Goal: Information Seeking & Learning: Check status

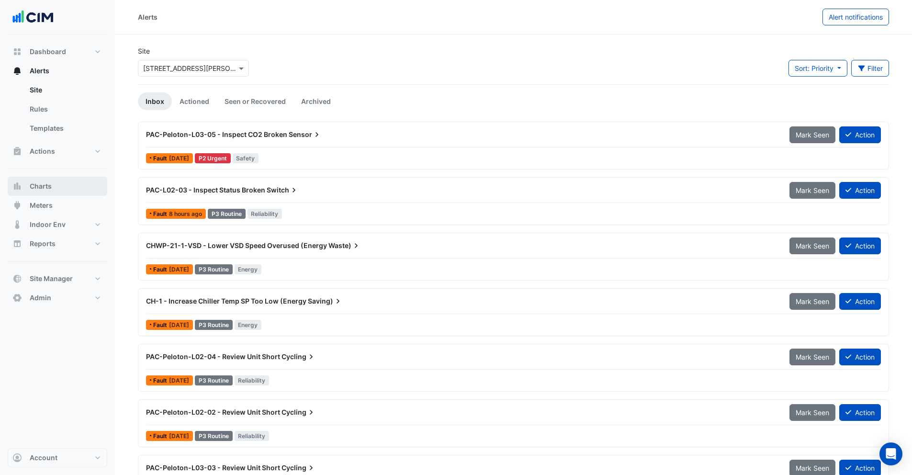
click at [54, 187] on button "Charts" at bounding box center [58, 186] width 100 height 19
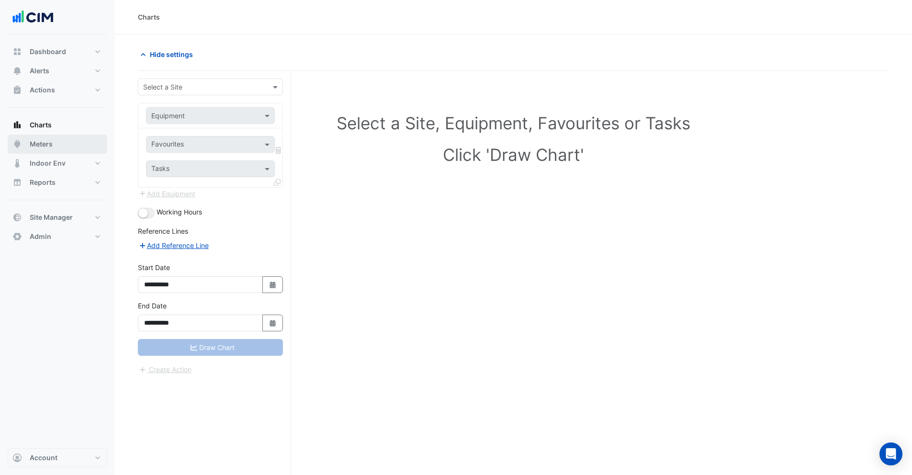
click at [54, 146] on button "Meters" at bounding box center [58, 143] width 100 height 19
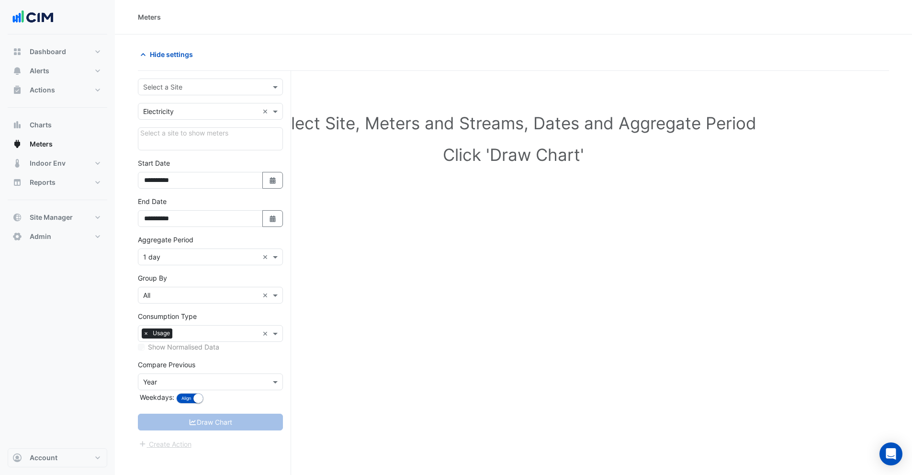
click at [159, 87] on input "text" at bounding box center [200, 87] width 115 height 10
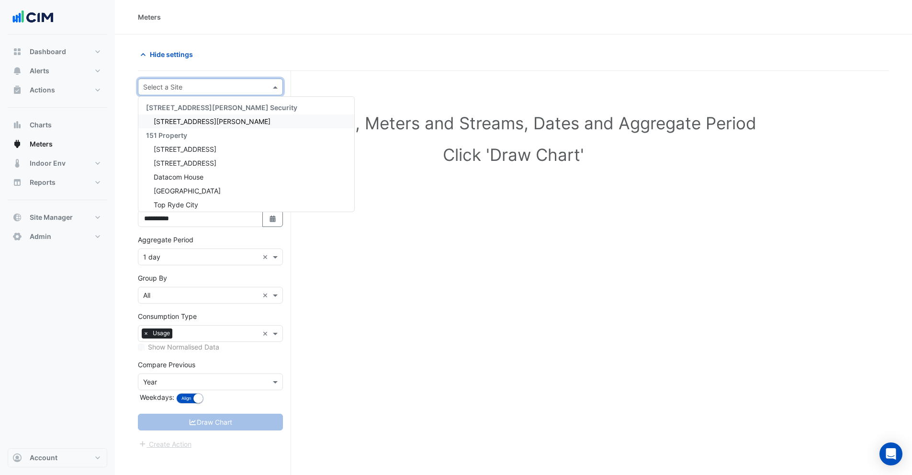
click at [325, 20] on div "Meters" at bounding box center [513, 17] width 751 height 10
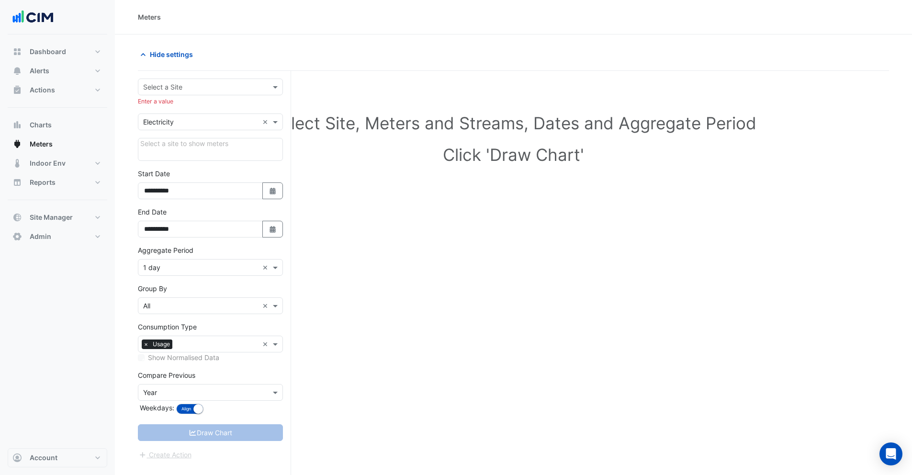
click at [173, 93] on div "Select a Site" at bounding box center [210, 86] width 145 height 17
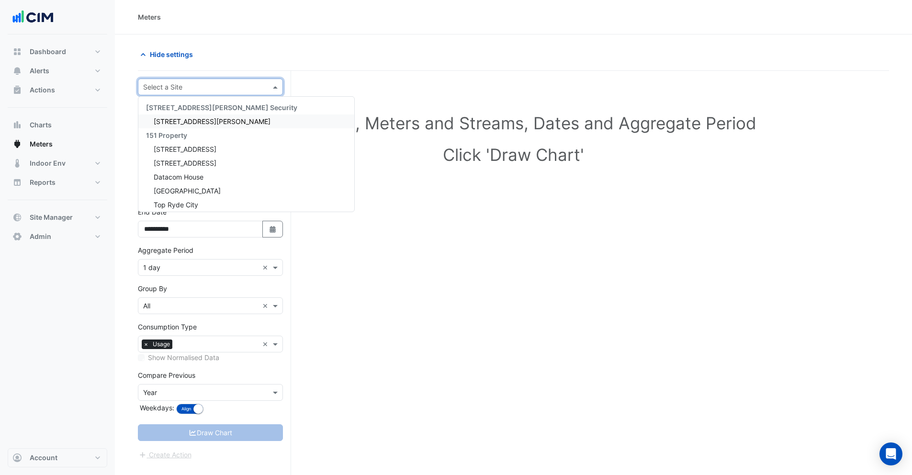
click at [175, 89] on input "text" at bounding box center [200, 87] width 115 height 10
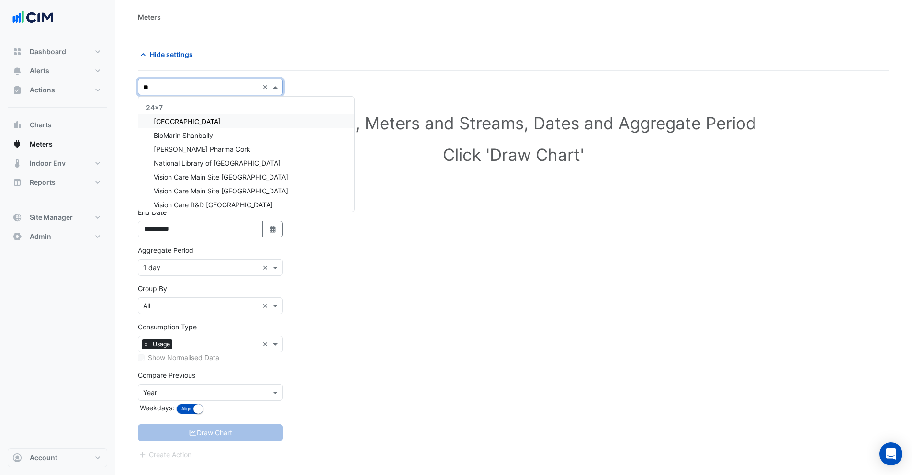
type input "*"
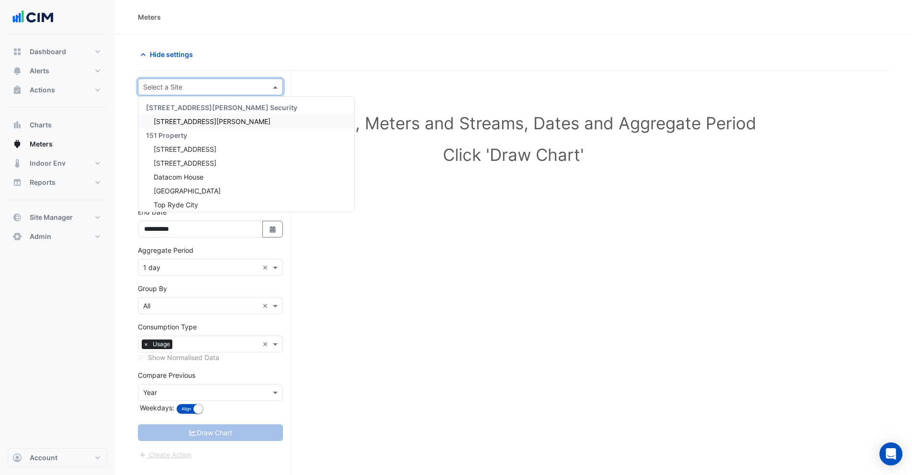
type input "*"
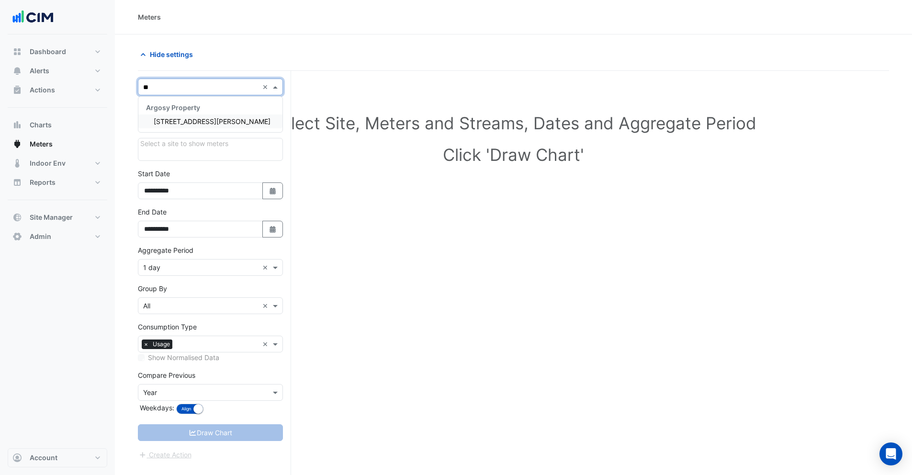
type input "*"
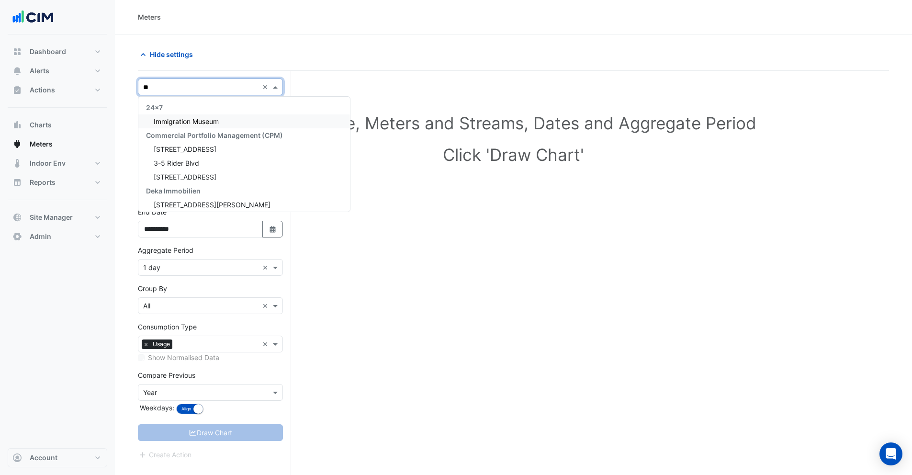
type input "*"
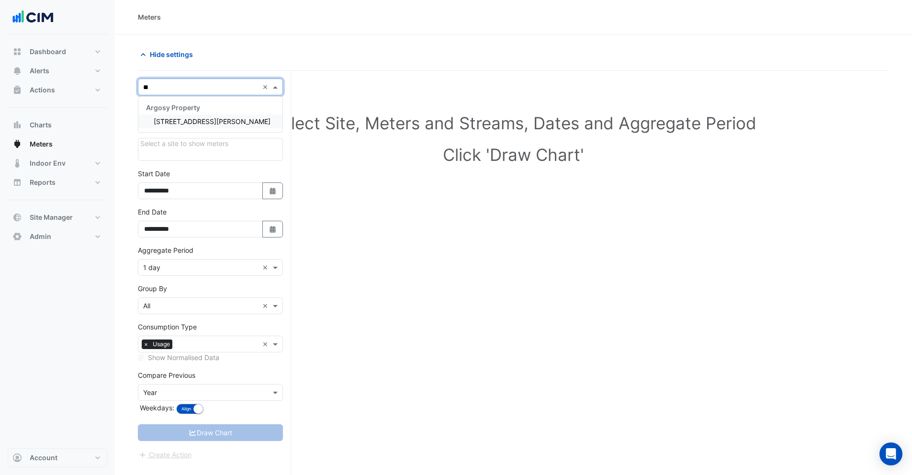
type input "*"
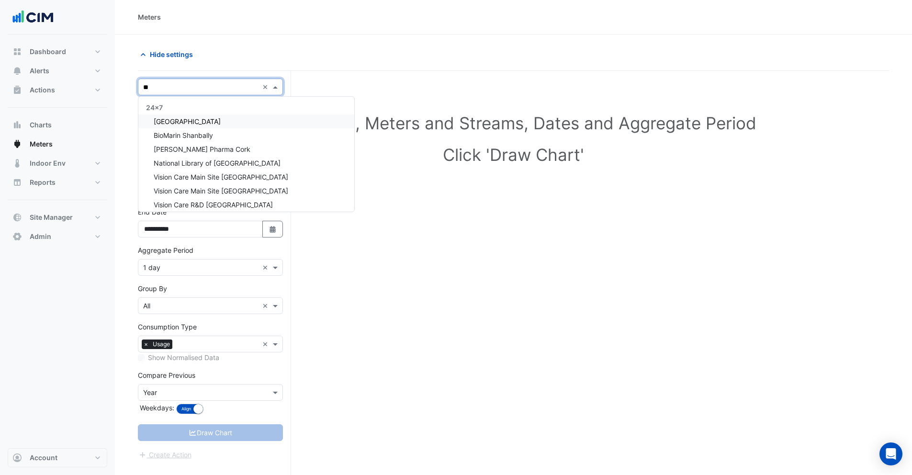
type input "*"
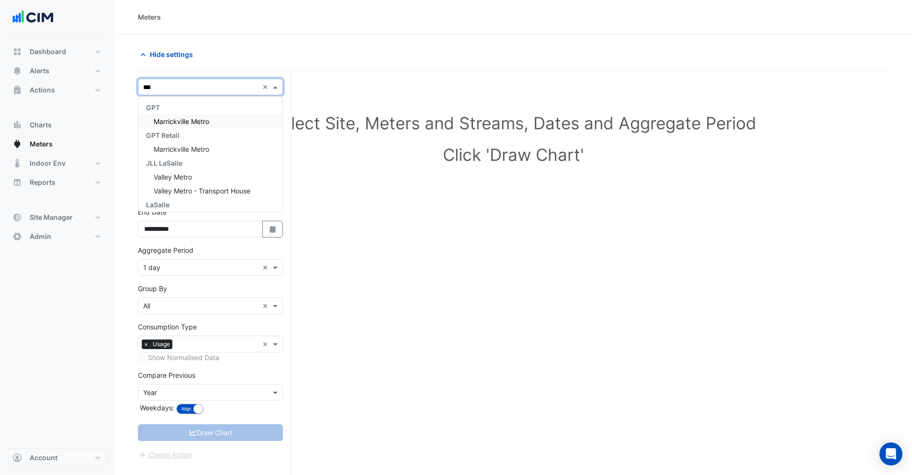
type input "**"
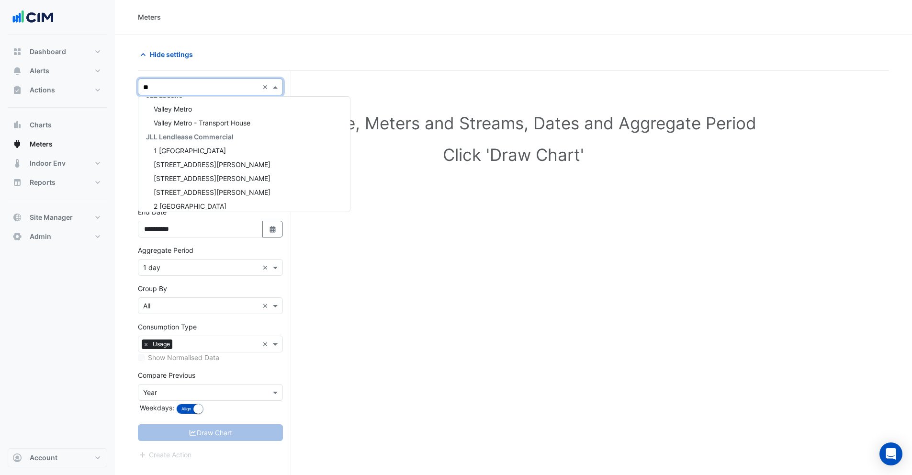
scroll to position [627, 0]
click at [262, 132] on div "1 Melbourne Quarter" at bounding box center [243, 132] width 211 height 14
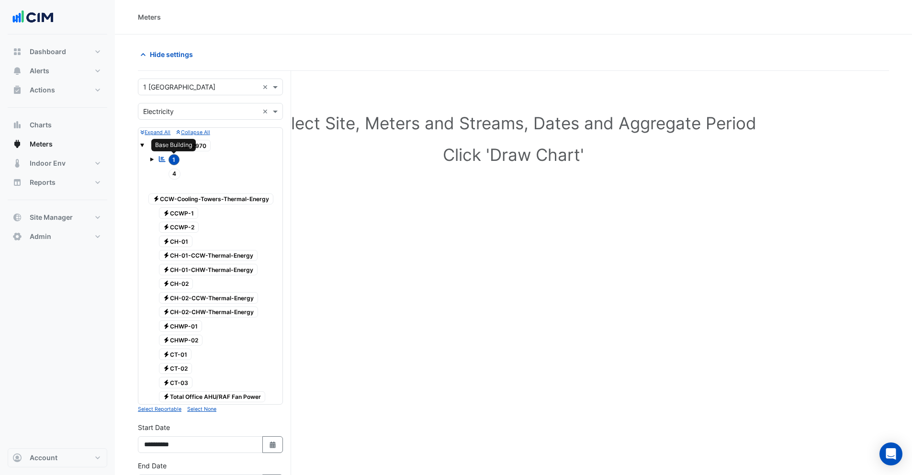
click at [172, 162] on span "1" at bounding box center [173, 159] width 11 height 11
click at [174, 172] on span "4" at bounding box center [174, 173] width 12 height 11
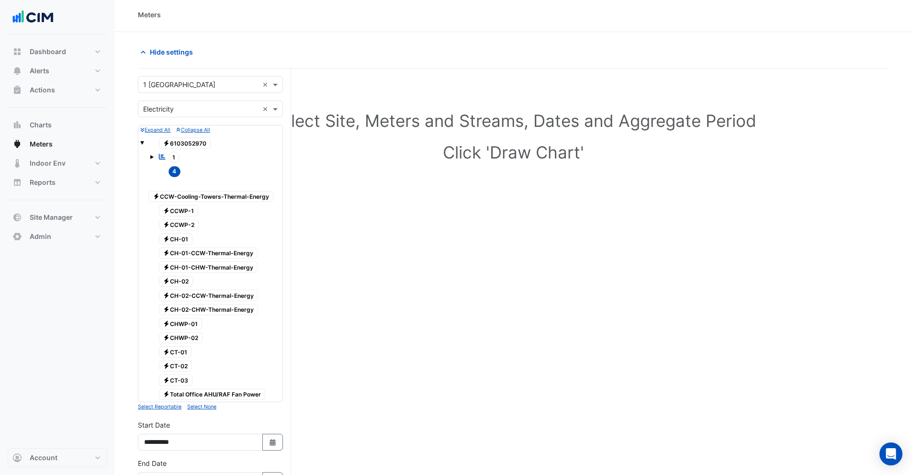
scroll to position [0, 0]
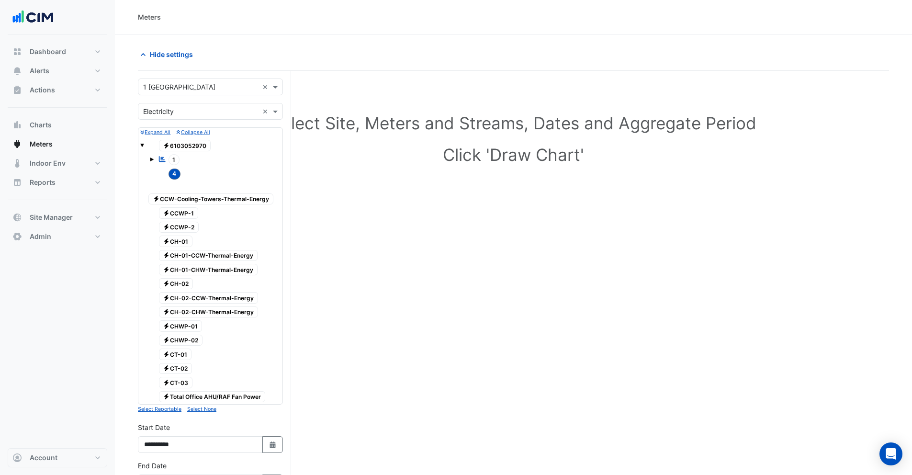
click at [177, 178] on span "4" at bounding box center [174, 173] width 12 height 11
click at [180, 82] on input "text" at bounding box center [200, 87] width 115 height 10
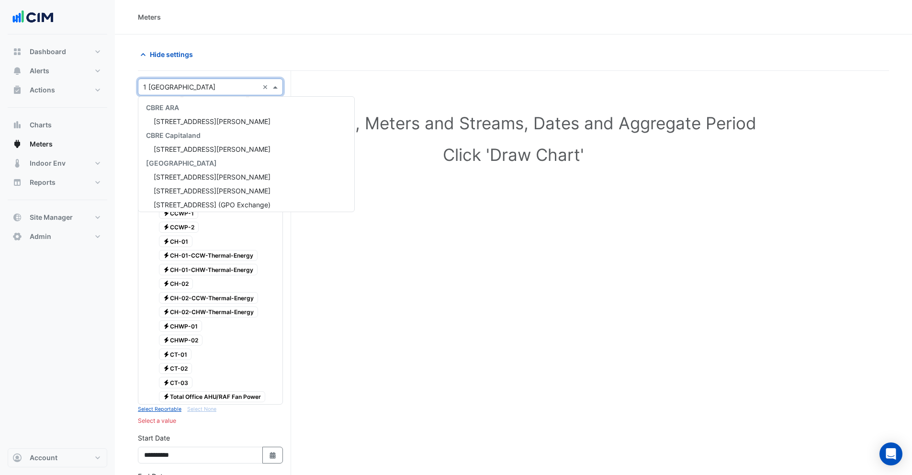
scroll to position [1825, 0]
click at [171, 146] on div "120 Spencer Street" at bounding box center [246, 142] width 216 height 14
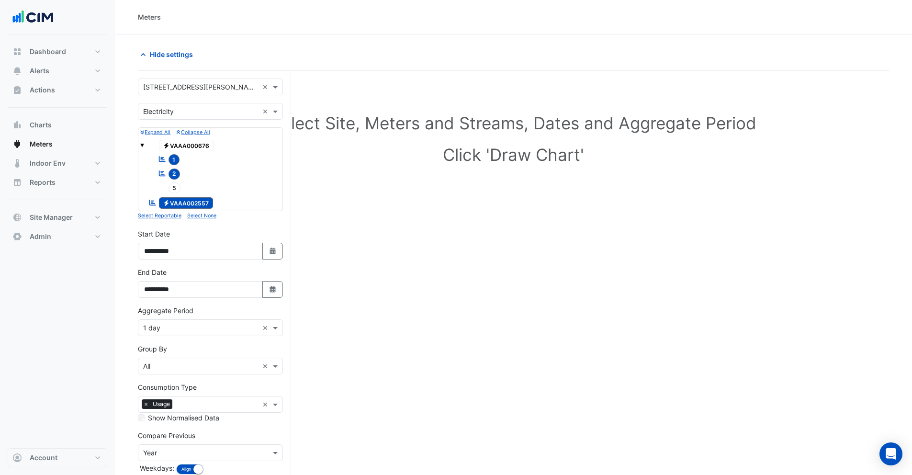
drag, startPoint x: 171, startPoint y: 166, endPoint x: 172, endPoint y: 173, distance: 7.2
click at [171, 166] on div "Reportable 1" at bounding box center [169, 159] width 26 height 13
click at [172, 173] on span "2" at bounding box center [174, 173] width 12 height 11
click at [176, 144] on span "Electricity VAAA000676" at bounding box center [186, 145] width 55 height 11
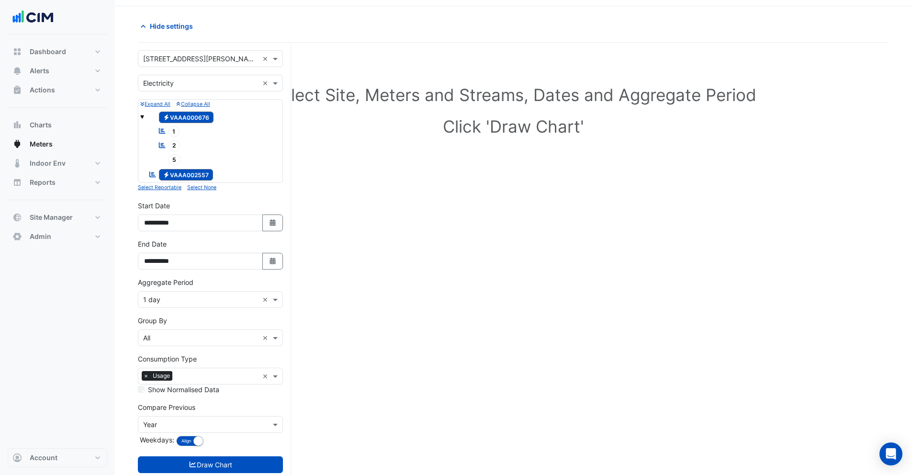
scroll to position [53, 0]
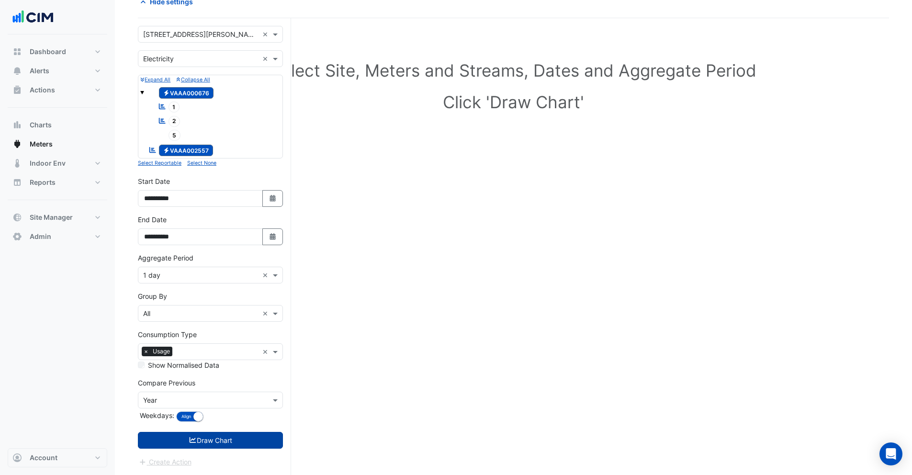
click at [200, 444] on button "Draw Chart" at bounding box center [210, 440] width 145 height 17
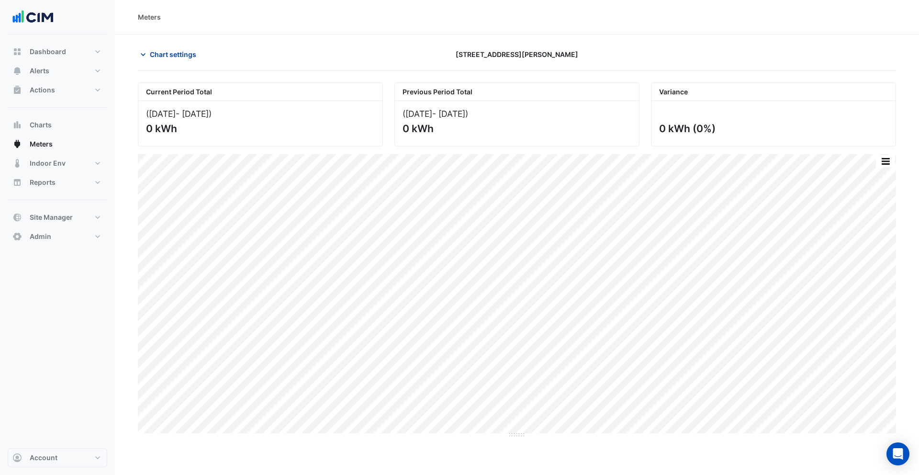
click at [159, 59] on span "Chart settings" at bounding box center [173, 54] width 46 height 10
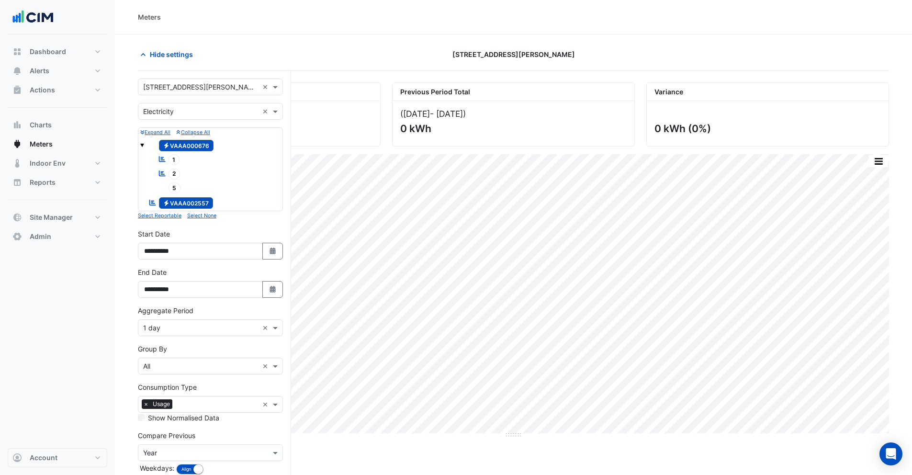
click at [180, 148] on span "Electricity VAAA000676" at bounding box center [186, 145] width 55 height 11
click at [176, 205] on span "Electricity VAAA002557" at bounding box center [186, 202] width 55 height 11
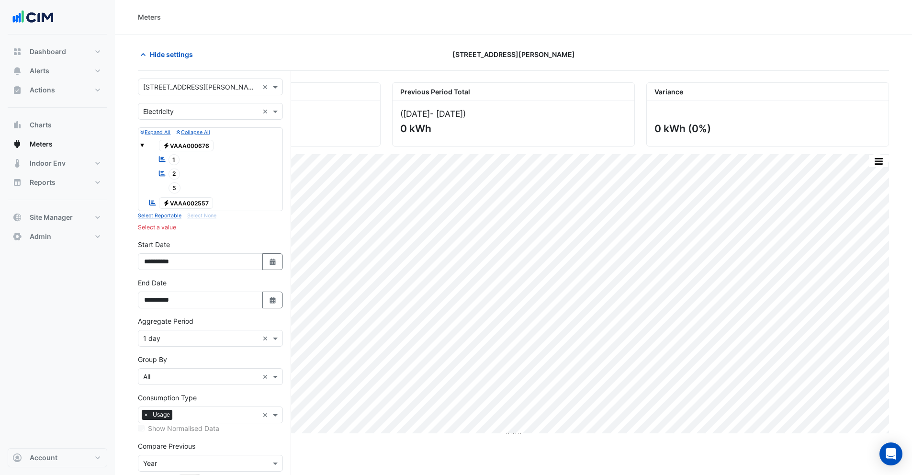
click at [176, 205] on span "Electricity VAAA002557" at bounding box center [186, 202] width 55 height 11
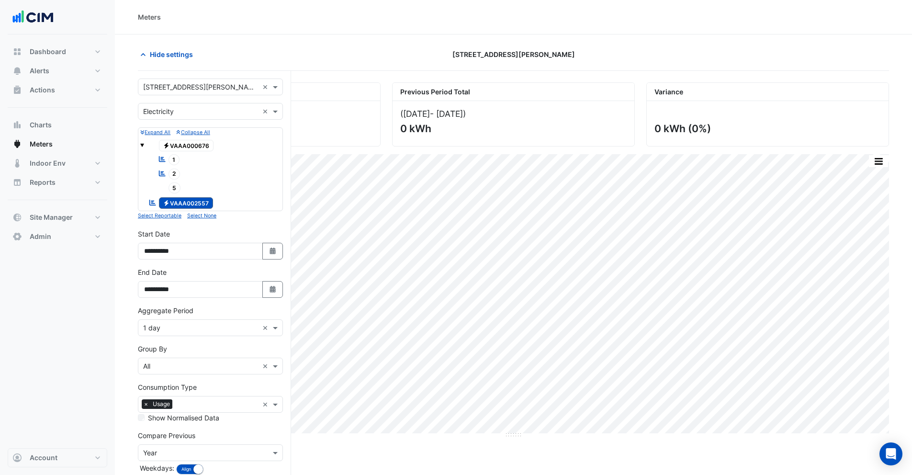
click at [176, 205] on span "Electricity VAAA002557" at bounding box center [186, 202] width 55 height 11
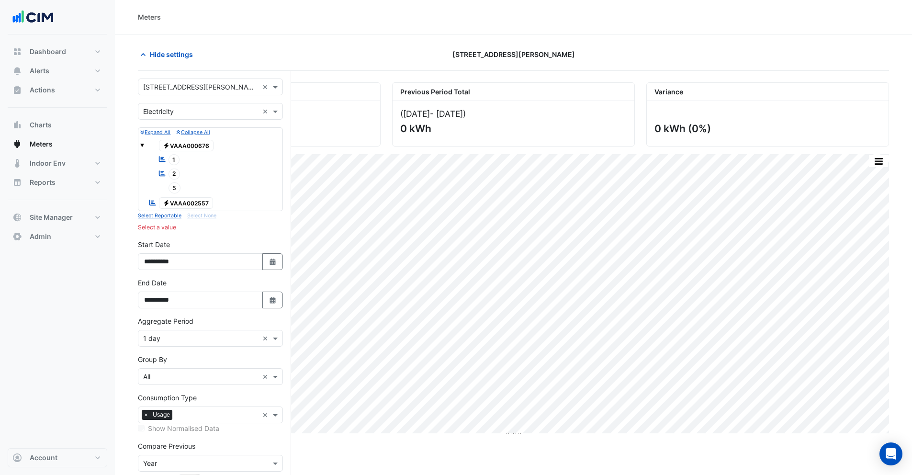
click at [176, 205] on span "Electricity VAAA002557" at bounding box center [186, 202] width 55 height 11
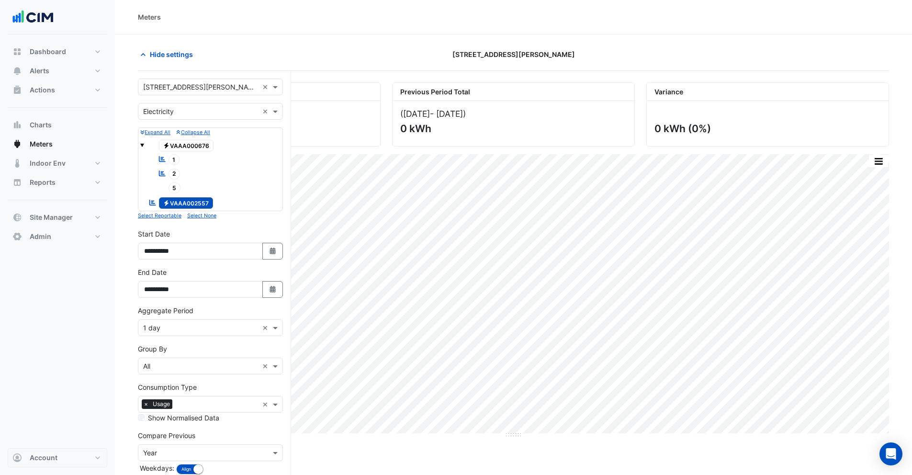
click at [176, 205] on span "Electricity VAAA002557" at bounding box center [186, 202] width 55 height 11
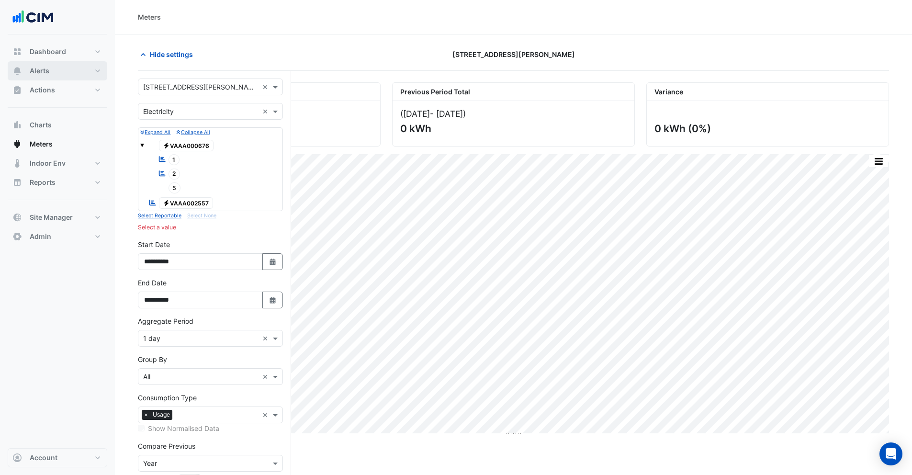
click at [58, 75] on button "Alerts" at bounding box center [58, 70] width 100 height 19
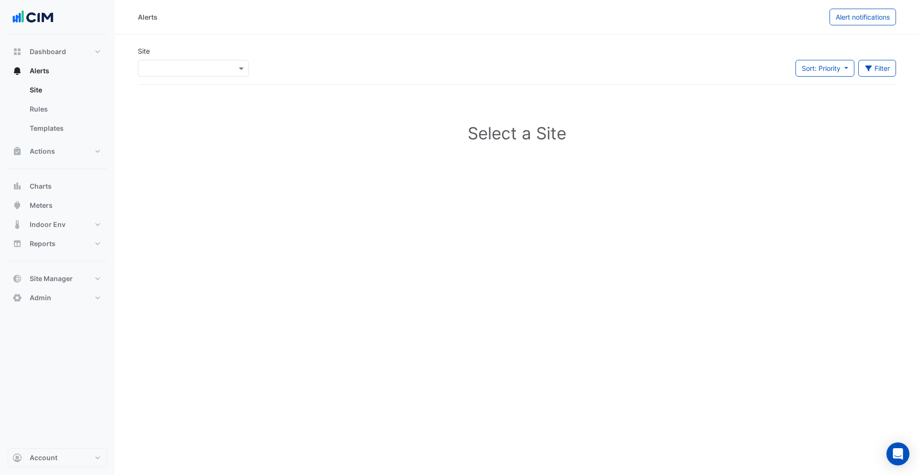
click at [50, 445] on div "Dashboard Portfolio Ratings Performance Alerts Site Rules Templates Actions Sit…" at bounding box center [58, 240] width 100 height 413
click at [50, 453] on button "Account" at bounding box center [58, 457] width 100 height 19
click at [54, 435] on link "Sign Out" at bounding box center [57, 432] width 91 height 19
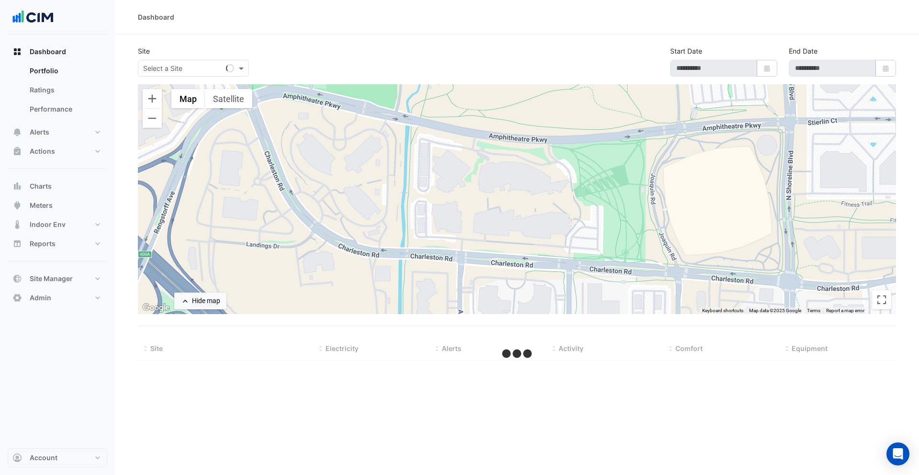
type input "**********"
select select "***"
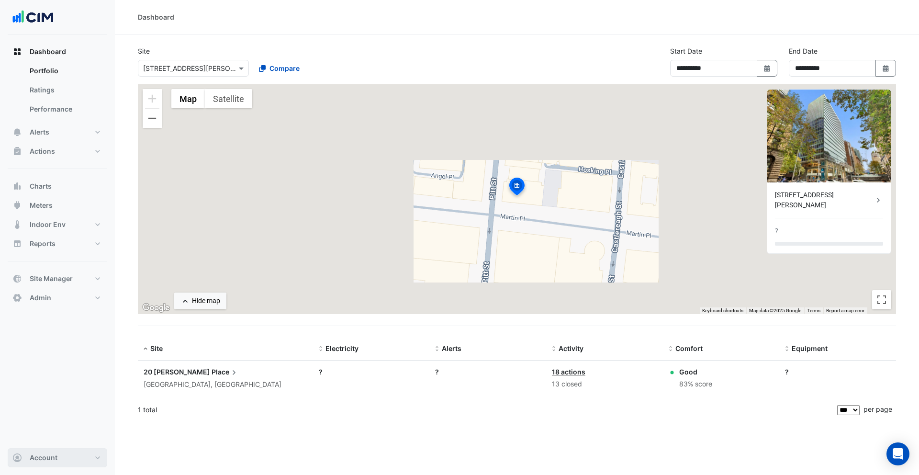
click at [47, 455] on span "Account" at bounding box center [44, 458] width 28 height 10
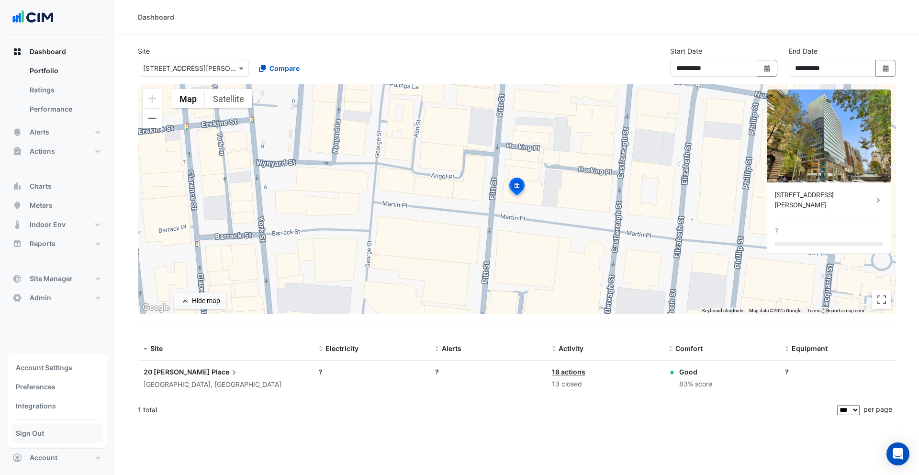
click at [44, 442] on link "Sign Out" at bounding box center [57, 432] width 91 height 19
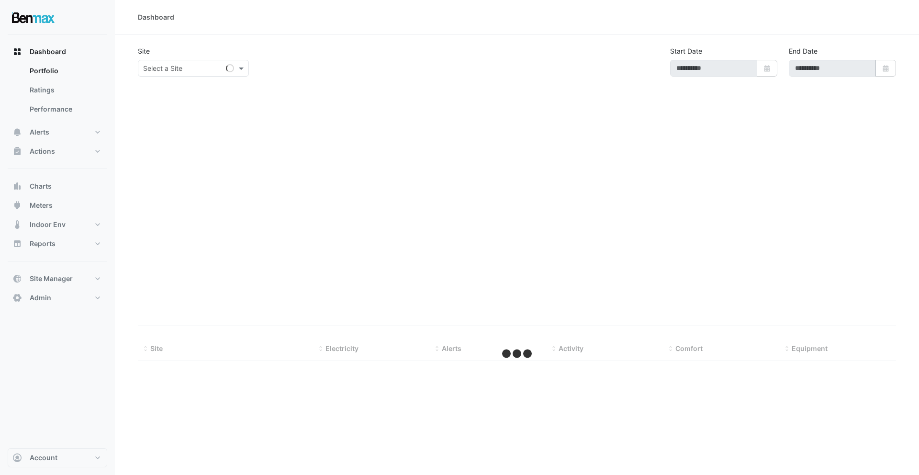
type input "**********"
select select "***"
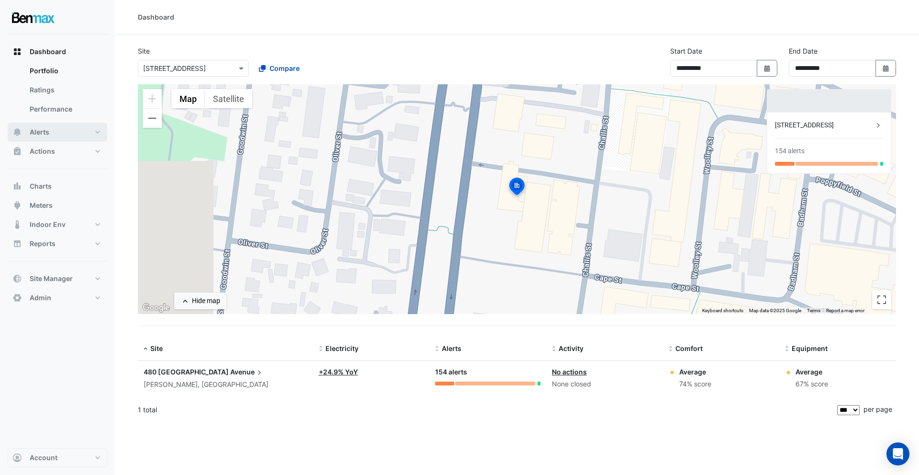
click at [56, 123] on button "Alerts" at bounding box center [58, 131] width 100 height 19
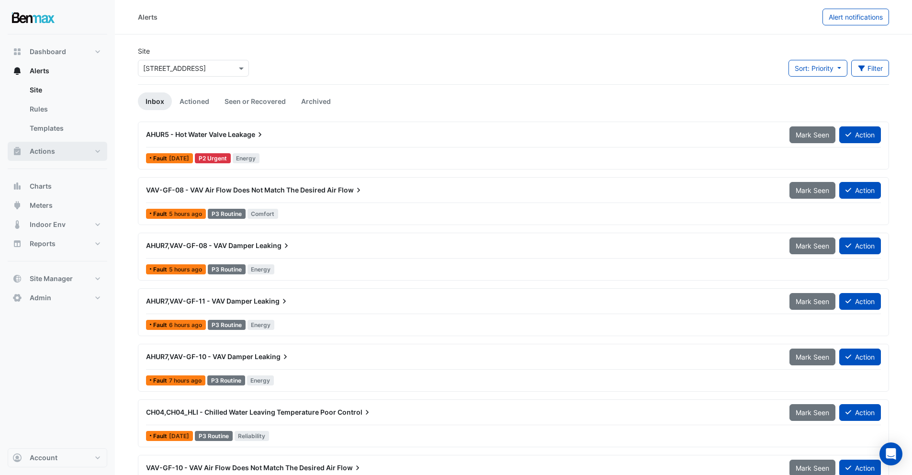
click at [55, 152] on button "Actions" at bounding box center [58, 151] width 100 height 19
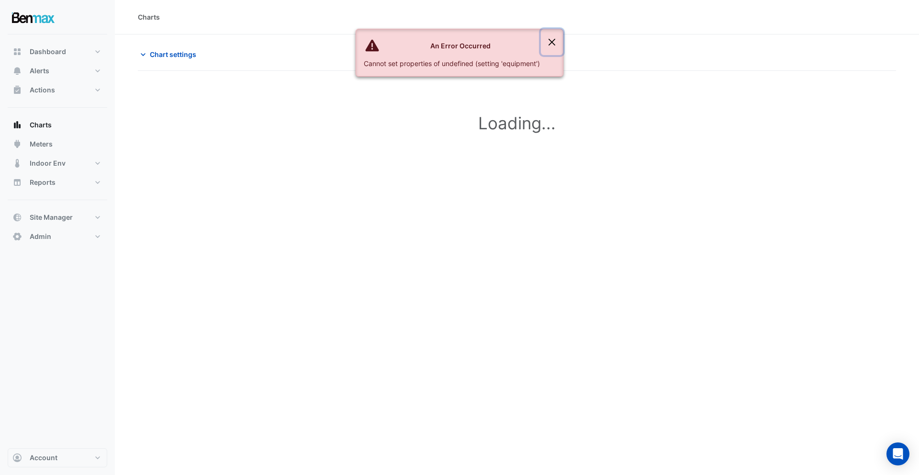
click at [556, 42] on button "Close" at bounding box center [552, 42] width 22 height 26
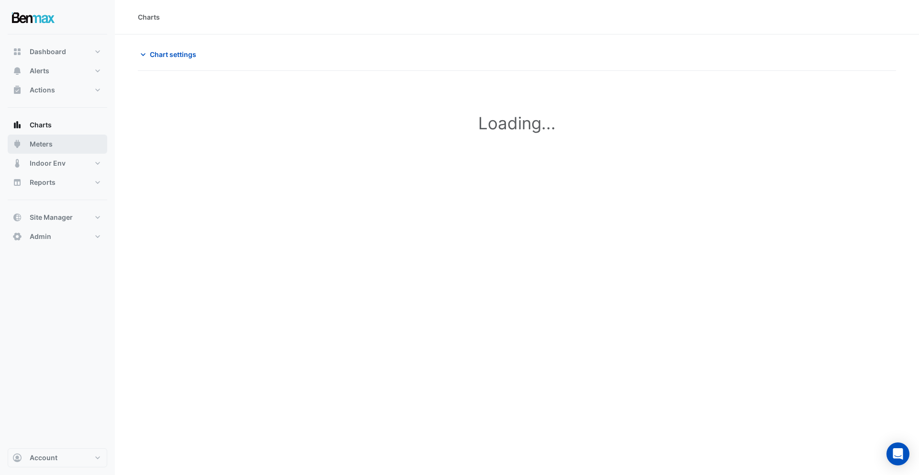
click at [39, 149] on button "Meters" at bounding box center [58, 143] width 100 height 19
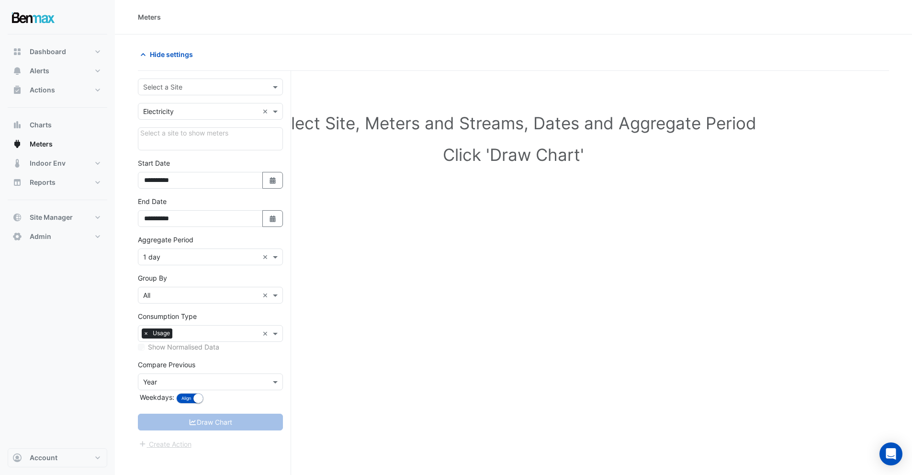
click at [147, 78] on div "Select a Site" at bounding box center [210, 86] width 145 height 17
type input "*"
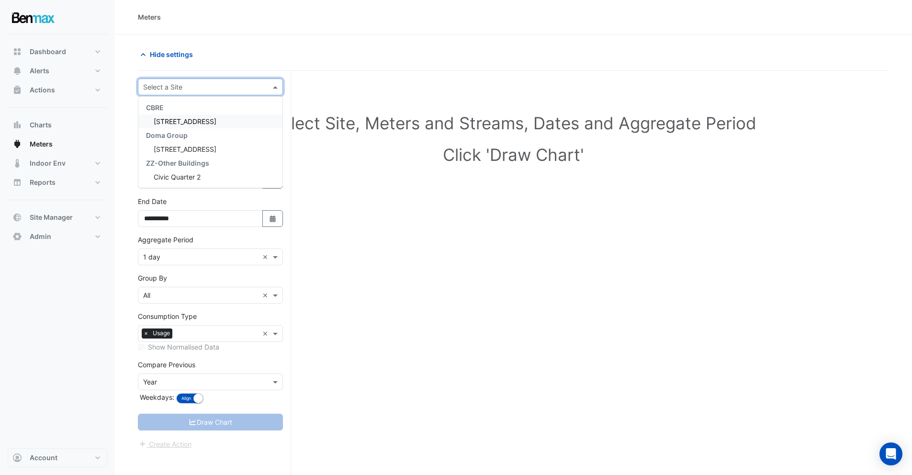
click at [173, 87] on input "text" at bounding box center [200, 87] width 115 height 10
type input "*"
type input "*****"
click at [368, 66] on div "Hide settings" at bounding box center [513, 58] width 751 height 25
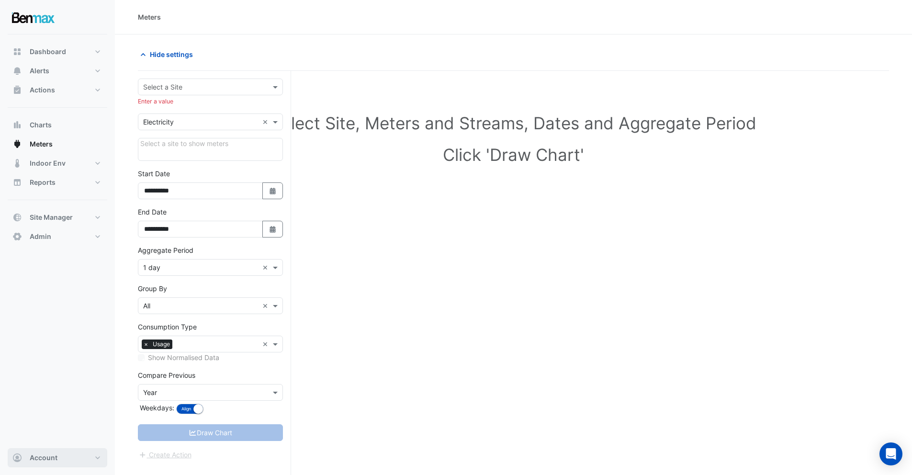
click at [44, 462] on button "Account" at bounding box center [58, 457] width 100 height 19
click at [40, 426] on link "Sign Out" at bounding box center [57, 432] width 91 height 19
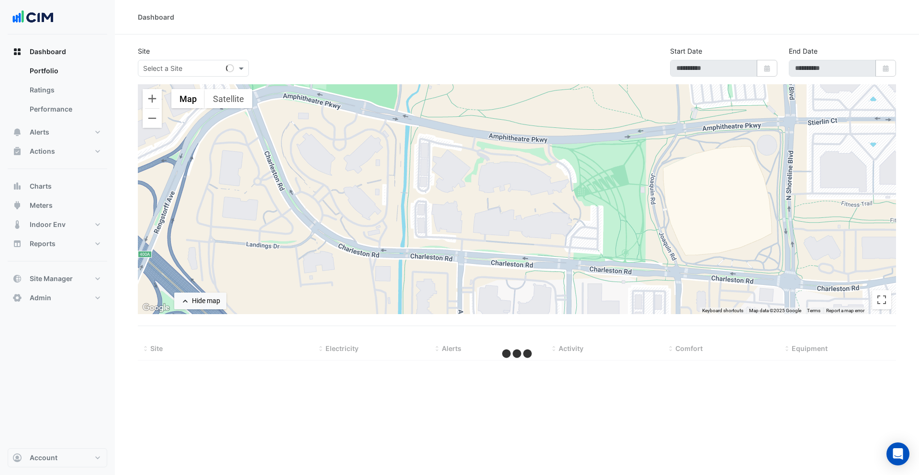
select select "***"
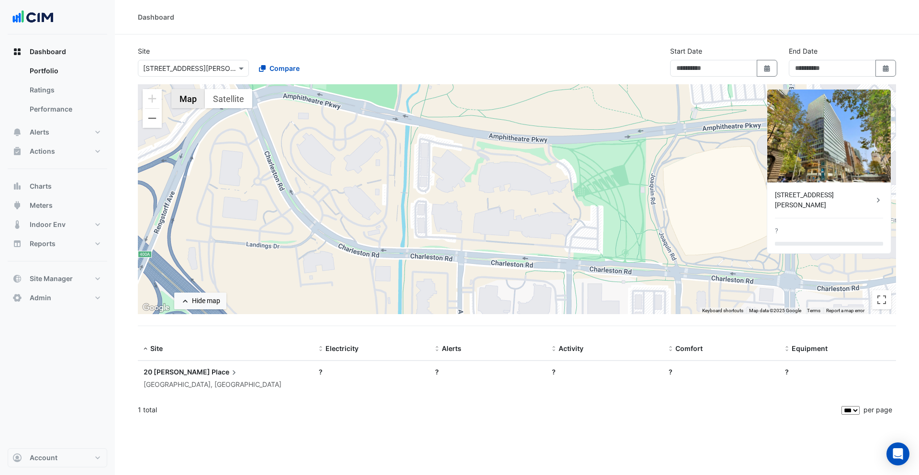
type input "**********"
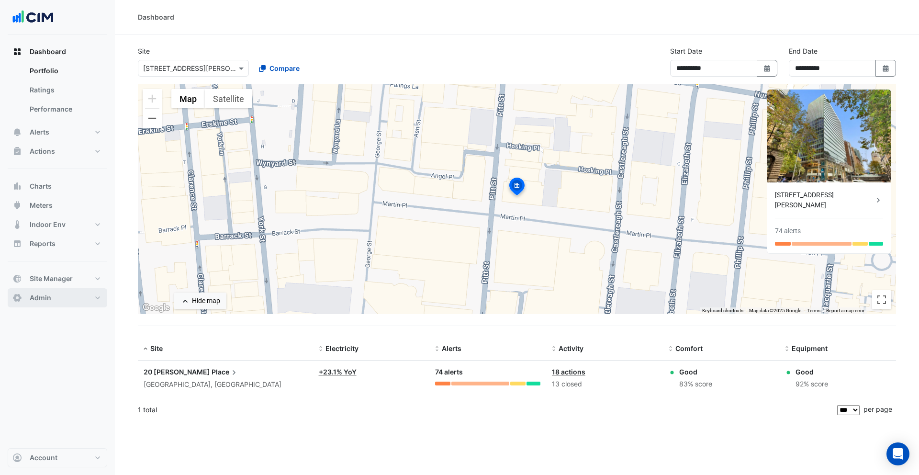
click at [39, 295] on span "Admin" at bounding box center [41, 298] width 22 height 10
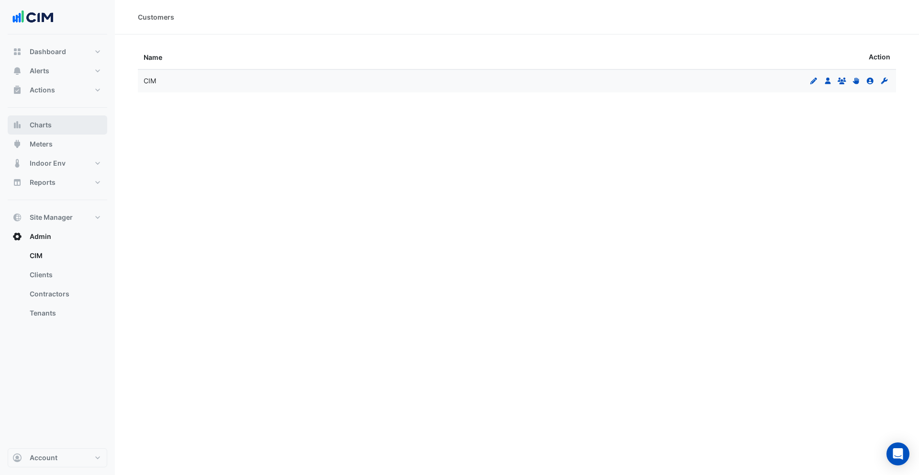
drag, startPoint x: 53, startPoint y: 123, endPoint x: 59, endPoint y: 142, distance: 19.5
click at [53, 124] on button "Charts" at bounding box center [58, 124] width 100 height 19
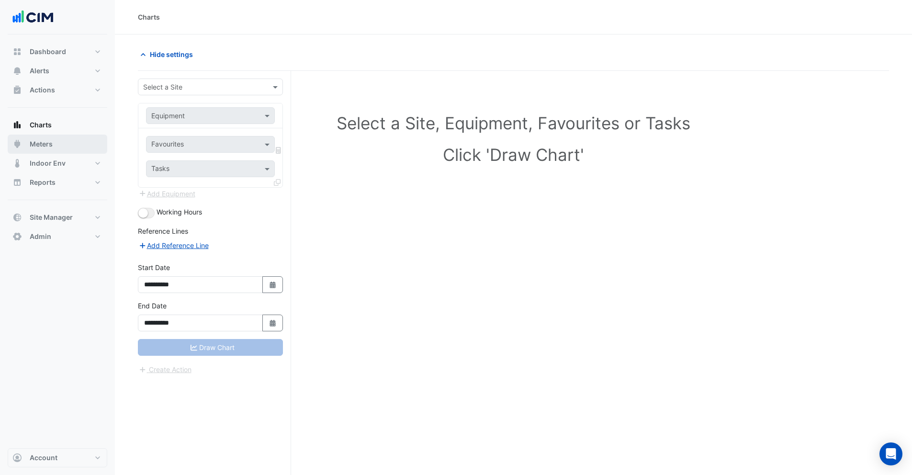
click at [59, 143] on button "Meters" at bounding box center [58, 143] width 100 height 19
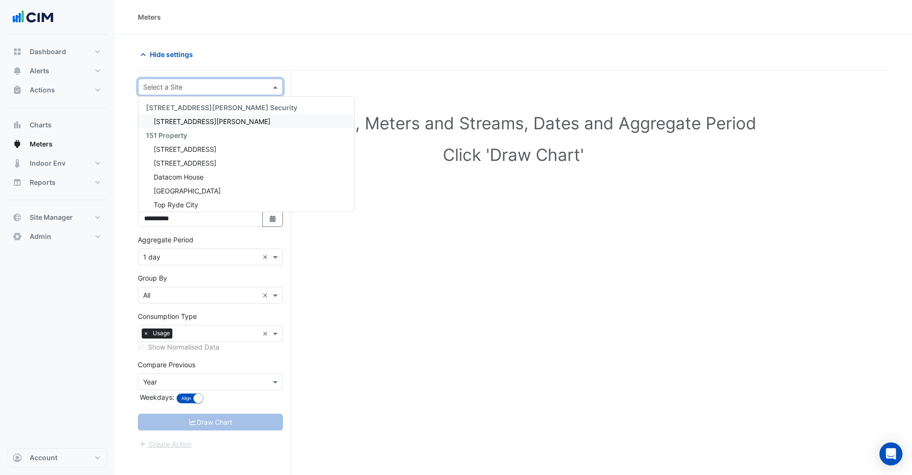
click at [167, 89] on input "text" at bounding box center [200, 87] width 115 height 10
type input "*******"
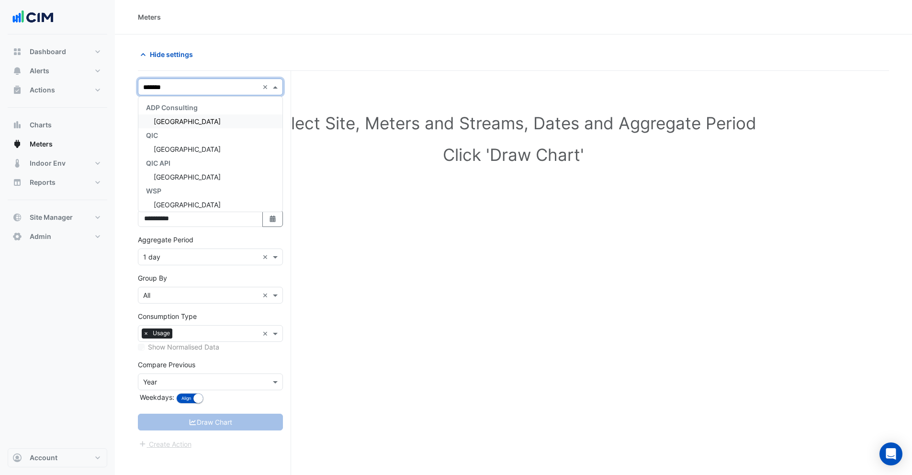
click at [221, 121] on span "[GEOGRAPHIC_DATA]" at bounding box center [187, 121] width 67 height 8
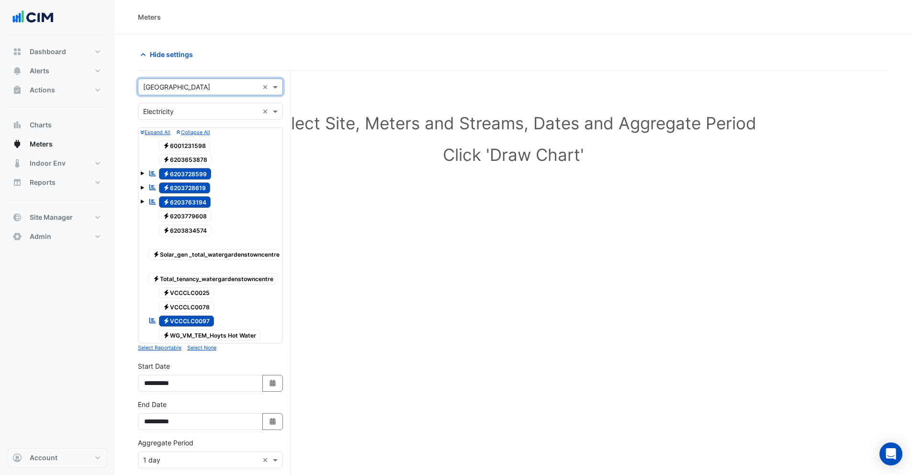
click at [204, 351] on small "Select None" at bounding box center [201, 348] width 29 height 6
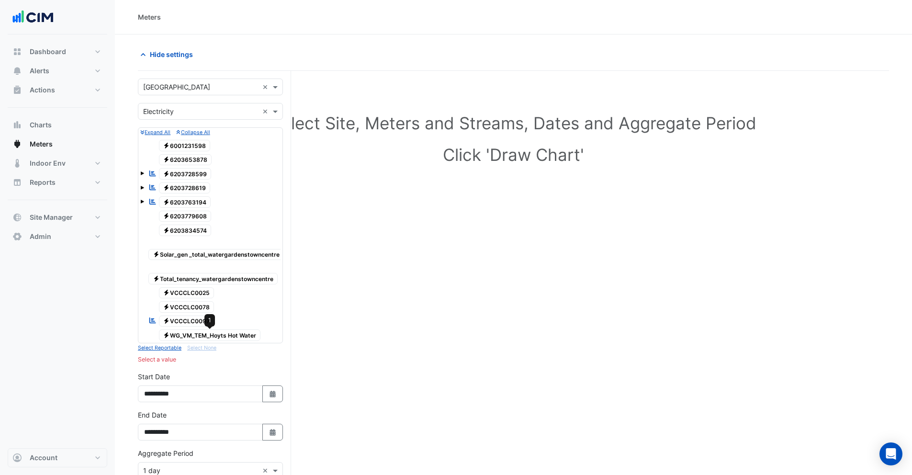
click at [200, 338] on span "Electricity WG_VM_TEM_Hoyts Hot Water" at bounding box center [210, 334] width 102 height 11
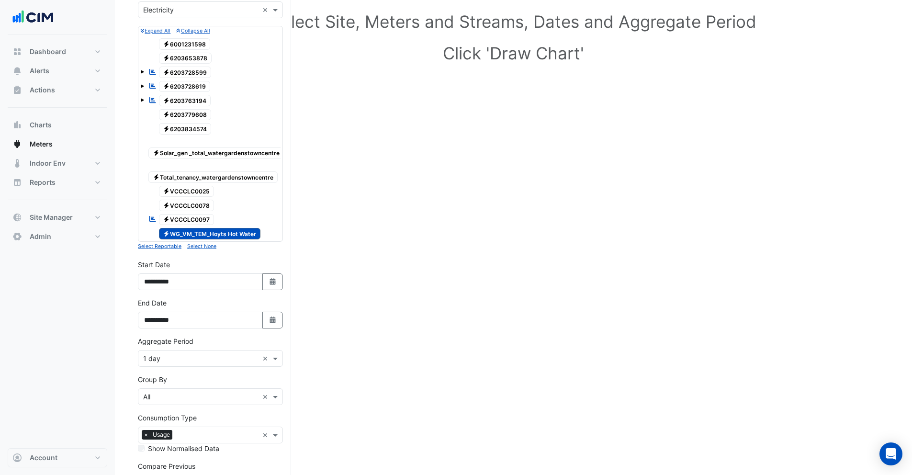
scroll to position [184, 0]
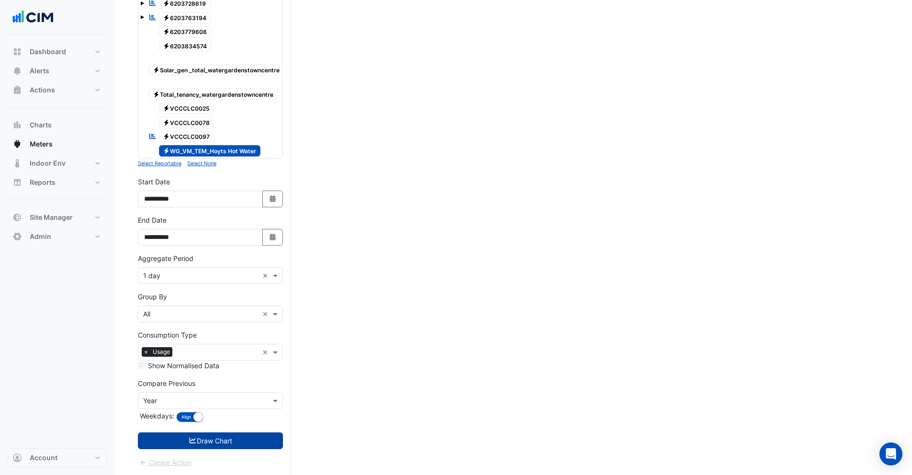
click at [205, 449] on button "Draw Chart" at bounding box center [210, 440] width 145 height 17
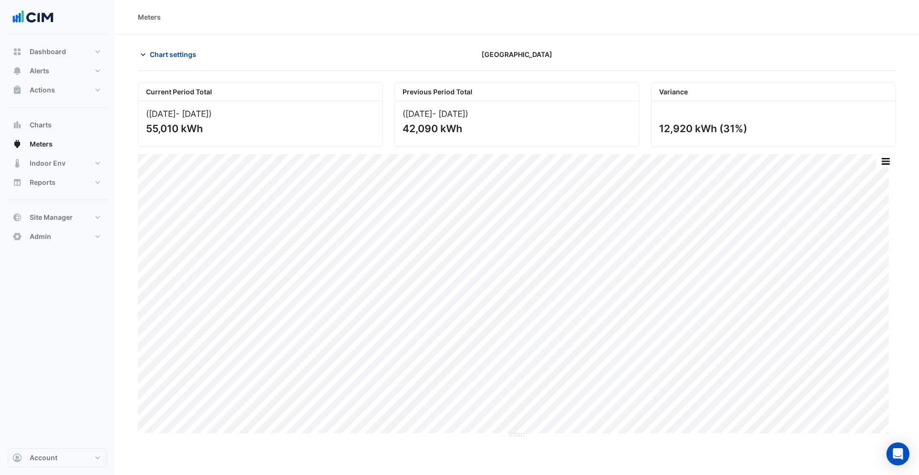
click at [177, 54] on span "Chart settings" at bounding box center [173, 54] width 46 height 10
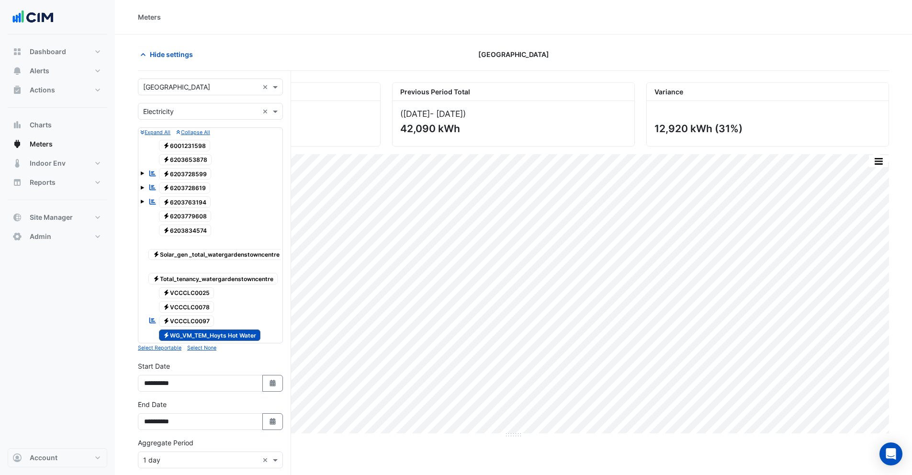
click at [174, 113] on input "text" at bounding box center [200, 112] width 115 height 10
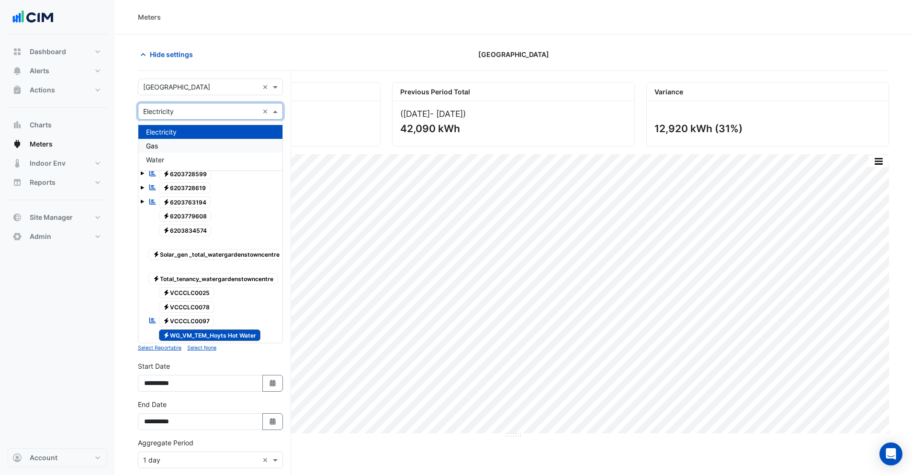
click at [175, 146] on div "Gas" at bounding box center [210, 146] width 144 height 14
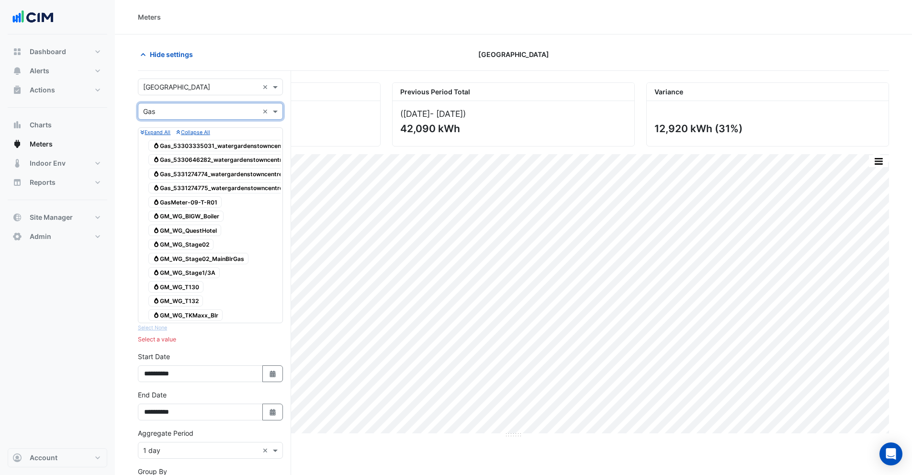
click at [197, 314] on span "Gas GM_WG_TKMaxx_Blr" at bounding box center [185, 314] width 74 height 11
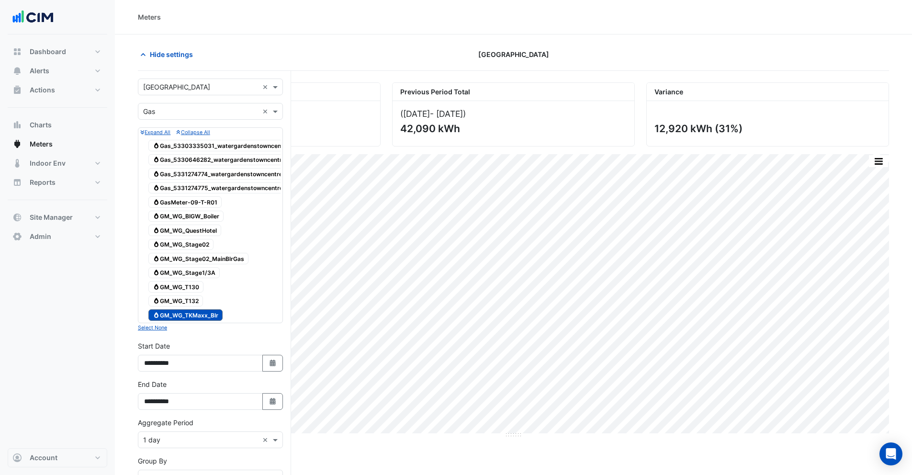
click at [192, 270] on span "Gas GM_WG_Stage1/3A" at bounding box center [183, 272] width 71 height 11
click at [196, 258] on span "Gas GM_WG_Stage02_MainBlrGas" at bounding box center [198, 258] width 100 height 11
click at [194, 244] on span "Gas GM_WG_Stage02" at bounding box center [180, 244] width 65 height 11
click at [194, 233] on span "Gas GM_WG_QuestHotel" at bounding box center [184, 229] width 73 height 11
click at [191, 215] on span "Gas GM_WG_BIGW_Boiler" at bounding box center [185, 216] width 75 height 11
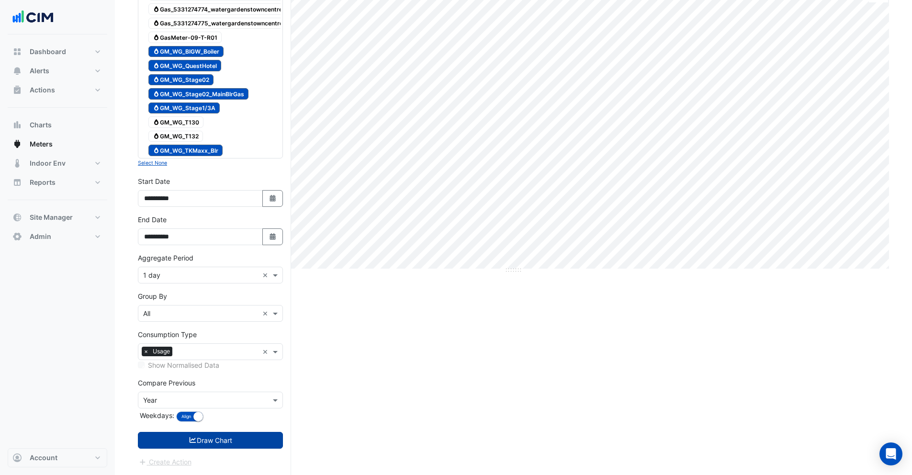
click at [201, 443] on button "Draw Chart" at bounding box center [210, 440] width 145 height 17
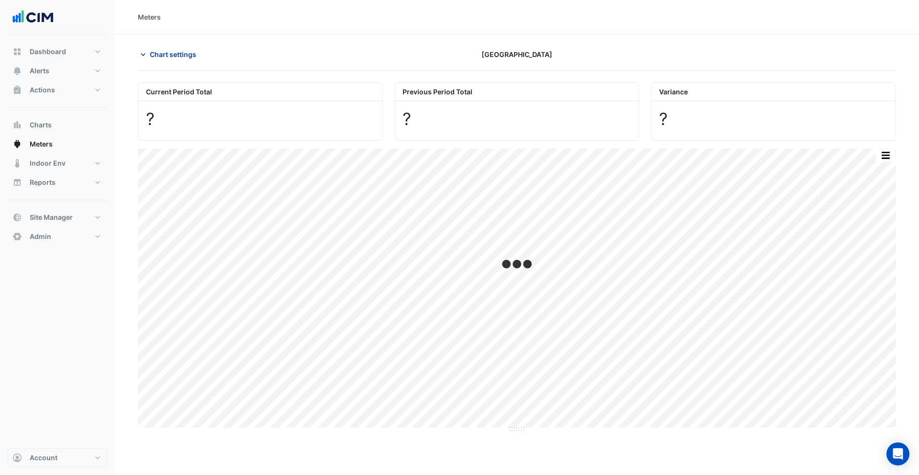
click at [183, 50] on span "Chart settings" at bounding box center [173, 54] width 46 height 10
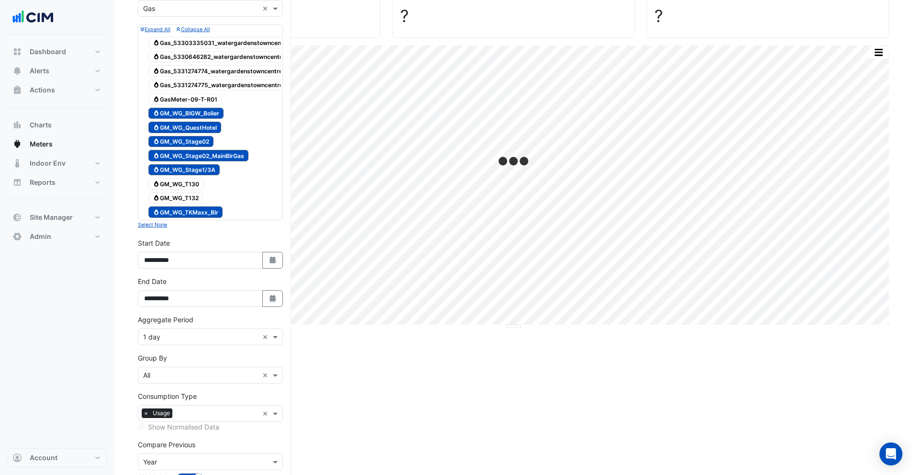
scroll to position [172, 0]
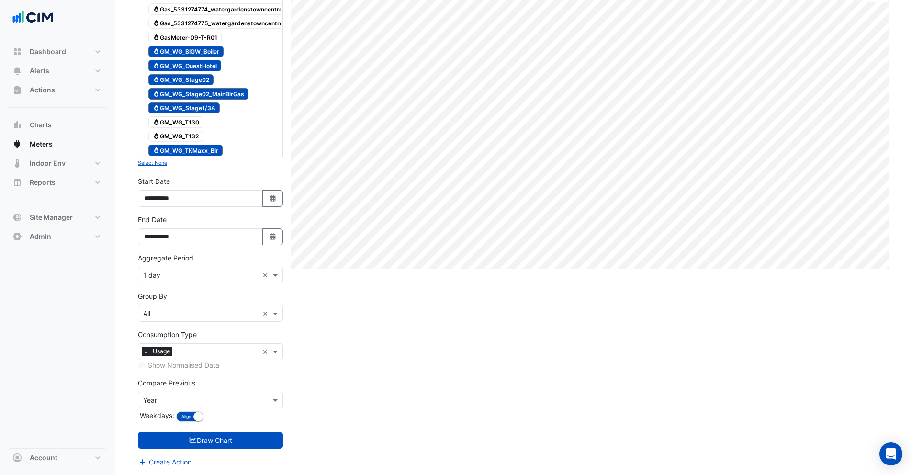
click at [172, 271] on input "text" at bounding box center [200, 275] width 115 height 10
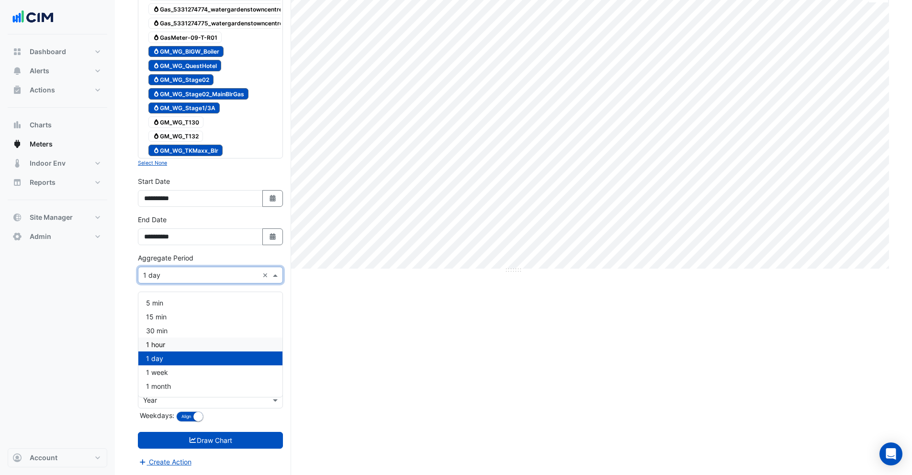
click at [379, 332] on div "Current Period Total (01 Aug 25 - 31 Aug 25 ) 1,391,017 MJ Previous Period Tota…" at bounding box center [513, 196] width 751 height 557
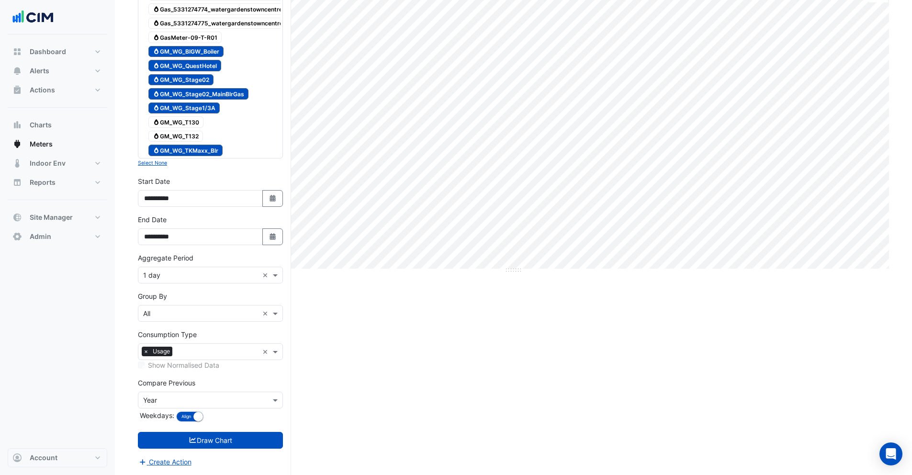
click at [167, 309] on input "text" at bounding box center [200, 314] width 115 height 10
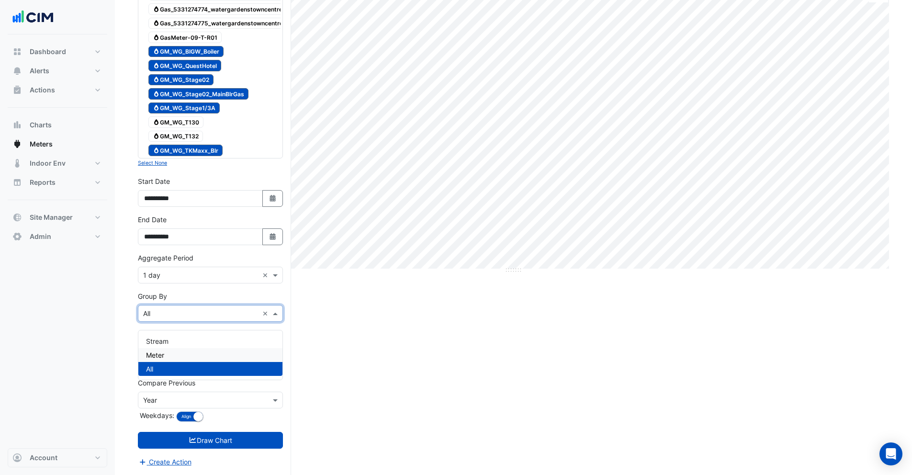
click at [166, 348] on div "Meter" at bounding box center [210, 355] width 144 height 14
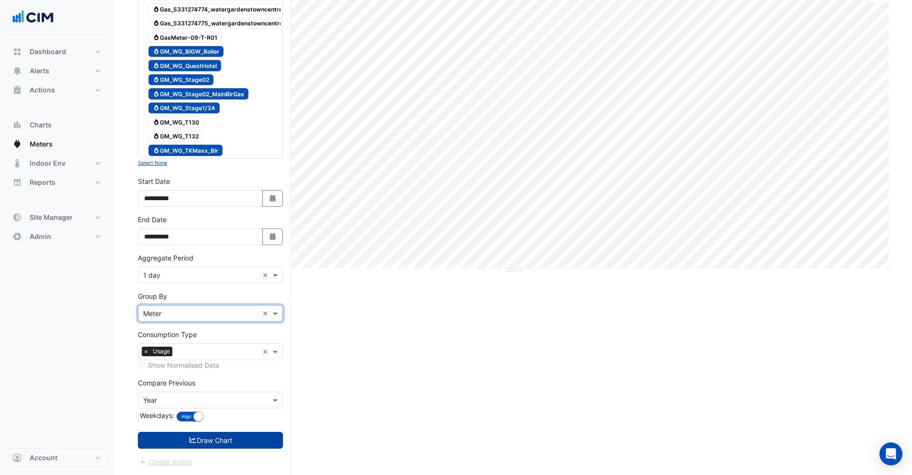
click at [183, 444] on button "Draw Chart" at bounding box center [210, 440] width 145 height 17
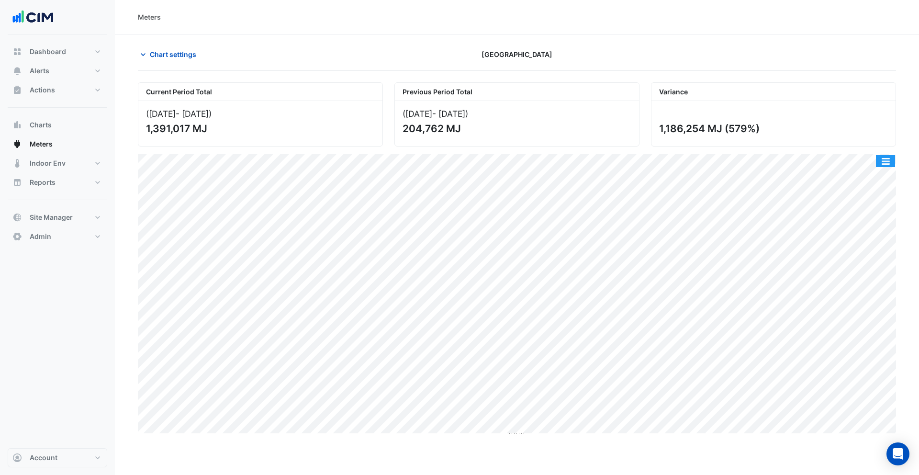
click at [883, 157] on button "button" at bounding box center [885, 161] width 19 height 12
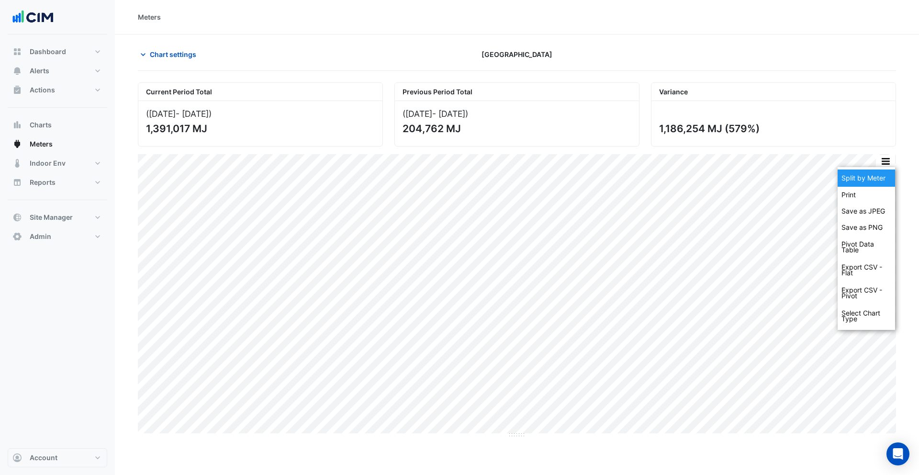
click at [873, 173] on div "Split by Meter" at bounding box center [865, 177] width 57 height 17
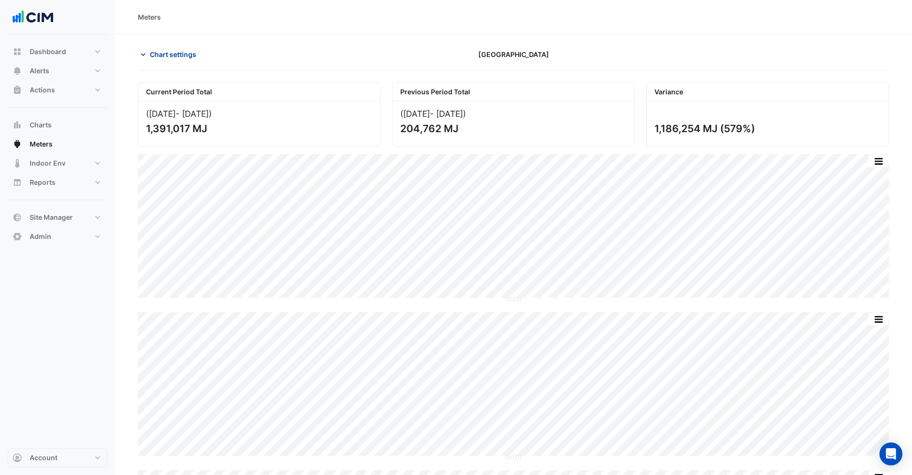
click at [183, 60] on button "Chart settings" at bounding box center [170, 54] width 65 height 17
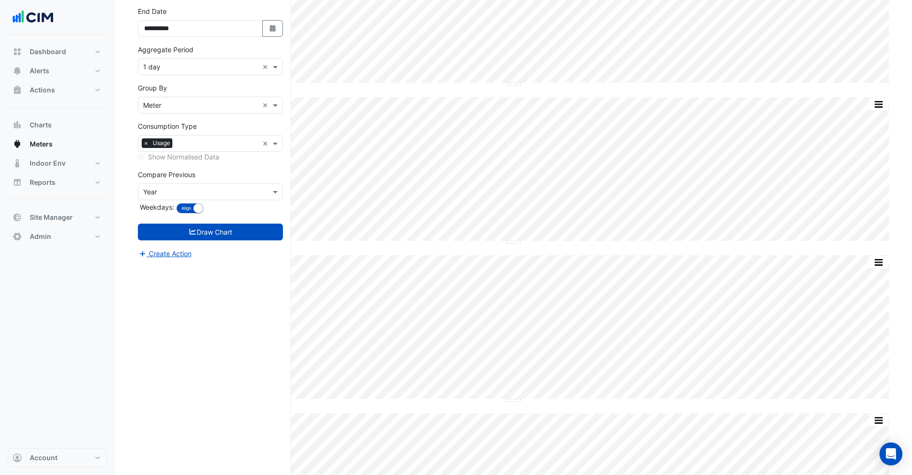
scroll to position [372, 0]
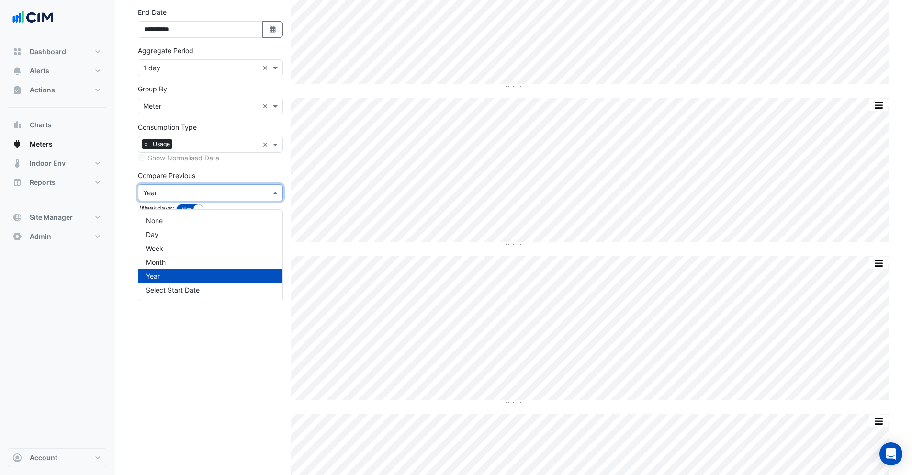
click at [176, 196] on input "text" at bounding box center [200, 193] width 115 height 10
click at [178, 219] on div "None" at bounding box center [210, 220] width 144 height 14
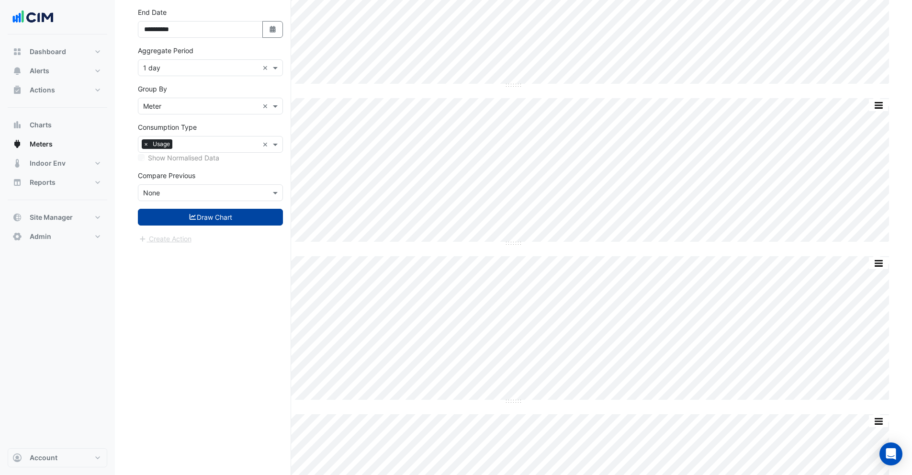
click at [193, 220] on icon "submit" at bounding box center [193, 216] width 9 height 7
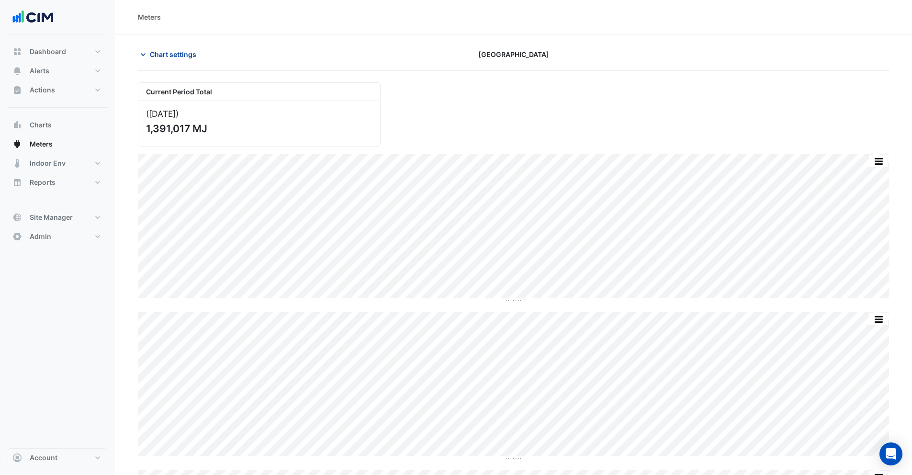
click at [156, 56] on span "Chart settings" at bounding box center [173, 54] width 46 height 10
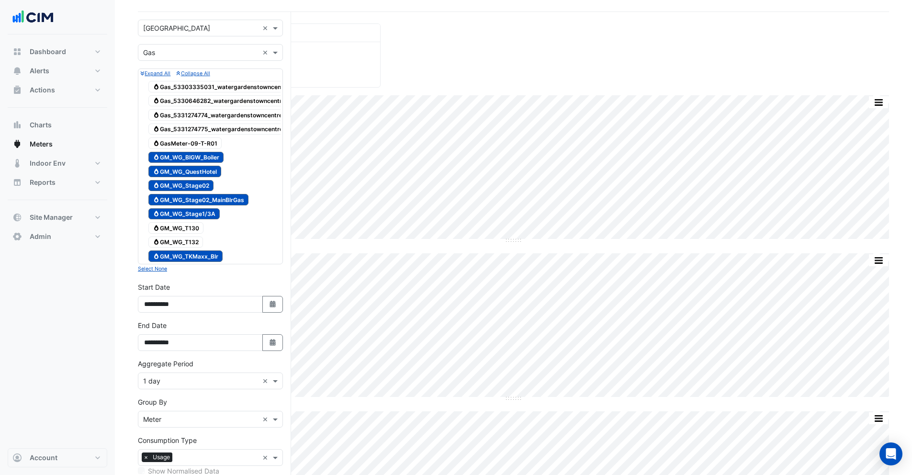
scroll to position [111, 0]
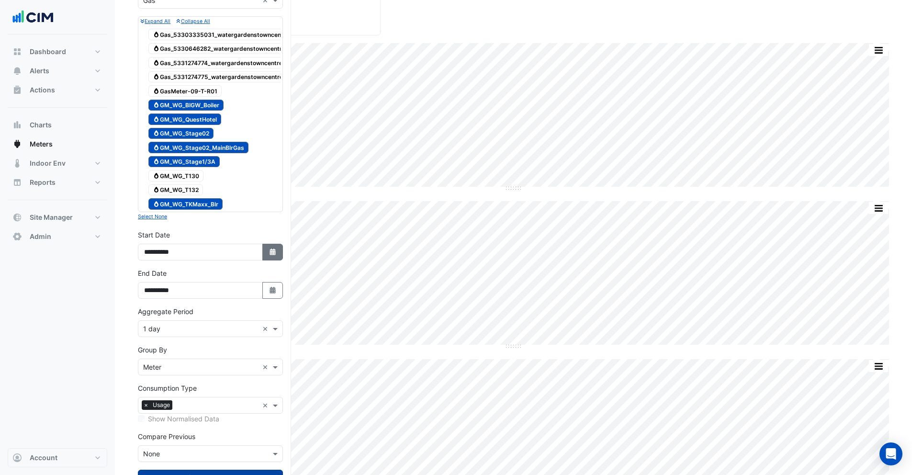
click at [269, 255] on icon "Select Date" at bounding box center [272, 251] width 9 height 7
select select "*"
select select "****"
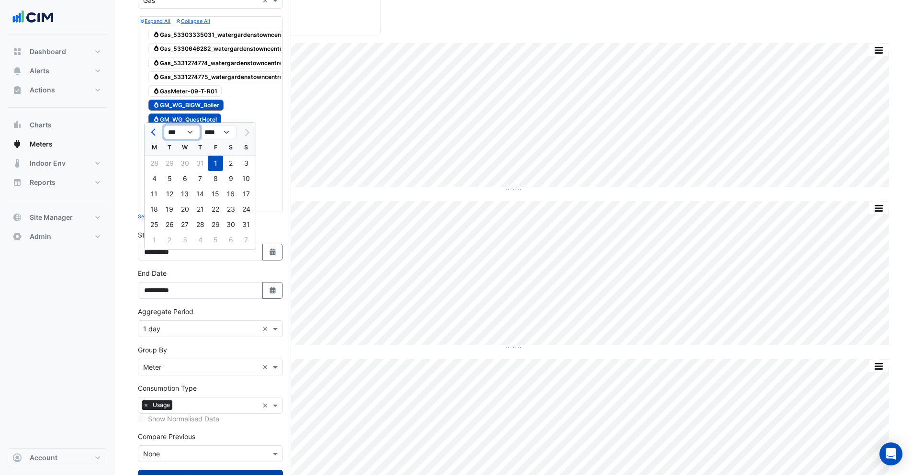
click at [172, 134] on select "*** *** *** *** *** *** *** ***" at bounding box center [182, 132] width 36 height 14
select select "*"
click at [164, 125] on select "*** *** *** *** *** *** *** ***" at bounding box center [182, 132] width 36 height 14
click at [186, 164] on div "1" at bounding box center [184, 163] width 15 height 15
type input "**********"
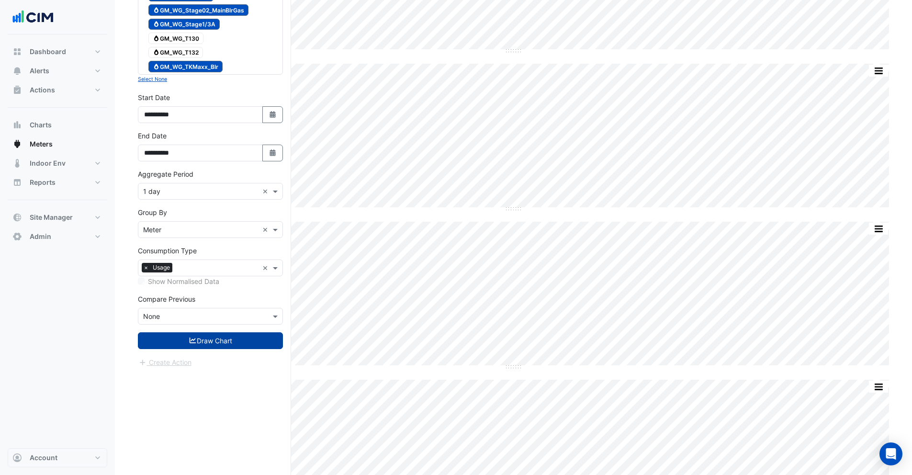
scroll to position [250, 0]
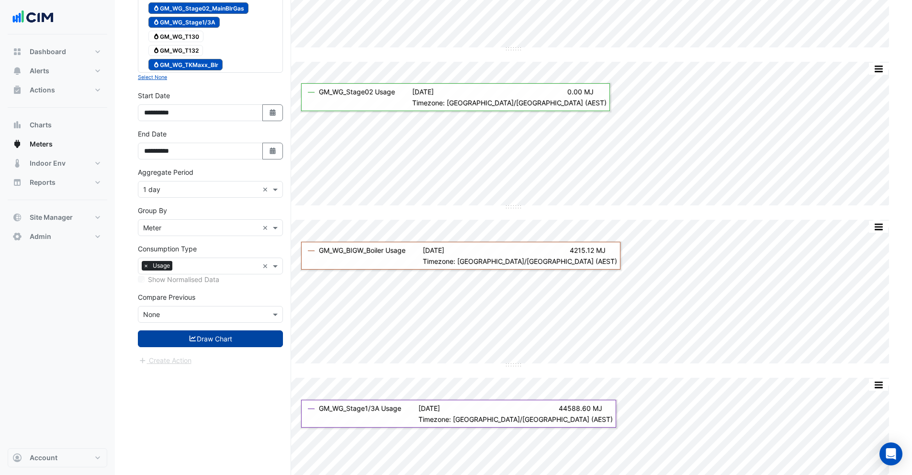
click at [184, 198] on div "Aggregate Period × 1 day ×" at bounding box center [210, 189] width 145 height 17
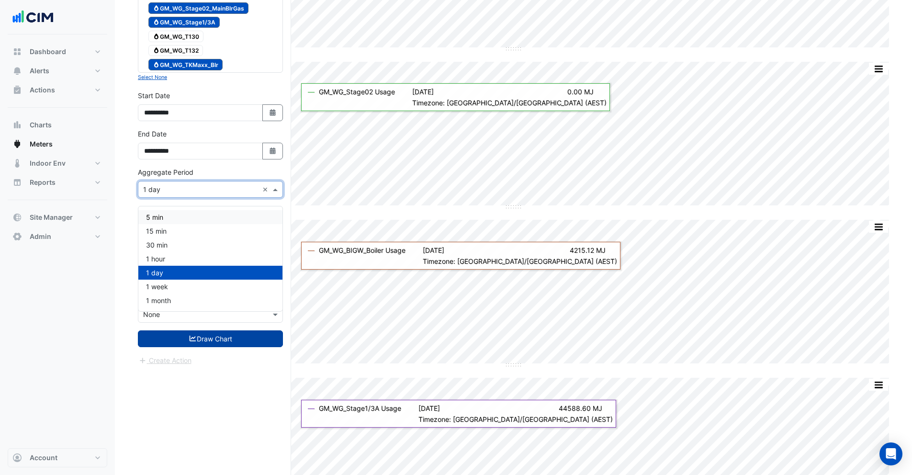
click at [84, 258] on div "Dashboard Portfolio Ratings Performance Alerts Site Rules Templates Actions Sit…" at bounding box center [58, 240] width 100 height 413
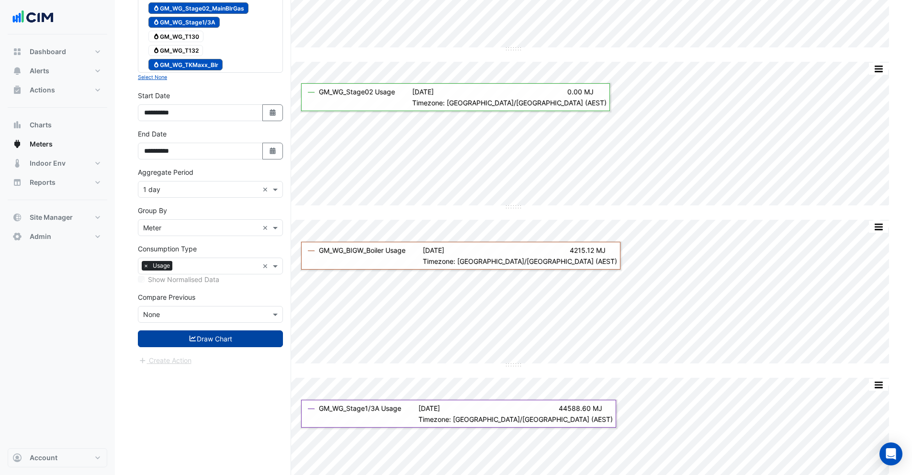
click at [185, 233] on input "text" at bounding box center [200, 228] width 115 height 10
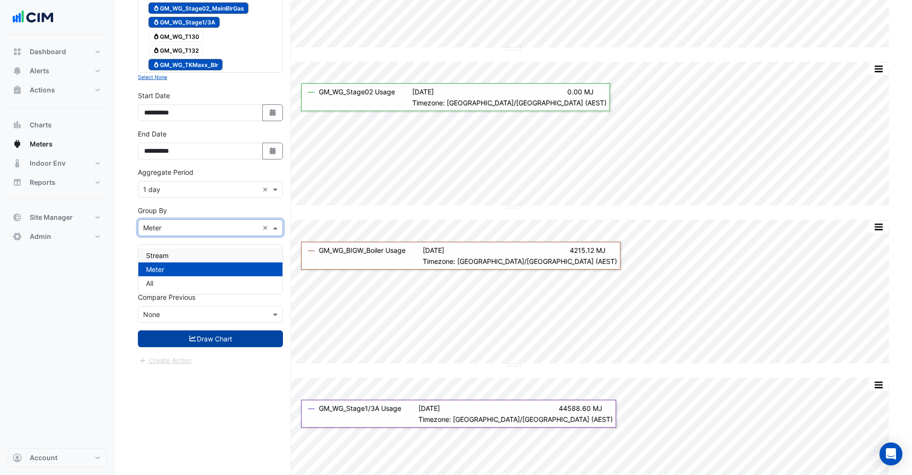
click at [177, 254] on div "Stream" at bounding box center [210, 255] width 144 height 14
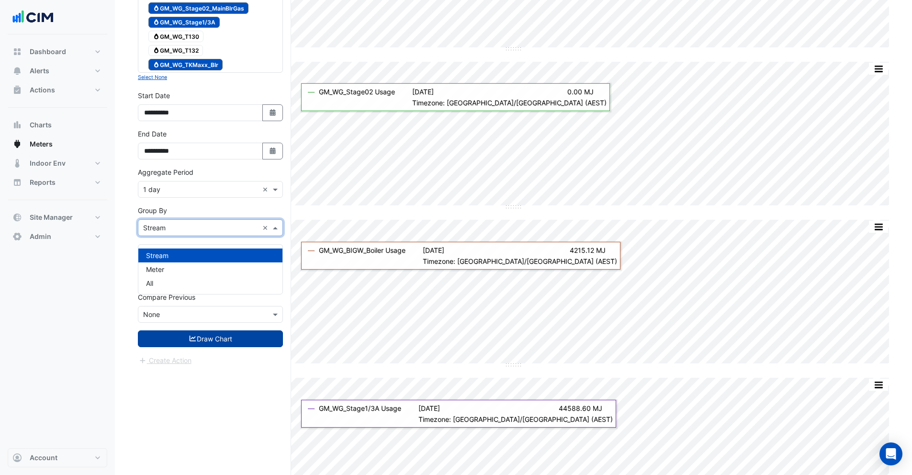
click at [174, 233] on input "text" at bounding box center [200, 228] width 115 height 10
click at [166, 278] on div "All" at bounding box center [210, 283] width 144 height 14
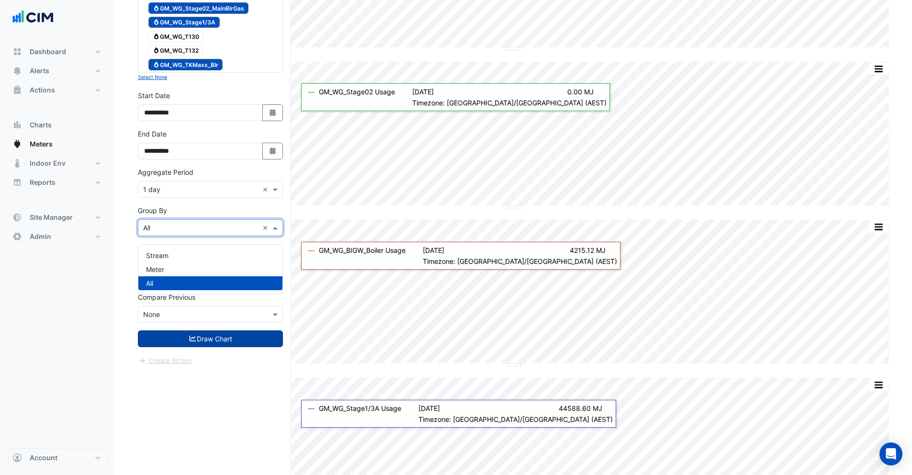
click at [172, 233] on input "text" at bounding box center [200, 228] width 115 height 10
click at [160, 266] on span "Meter" at bounding box center [155, 269] width 18 height 8
click at [196, 339] on button "Draw Chart" at bounding box center [210, 338] width 145 height 17
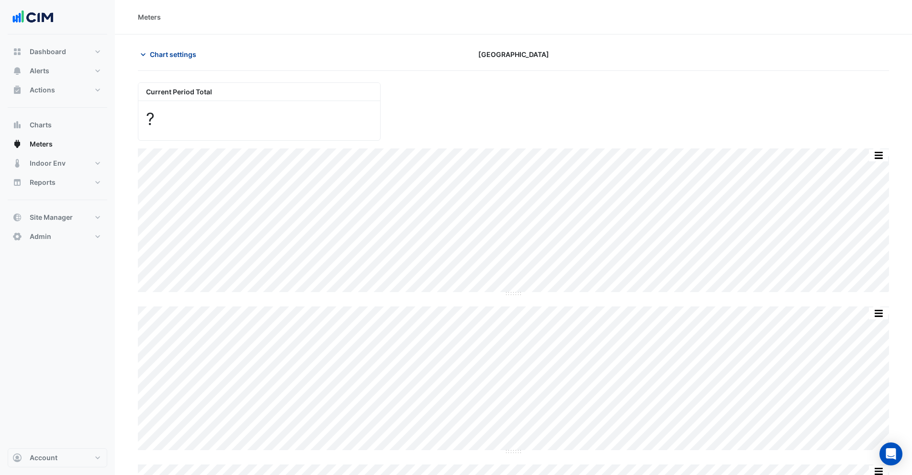
click at [159, 49] on span "Chart settings" at bounding box center [173, 54] width 46 height 10
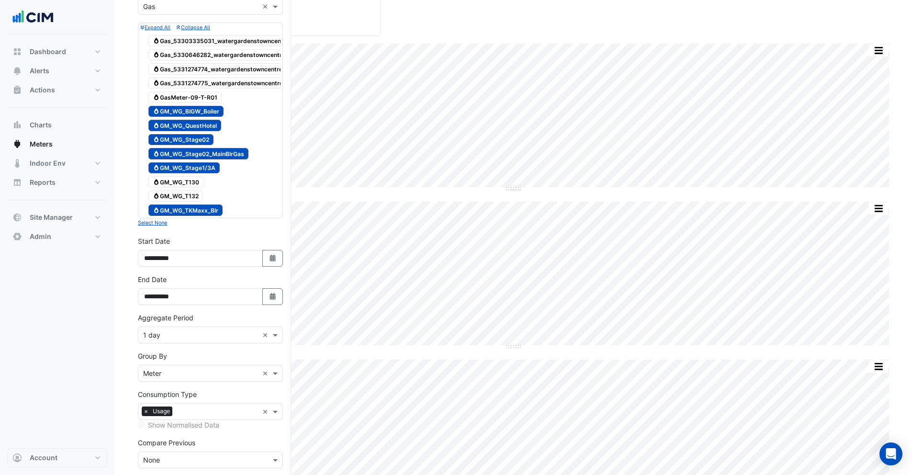
scroll to position [140, 0]
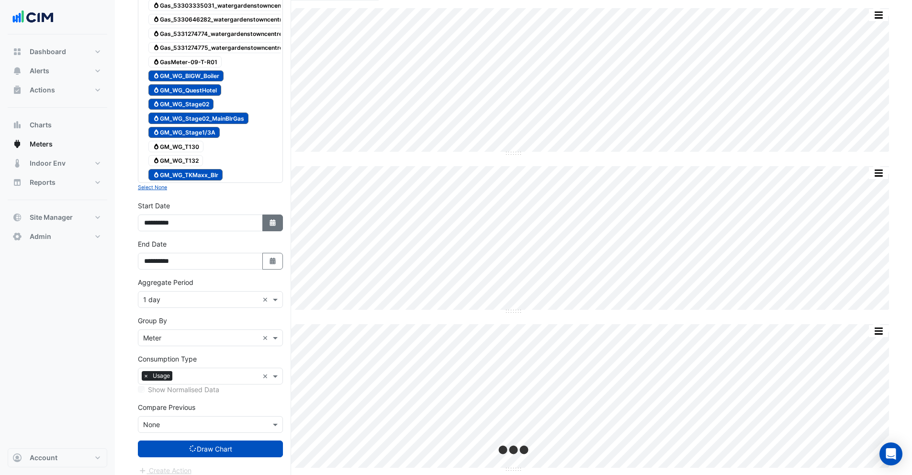
click at [277, 231] on button "Select Date" at bounding box center [272, 222] width 21 height 17
select select "****"
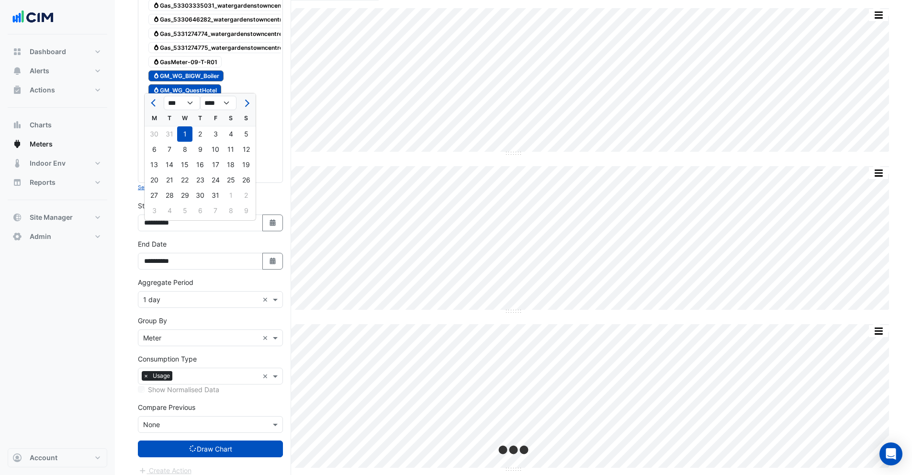
click at [62, 316] on div "Dashboard Portfolio Ratings Performance Alerts Site Rules Templates Actions Sit…" at bounding box center [58, 240] width 100 height 413
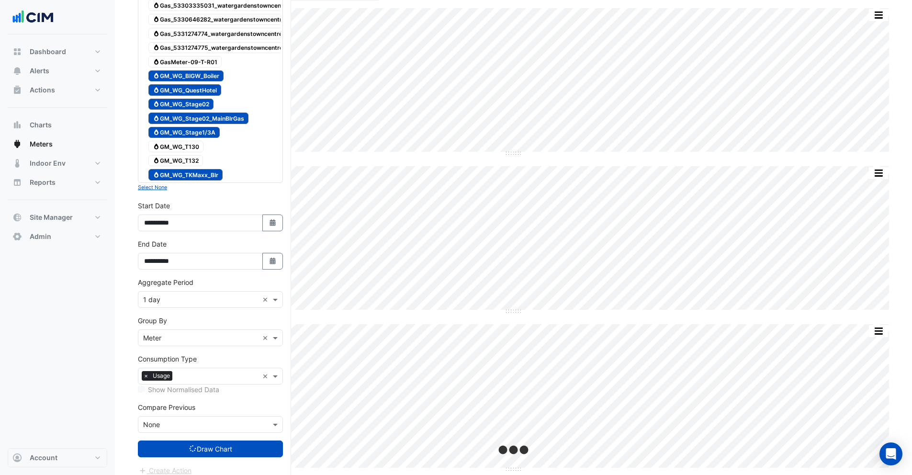
click at [64, 314] on div "Dashboard Portfolio Ratings Performance Alerts Site Rules Templates Actions Sit…" at bounding box center [58, 240] width 100 height 413
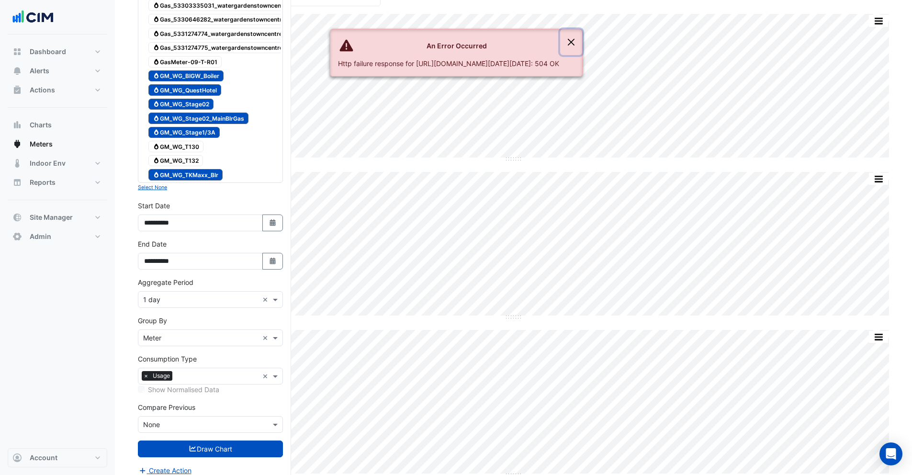
click at [582, 41] on button "Close" at bounding box center [571, 42] width 22 height 26
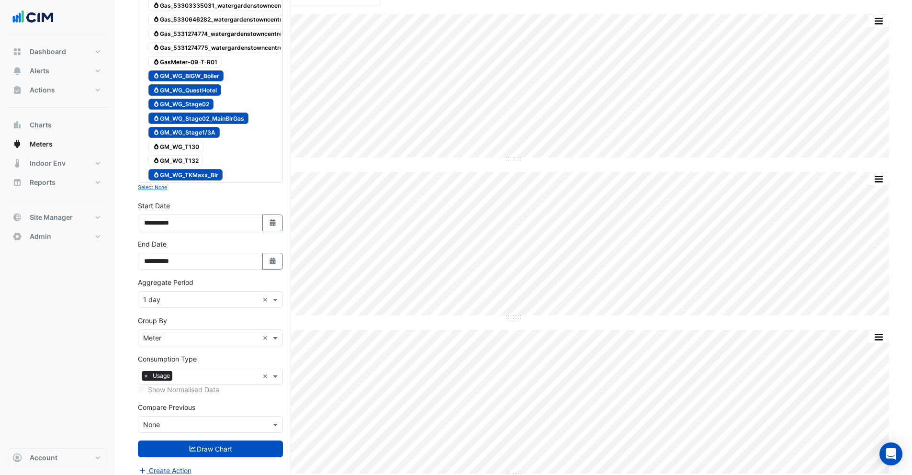
drag, startPoint x: 185, startPoint y: 175, endPoint x: 187, endPoint y: 168, distance: 6.9
click at [185, 175] on span "Gas GM_WG_TKMaxx_Blr" at bounding box center [185, 174] width 74 height 11
click at [190, 88] on span "Gas GM_WG_QuestHotel" at bounding box center [184, 89] width 73 height 11
click at [191, 71] on span "Gas GM_WG_BIGW_Boiler" at bounding box center [185, 75] width 75 height 11
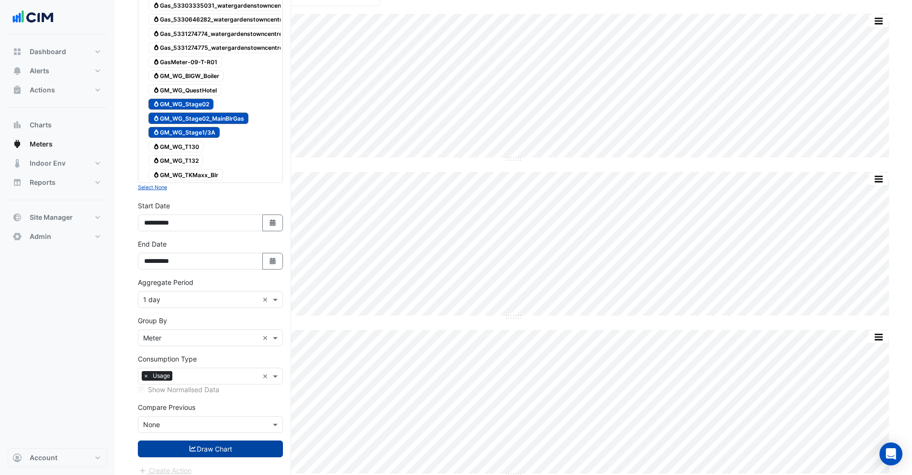
click at [195, 457] on button "Draw Chart" at bounding box center [210, 448] width 145 height 17
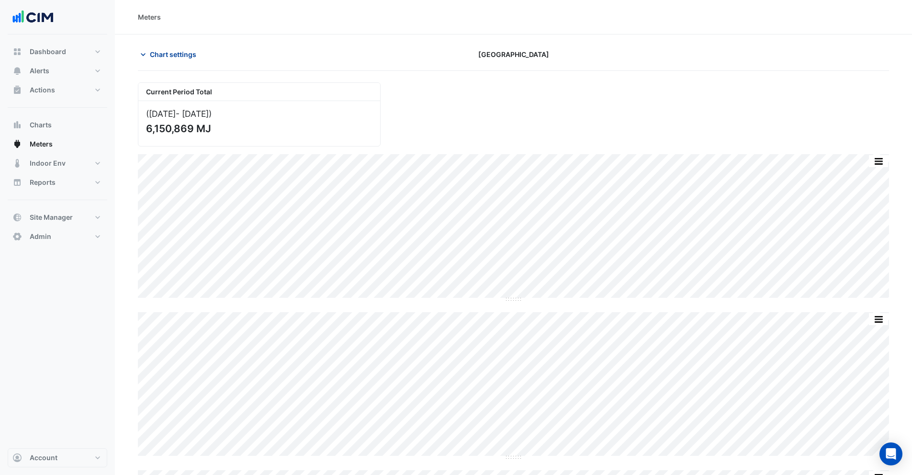
click at [182, 46] on button "Chart settings" at bounding box center [170, 54] width 65 height 17
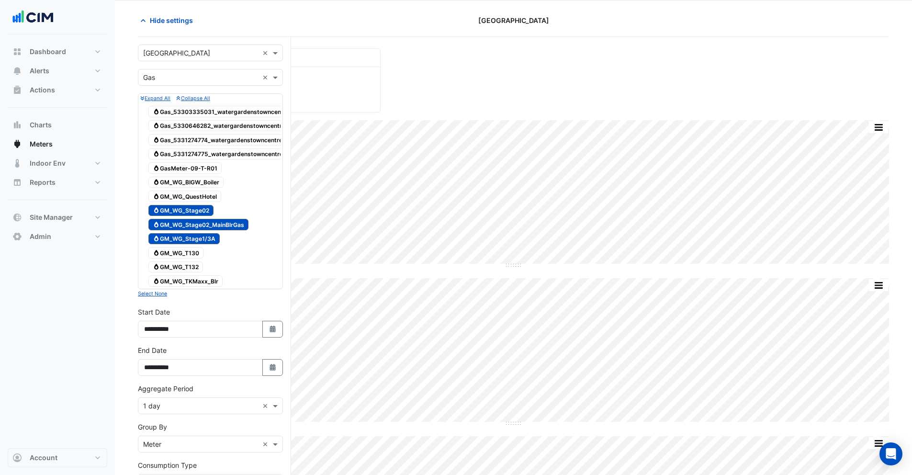
scroll to position [75, 0]
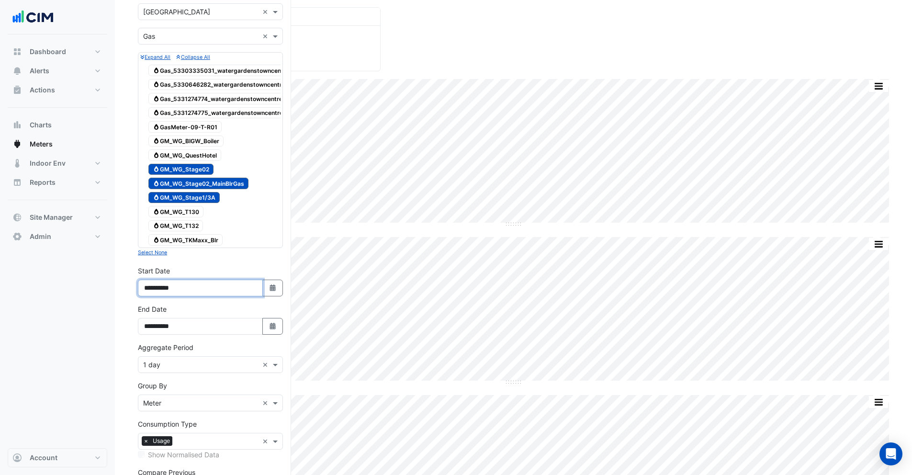
click at [157, 296] on input "**********" at bounding box center [200, 287] width 125 height 17
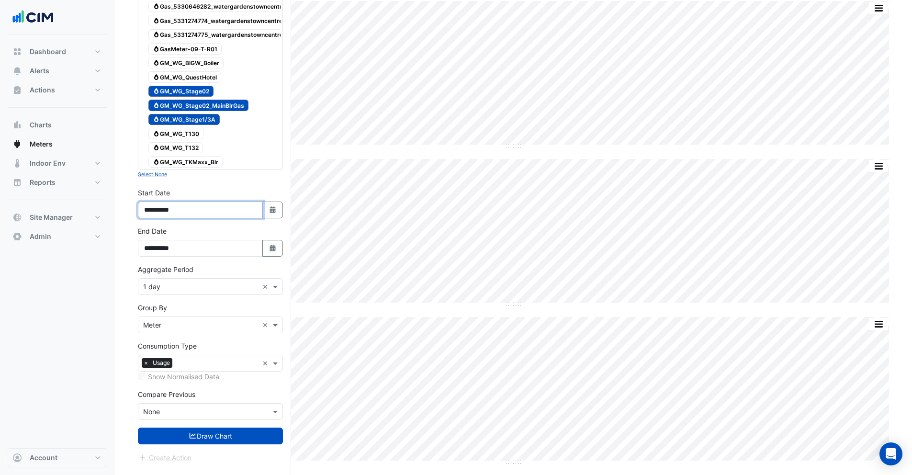
type input "**********"
click at [189, 438] on icon "submit" at bounding box center [192, 436] width 7 height 6
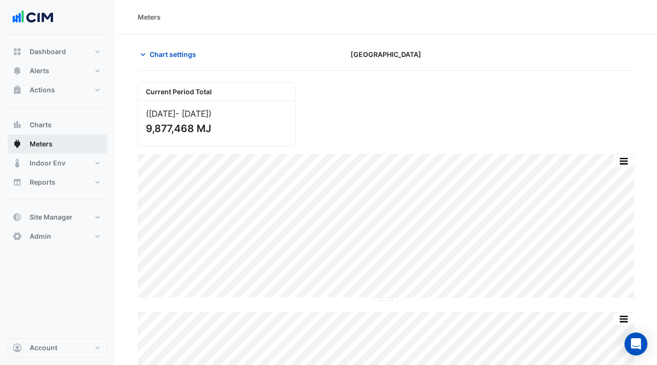
click at [47, 144] on span "Meters" at bounding box center [41, 144] width 23 height 10
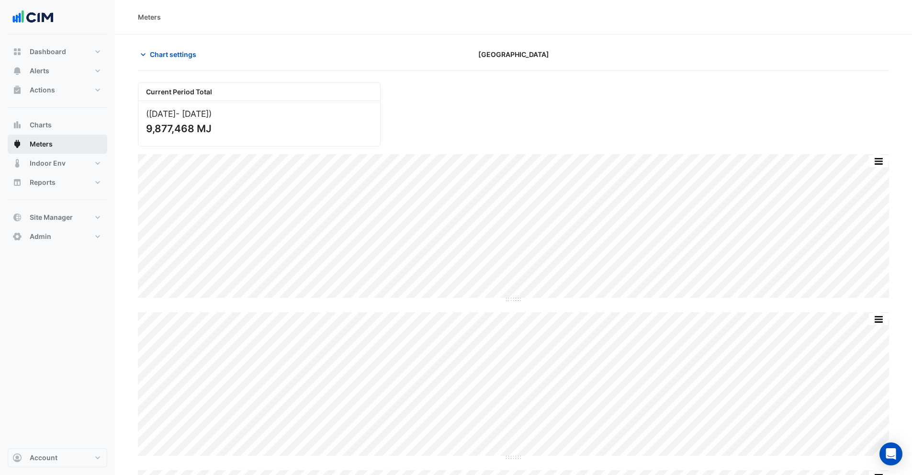
click at [45, 144] on span "Meters" at bounding box center [41, 144] width 23 height 10
click at [41, 125] on span "Charts" at bounding box center [41, 125] width 22 height 10
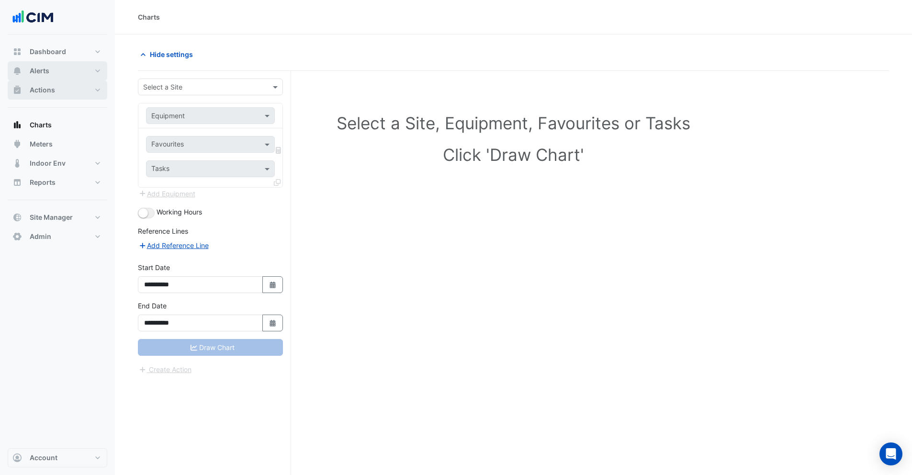
drag, startPoint x: 47, startPoint y: 69, endPoint x: 51, endPoint y: 91, distance: 21.9
click at [47, 69] on span "Alerts" at bounding box center [40, 71] width 20 height 10
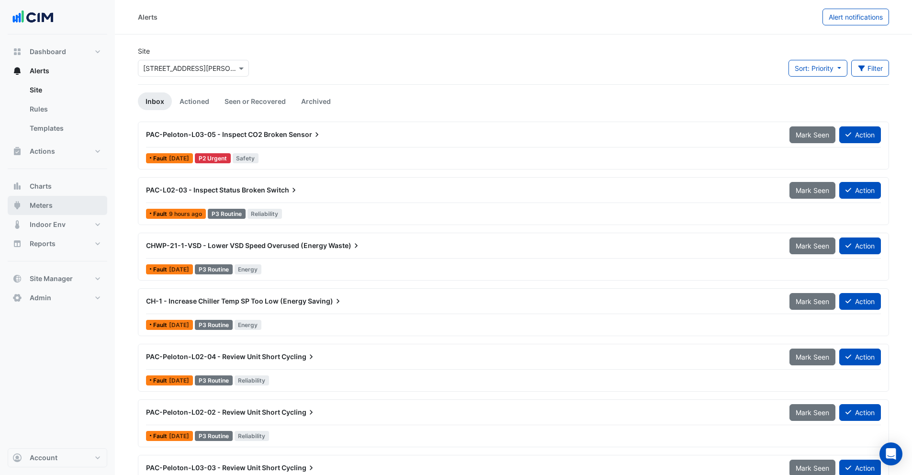
click at [52, 205] on span "Meters" at bounding box center [41, 205] width 23 height 10
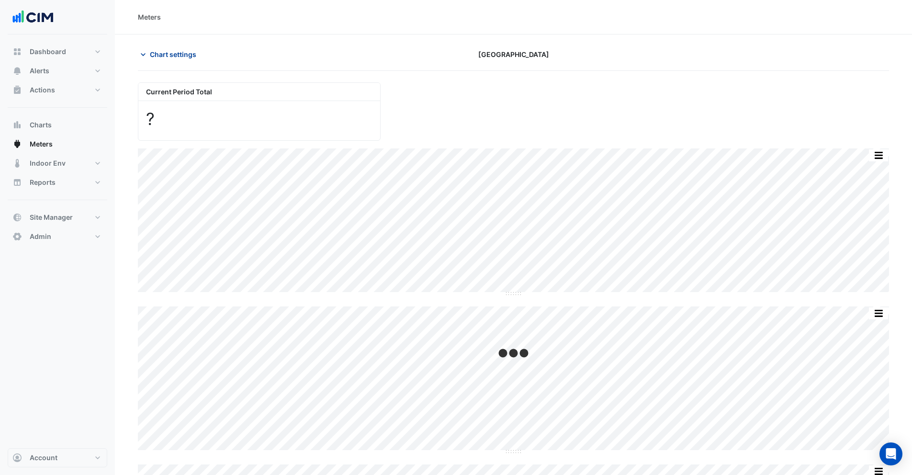
click at [155, 56] on span "Chart settings" at bounding box center [173, 54] width 46 height 10
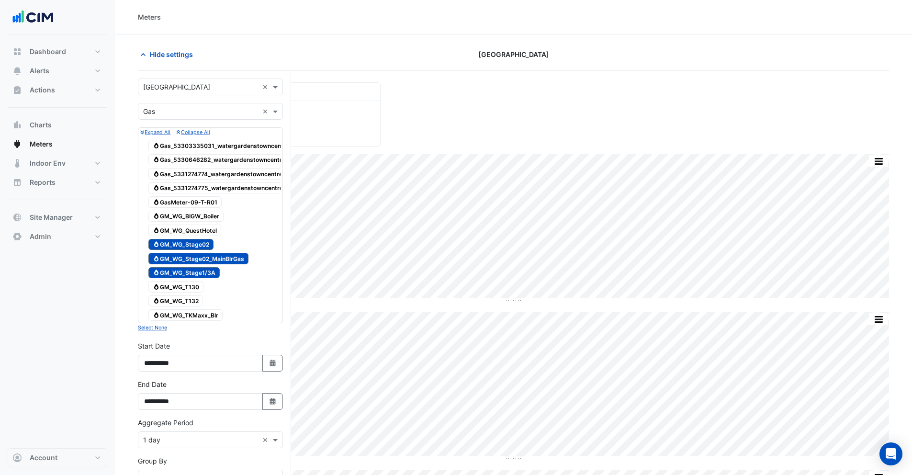
drag, startPoint x: 163, startPoint y: 108, endPoint x: 167, endPoint y: 119, distance: 11.2
click at [163, 108] on input "text" at bounding box center [200, 112] width 115 height 10
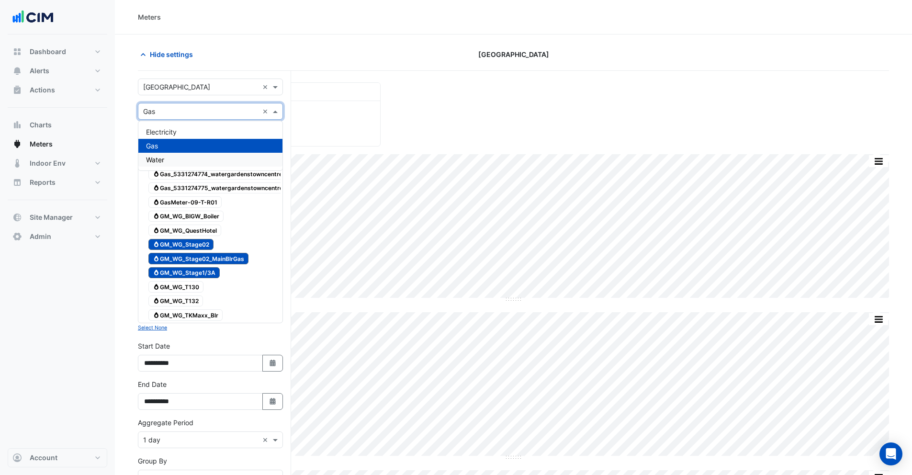
click at [175, 160] on div "Water" at bounding box center [210, 160] width 144 height 14
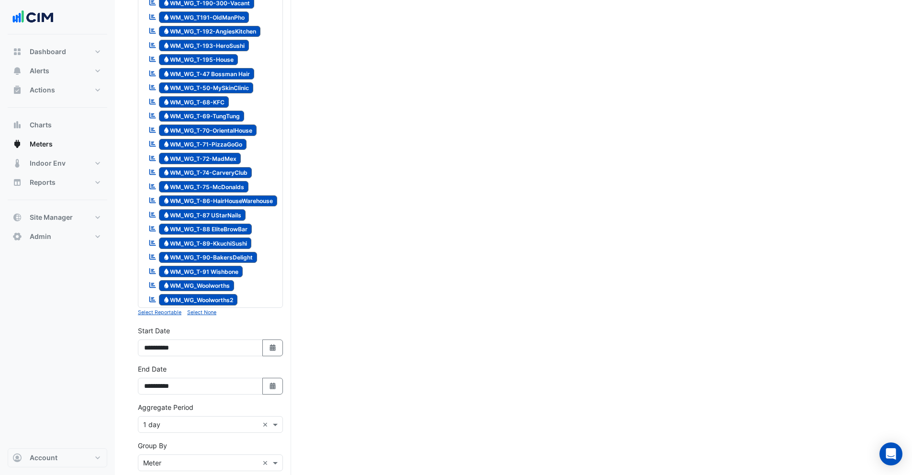
scroll to position [1187, 0]
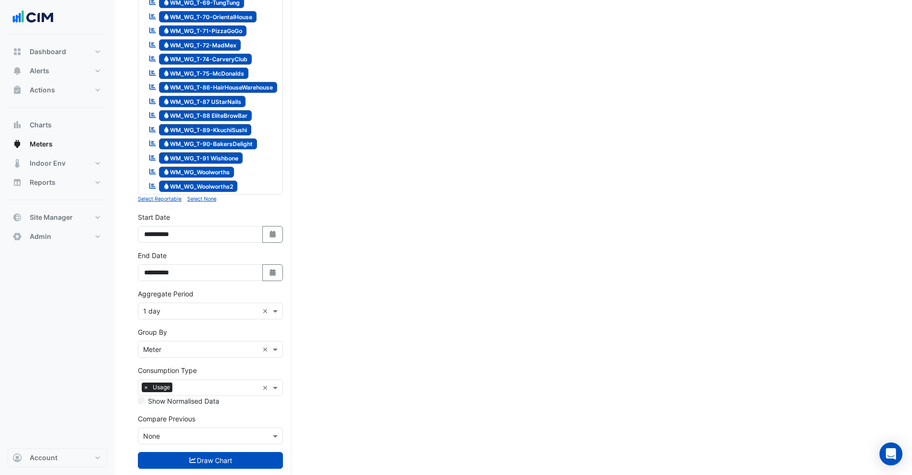
click at [200, 196] on small "Select None" at bounding box center [201, 199] width 29 height 6
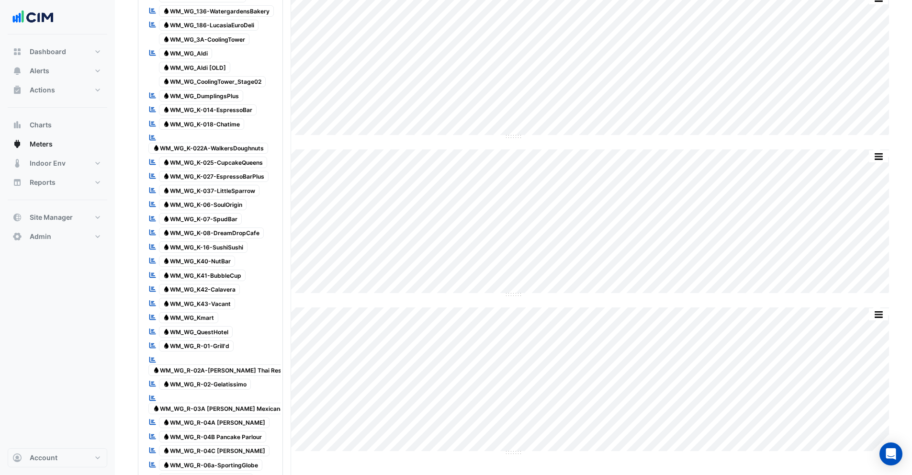
scroll to position [165, 0]
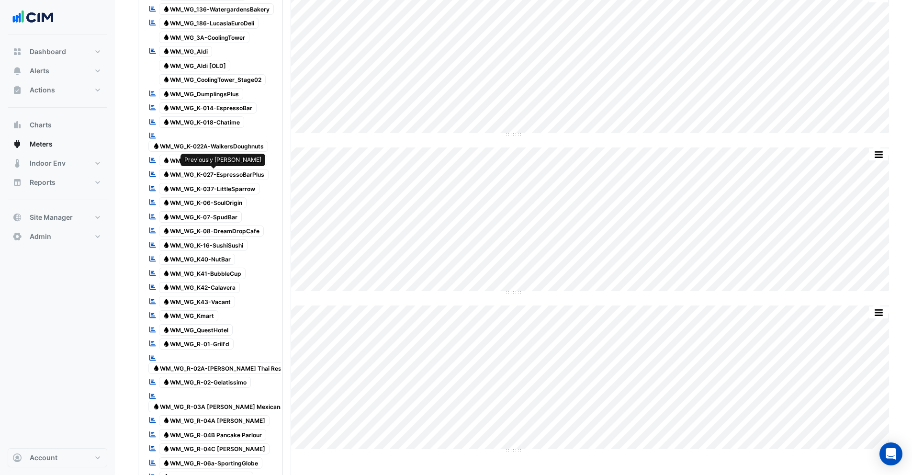
click at [205, 178] on span "Water WM_WG_K-027-EspressoBarPlus" at bounding box center [214, 174] width 110 height 11
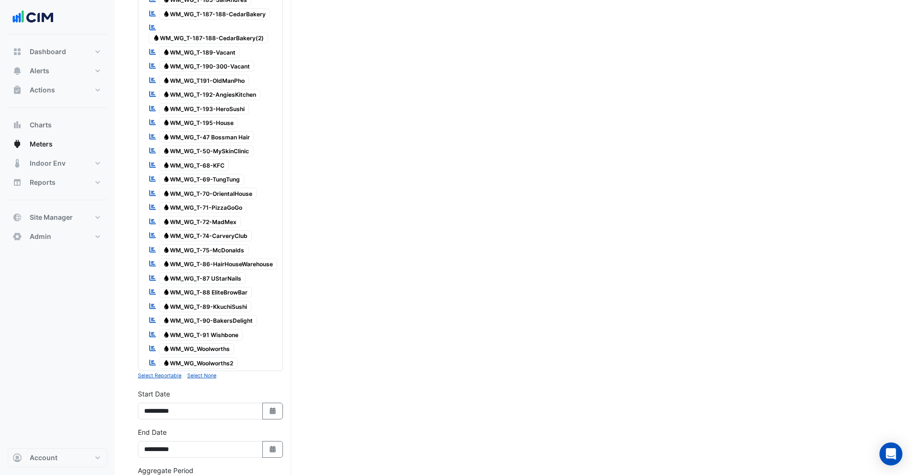
scroll to position [1187, 0]
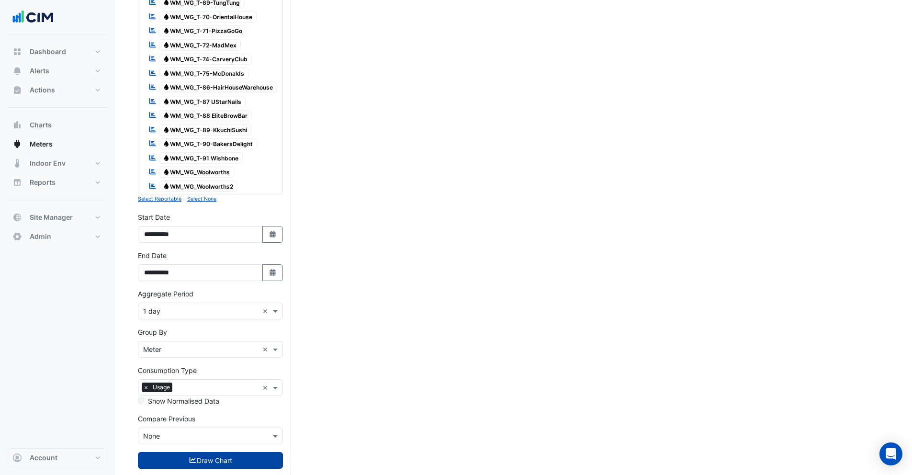
click at [218, 452] on button "Draw Chart" at bounding box center [210, 460] width 145 height 17
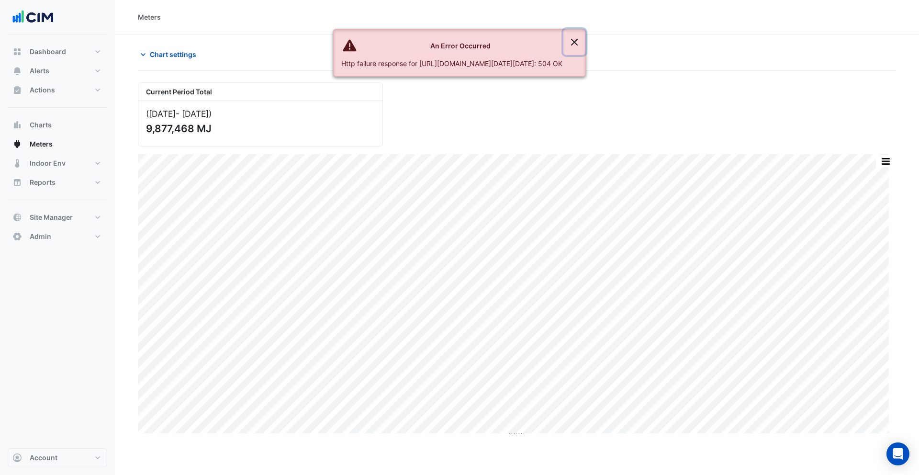
click at [585, 36] on button "Close" at bounding box center [574, 42] width 22 height 26
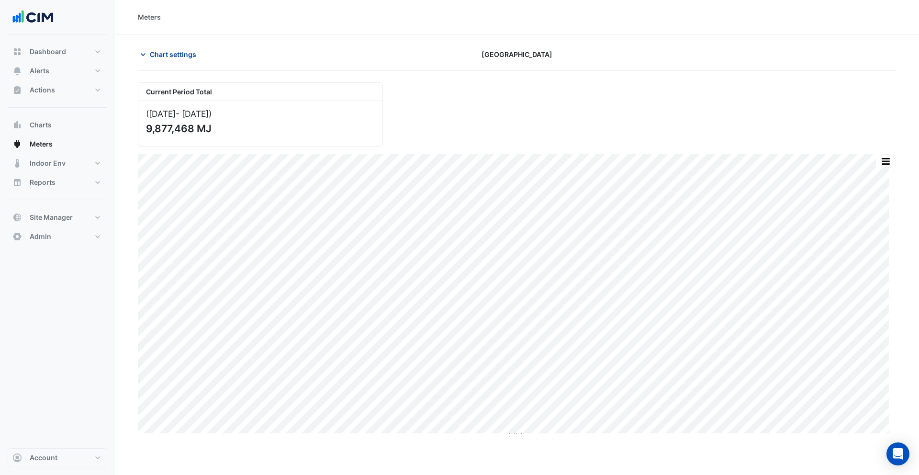
click at [171, 47] on button "Chart settings" at bounding box center [170, 54] width 65 height 17
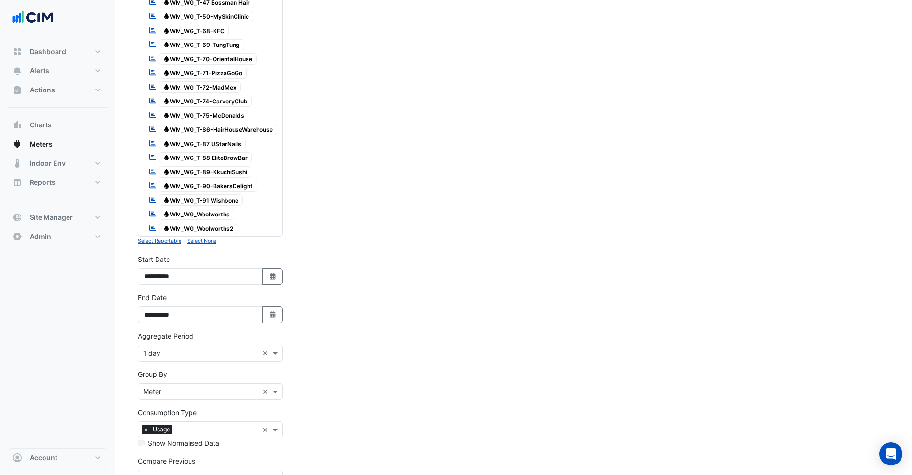
scroll to position [1187, 0]
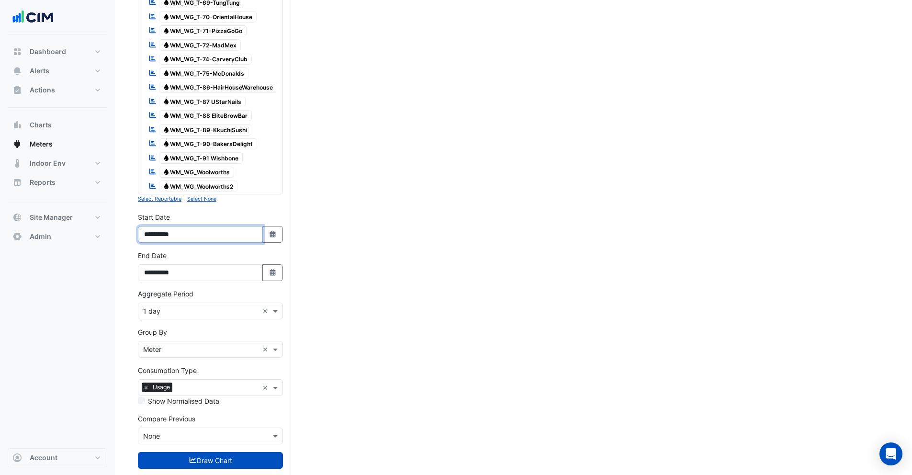
click at [158, 226] on input "**********" at bounding box center [200, 234] width 125 height 17
type input "**********"
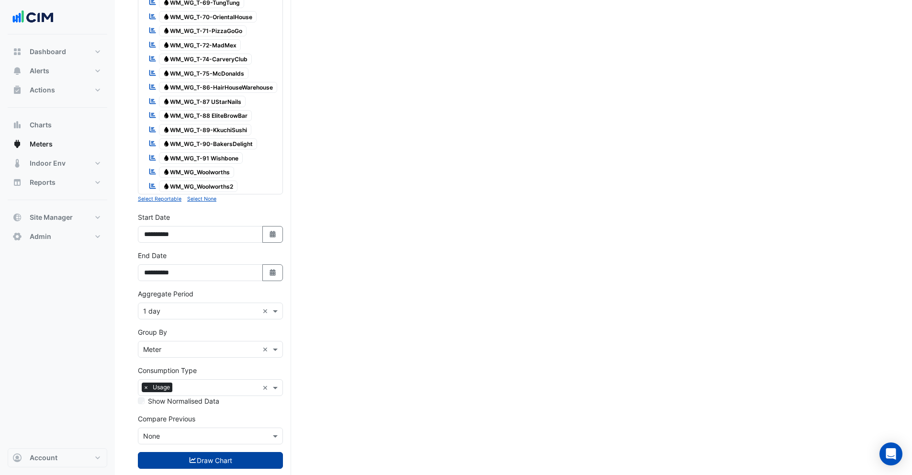
click at [197, 452] on button "Draw Chart" at bounding box center [210, 460] width 145 height 17
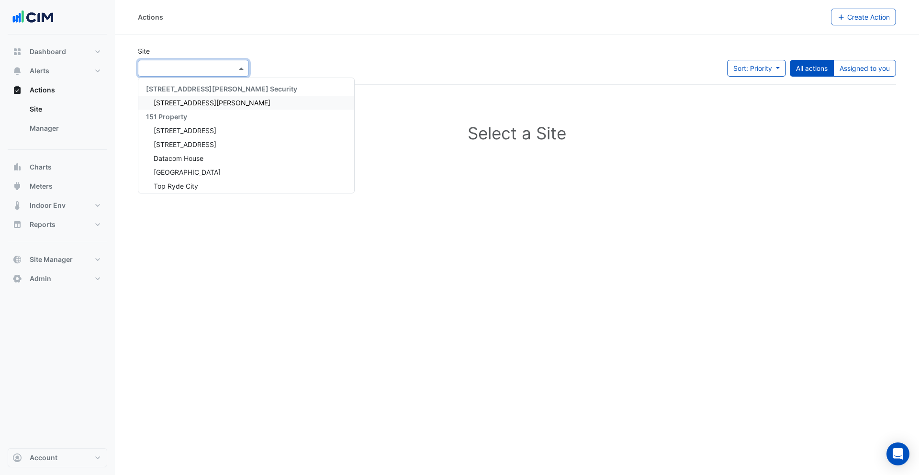
click at [166, 72] on input "text" at bounding box center [183, 69] width 81 height 10
click at [297, 52] on div "Site Select a Site × 141 Walker Street Security 141 Walker Street 151 Property …" at bounding box center [516, 65] width 769 height 38
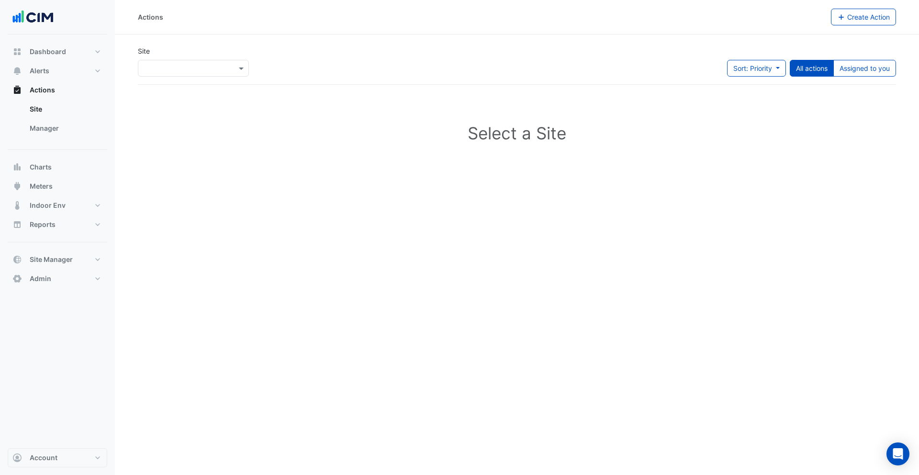
click at [214, 64] on input "text" at bounding box center [183, 69] width 81 height 10
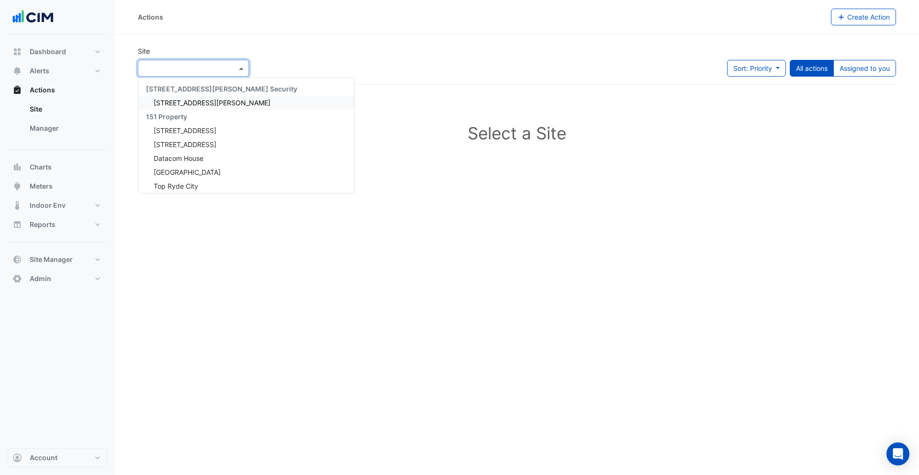
click at [214, 64] on input "text" at bounding box center [183, 69] width 81 height 10
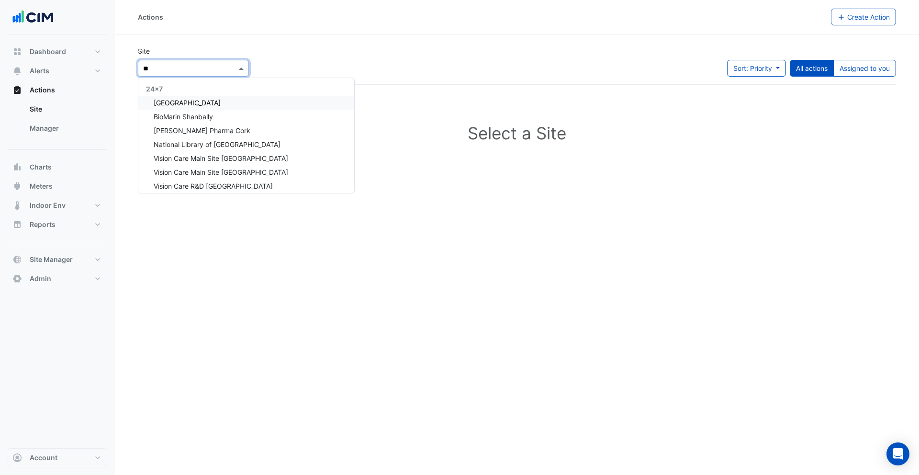
type input "*"
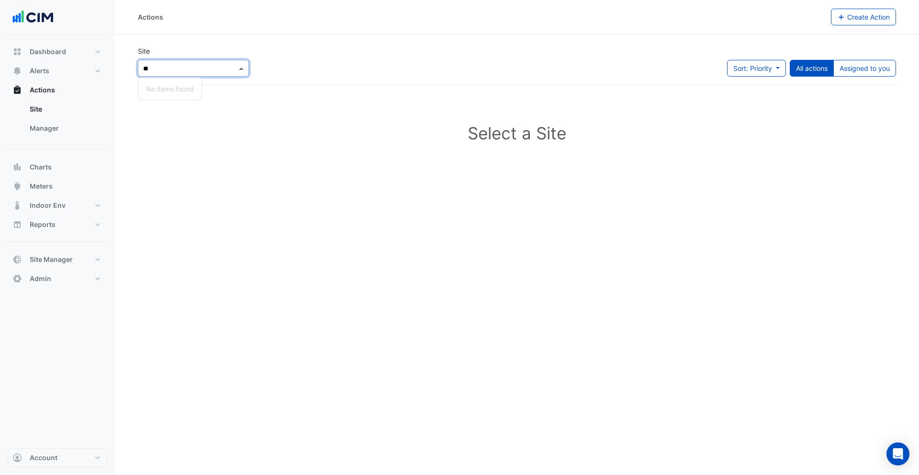
type input "*"
type input "*****"
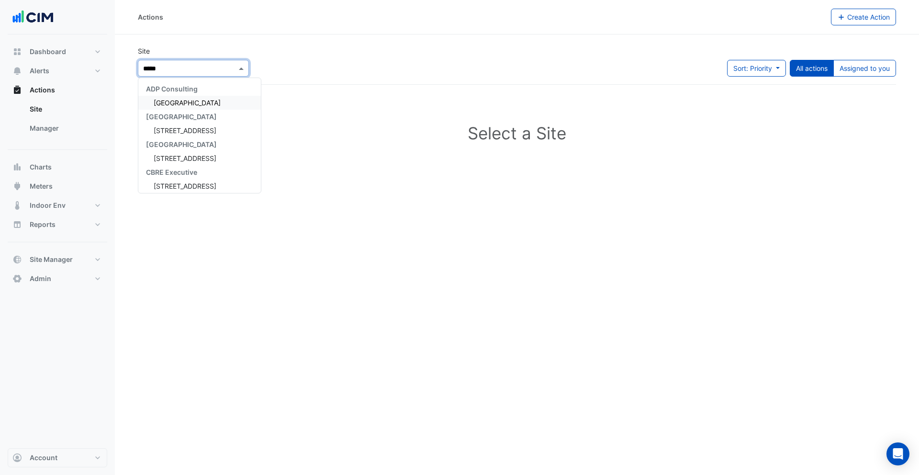
click at [221, 105] on span "[GEOGRAPHIC_DATA]" at bounding box center [187, 103] width 67 height 8
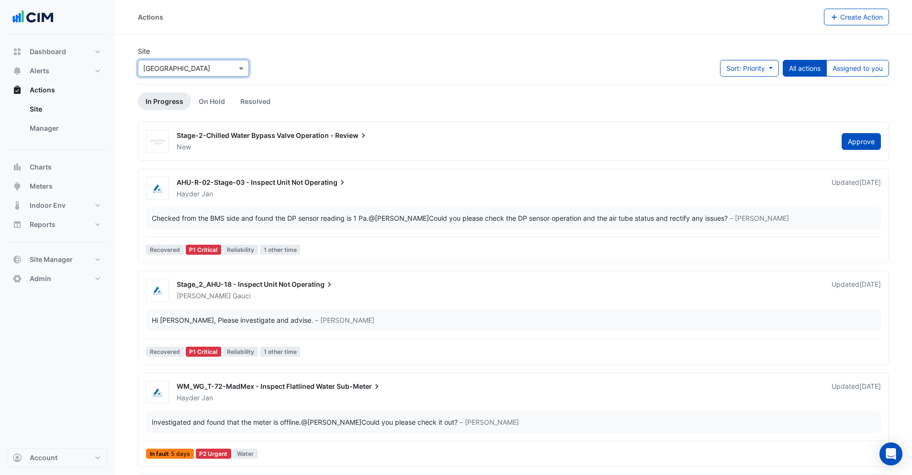
click at [215, 158] on div "Stage-2-Chilled Water Bypass Valve Operation - Review New Approve" at bounding box center [513, 141] width 751 height 39
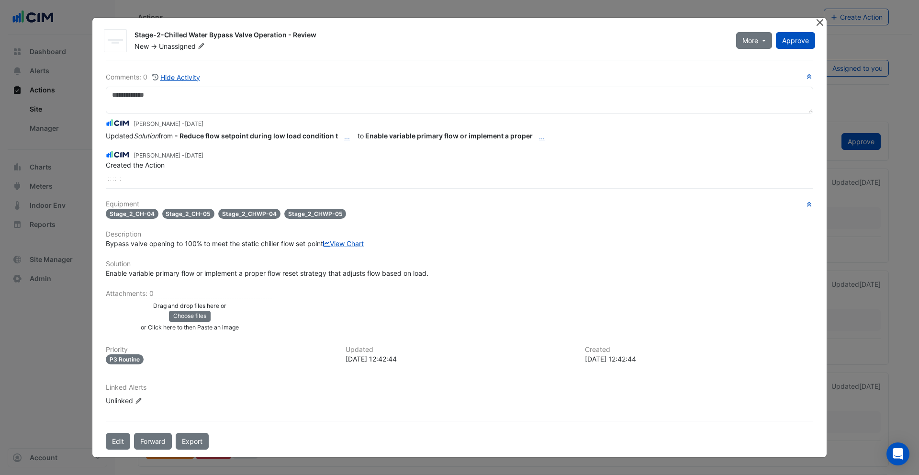
click at [814, 19] on button "Close" at bounding box center [819, 23] width 10 height 10
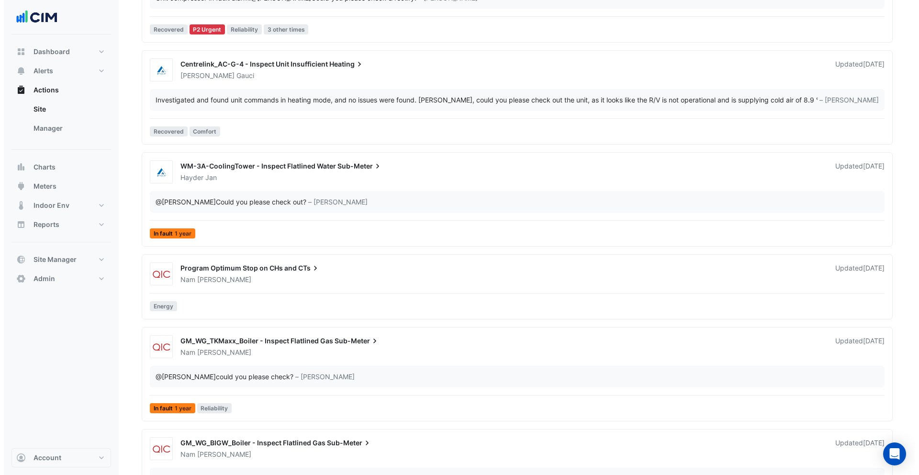
scroll to position [734, 0]
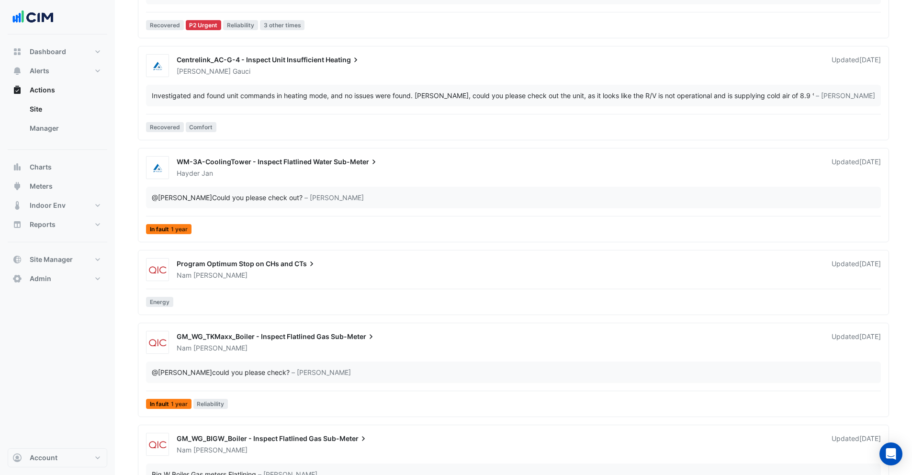
click at [274, 200] on div "@Justin Gaujenieks Could you please check out?" at bounding box center [227, 197] width 151 height 10
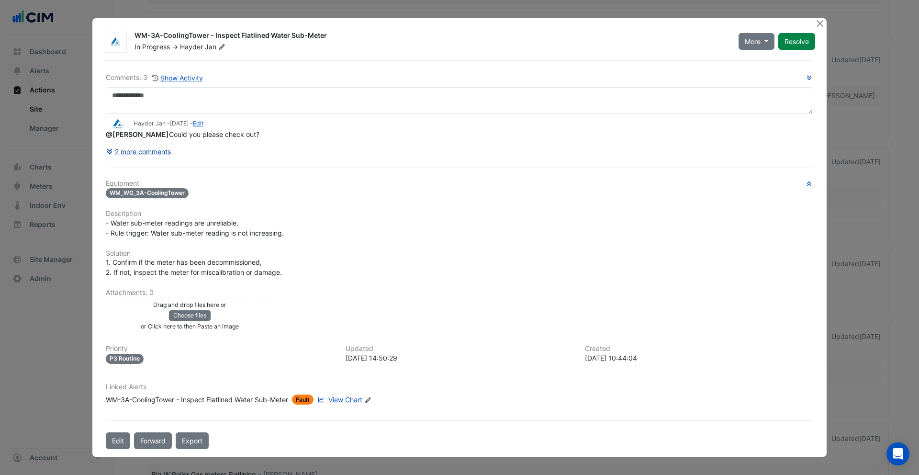
click at [159, 154] on button "2 more comments" at bounding box center [139, 151] width 66 height 17
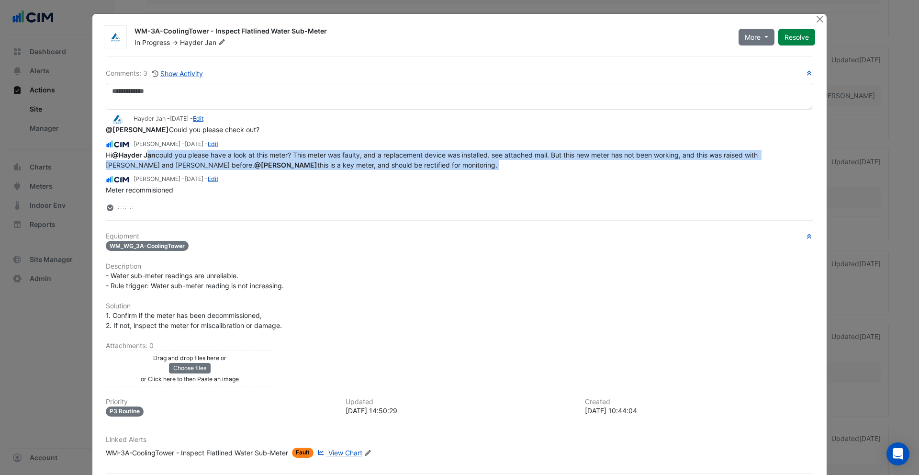
drag, startPoint x: 147, startPoint y: 157, endPoint x: 685, endPoint y: 190, distance: 539.3
click at [685, 190] on div "Hayder Jan - 3 days ago - Edit @Justin Gaujenieks Could you please check out? A…" at bounding box center [459, 152] width 707 height 85
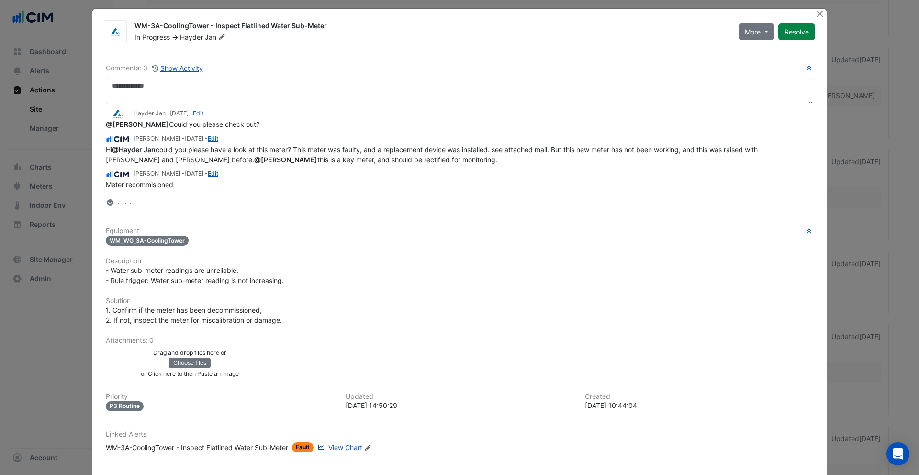
scroll to position [38, 0]
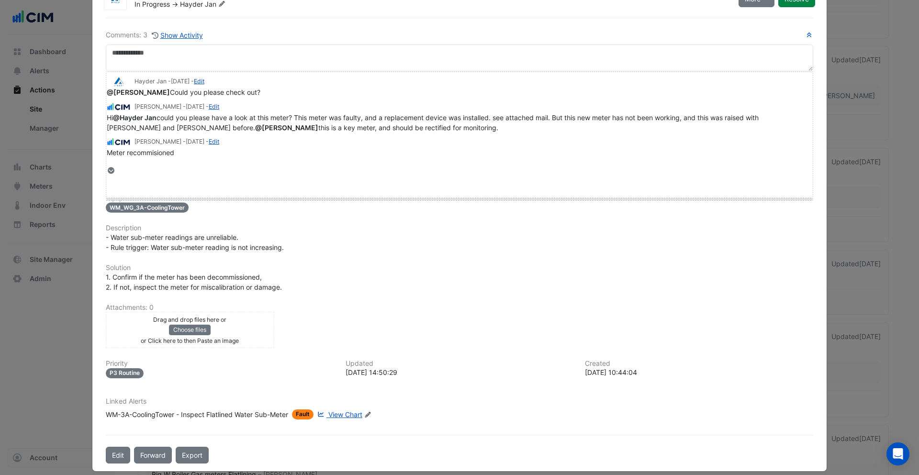
drag, startPoint x: 119, startPoint y: 180, endPoint x: 129, endPoint y: 252, distance: 72.5
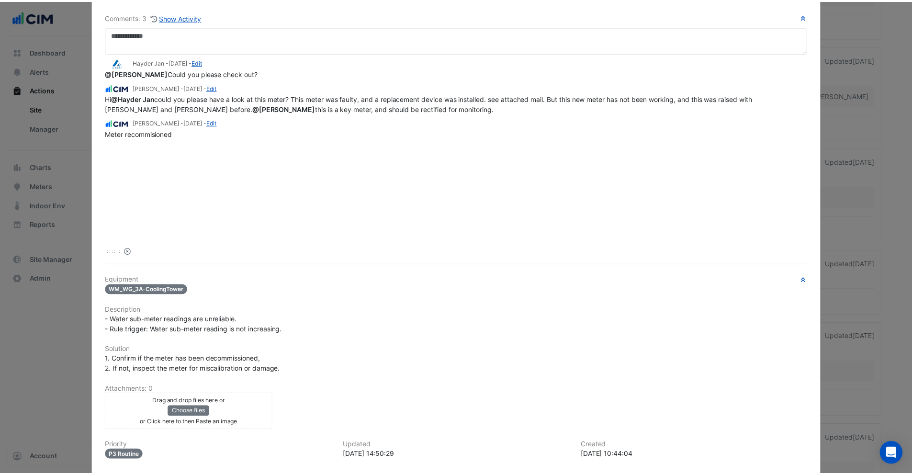
scroll to position [0, 0]
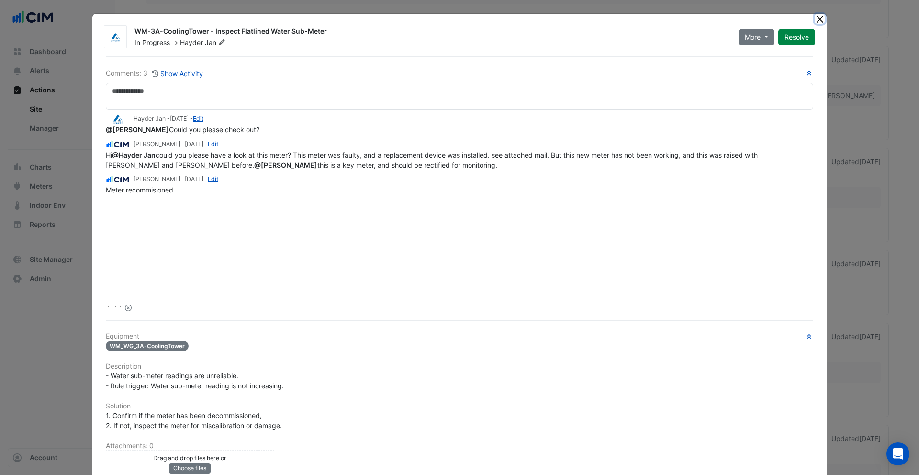
click at [815, 20] on button "Close" at bounding box center [819, 19] width 10 height 10
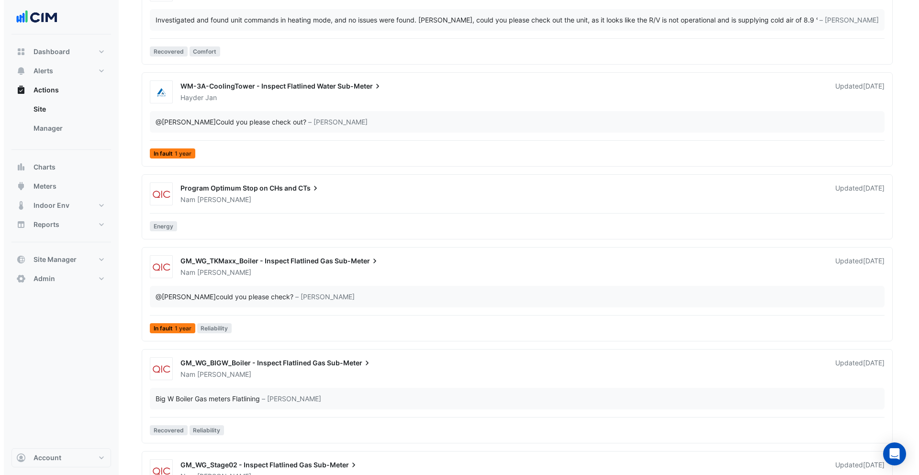
scroll to position [821, 0]
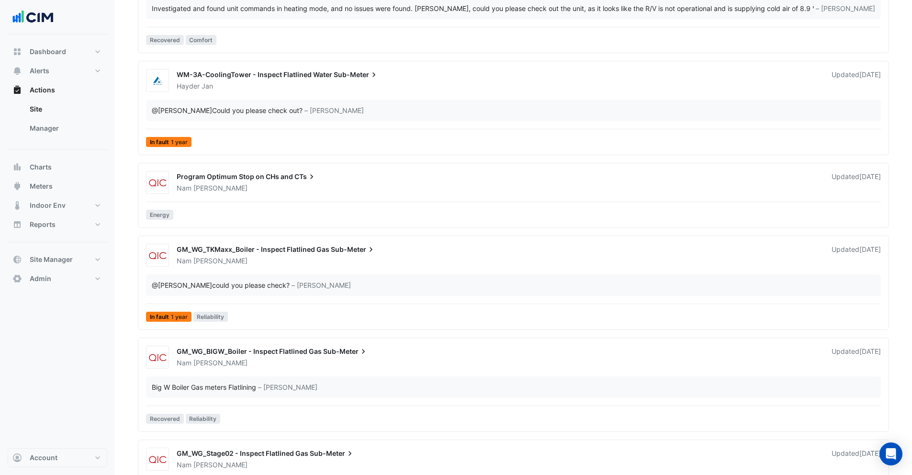
click at [216, 205] on div "Program Optimum Stop on CHs and CTs Nam Bui Updated 1 week ago Energy" at bounding box center [513, 197] width 742 height 53
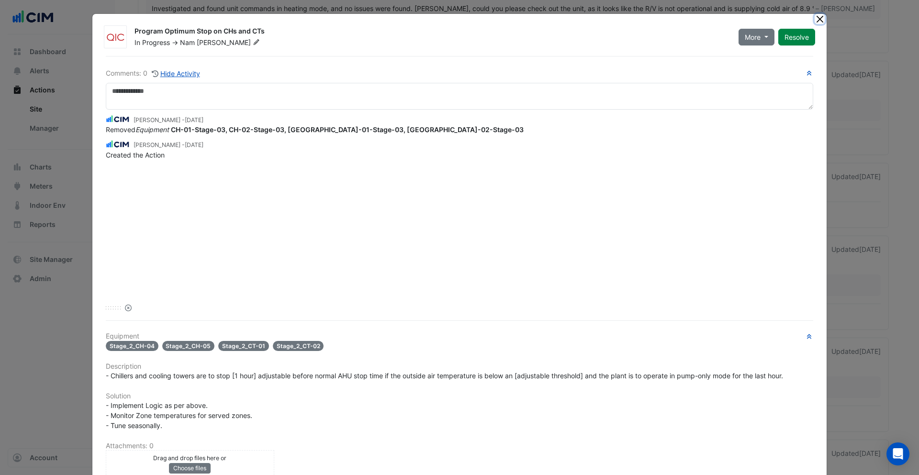
click at [820, 20] on button "Close" at bounding box center [819, 19] width 10 height 10
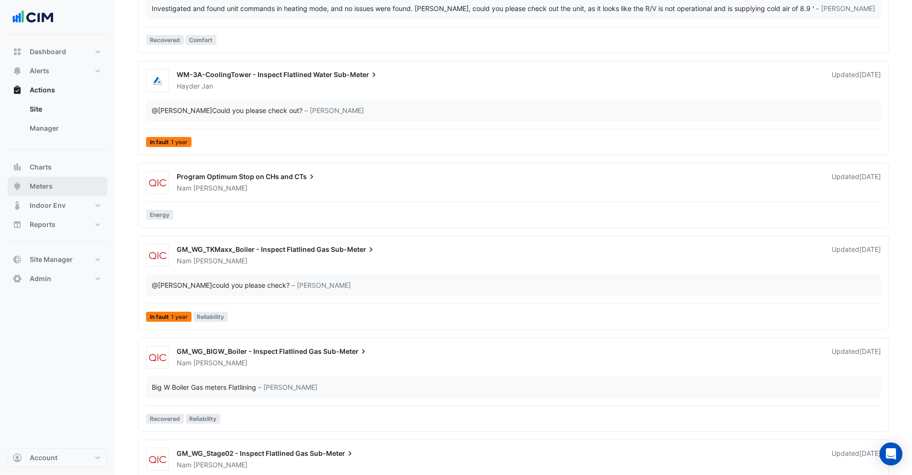
click at [56, 186] on button "Meters" at bounding box center [58, 186] width 100 height 19
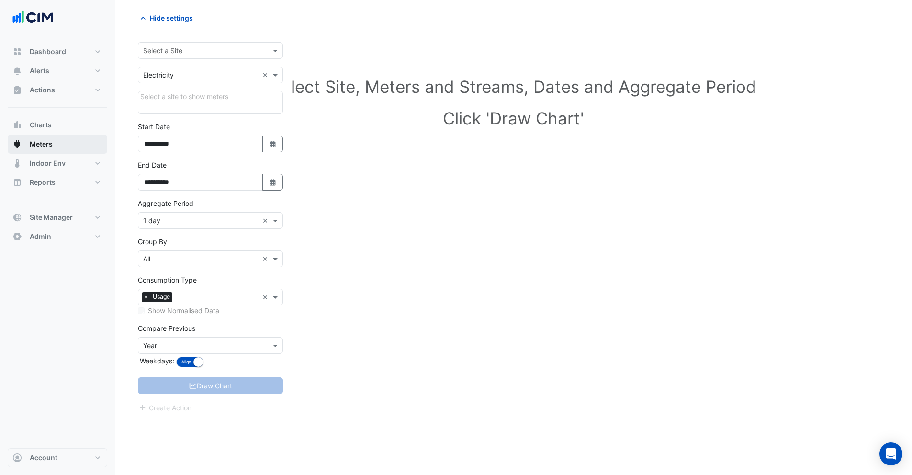
scroll to position [36, 0]
click at [220, 53] on input "text" at bounding box center [200, 51] width 115 height 10
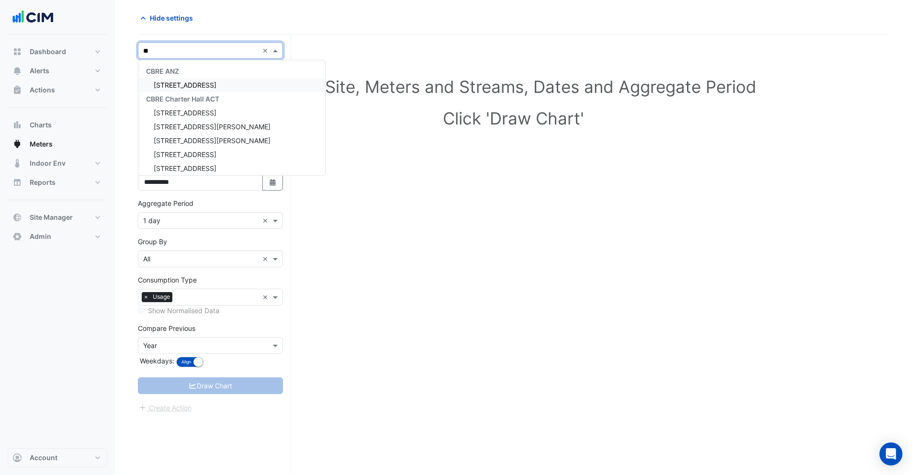
type input "*"
type input "*****"
click at [183, 85] on span "[GEOGRAPHIC_DATA]" at bounding box center [187, 85] width 67 height 8
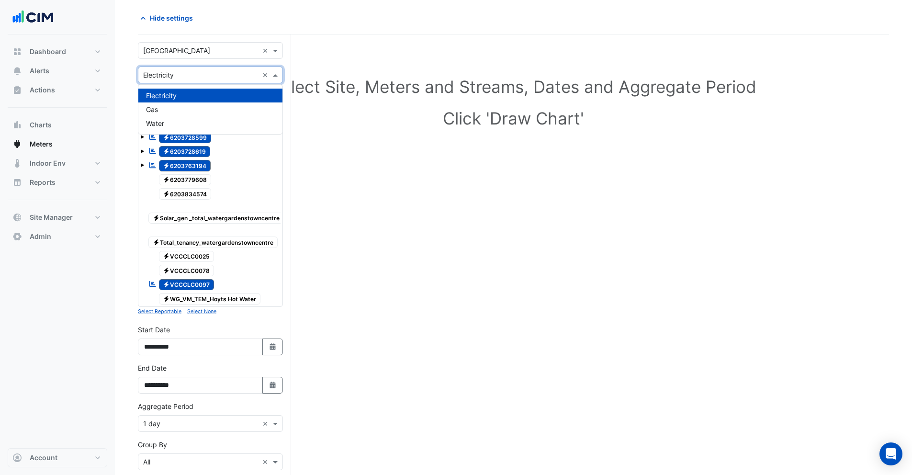
click at [176, 75] on input "text" at bounding box center [200, 75] width 115 height 10
click at [173, 127] on div "Water" at bounding box center [210, 123] width 144 height 14
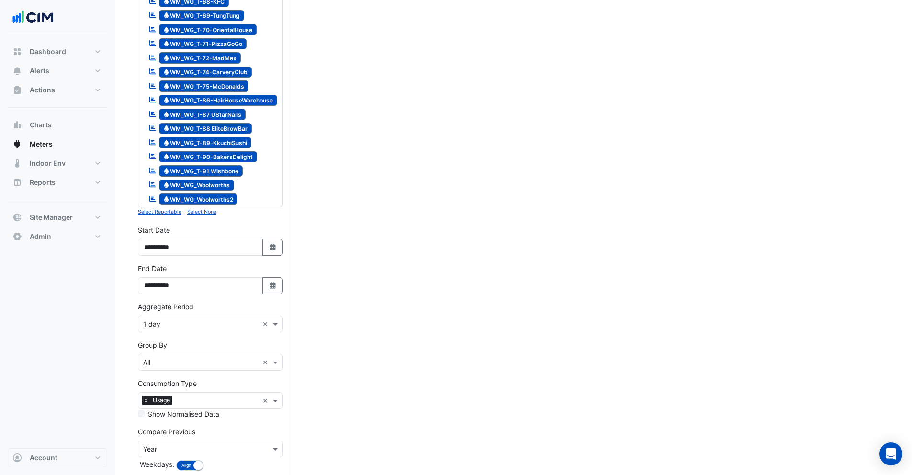
scroll to position [1203, 0]
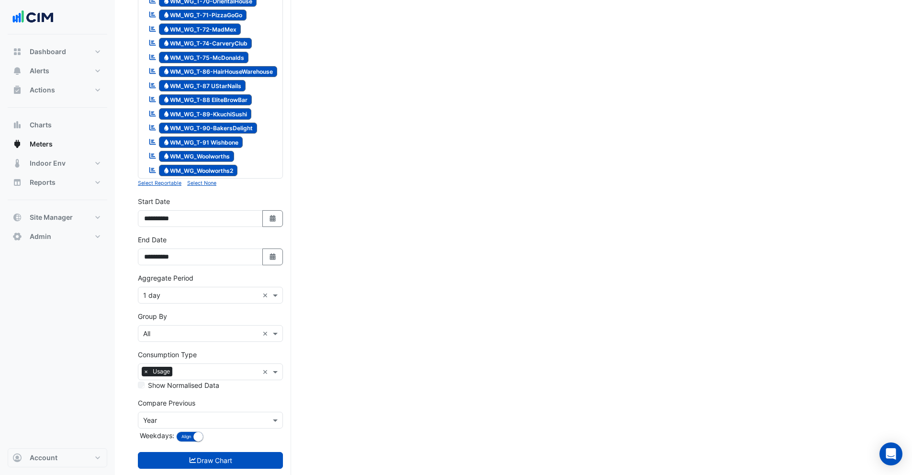
click at [202, 180] on small "Select None" at bounding box center [201, 183] width 29 height 6
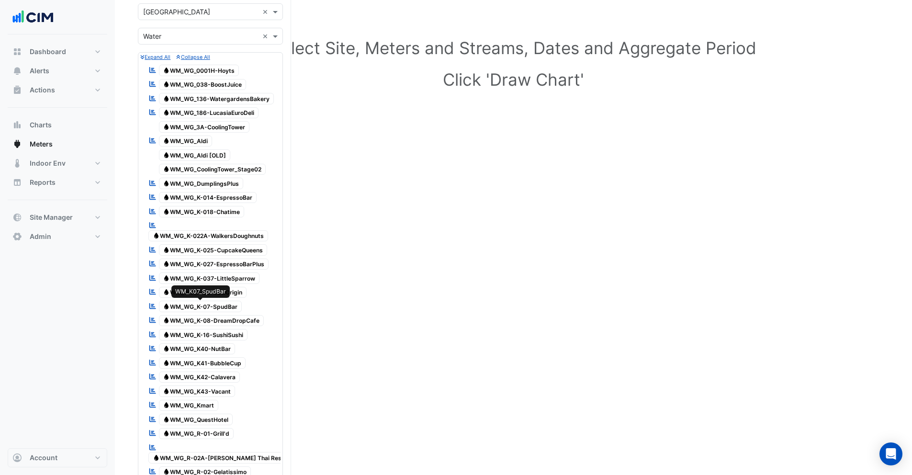
scroll to position [77, 0]
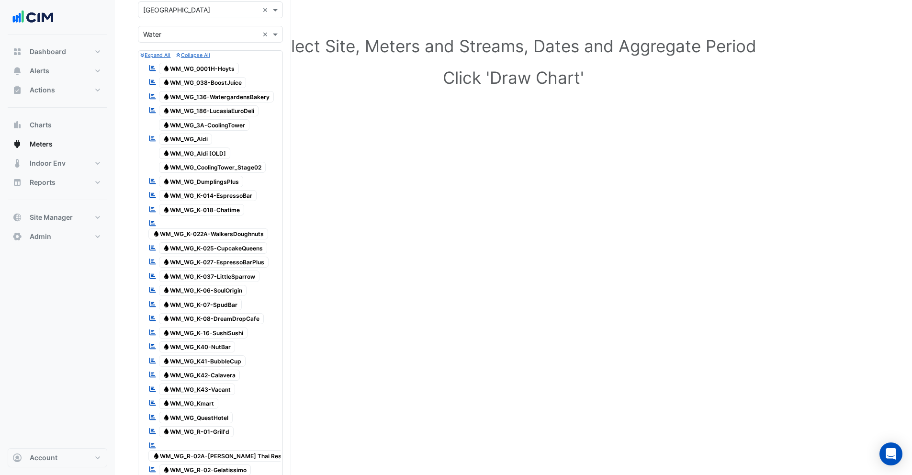
click at [220, 128] on span "Water WM_WG_3A-CoolingTower" at bounding box center [204, 124] width 91 height 11
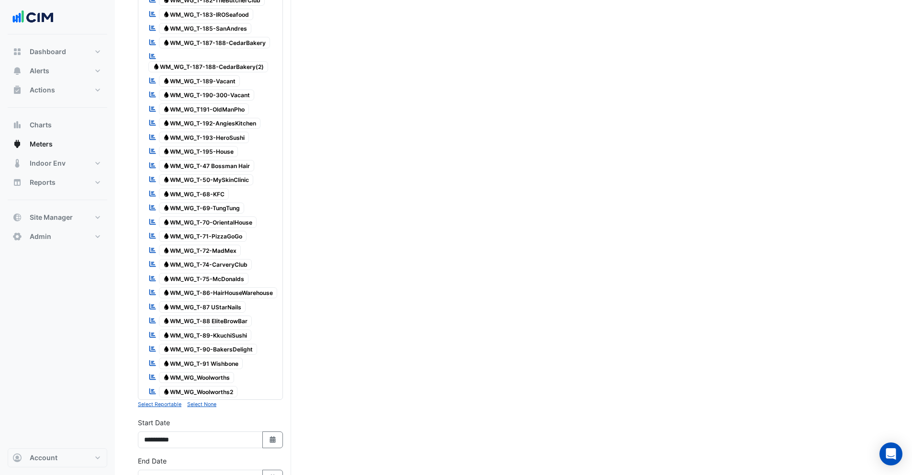
scroll to position [1203, 0]
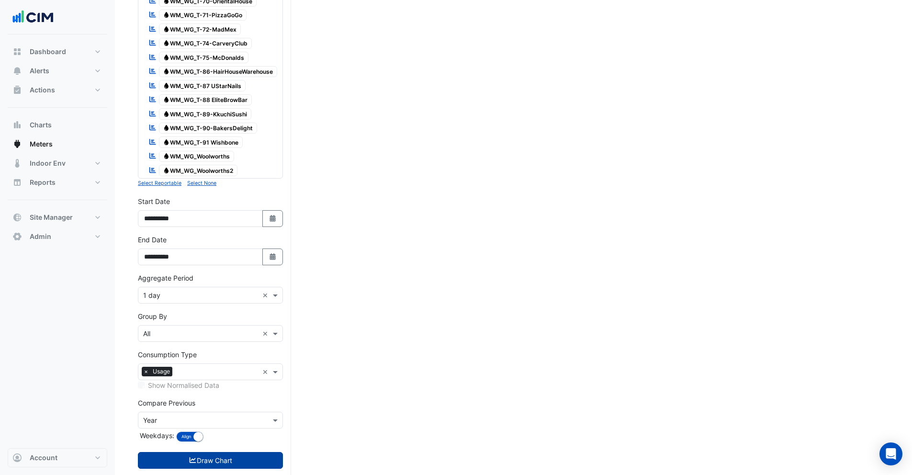
click at [187, 452] on button "Draw Chart" at bounding box center [210, 460] width 145 height 17
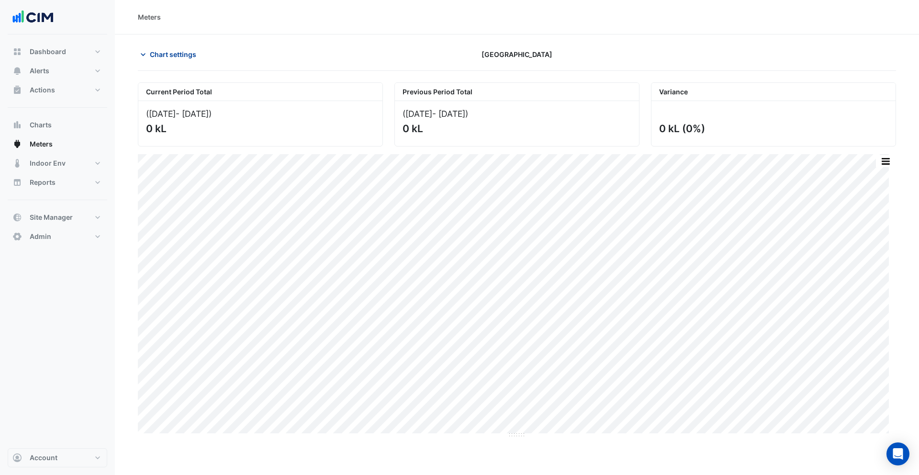
click at [170, 56] on span "Chart settings" at bounding box center [173, 54] width 46 height 10
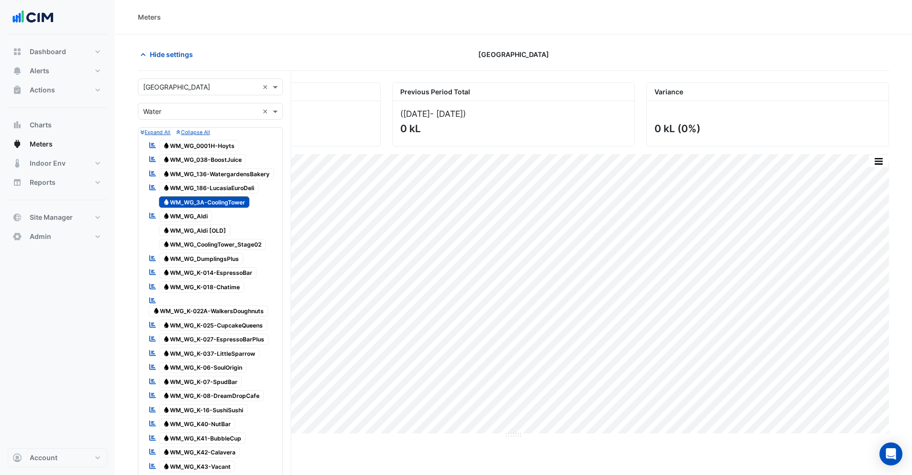
click at [182, 200] on span "Water WM_WG_3A-CoolingTower" at bounding box center [204, 201] width 91 height 11
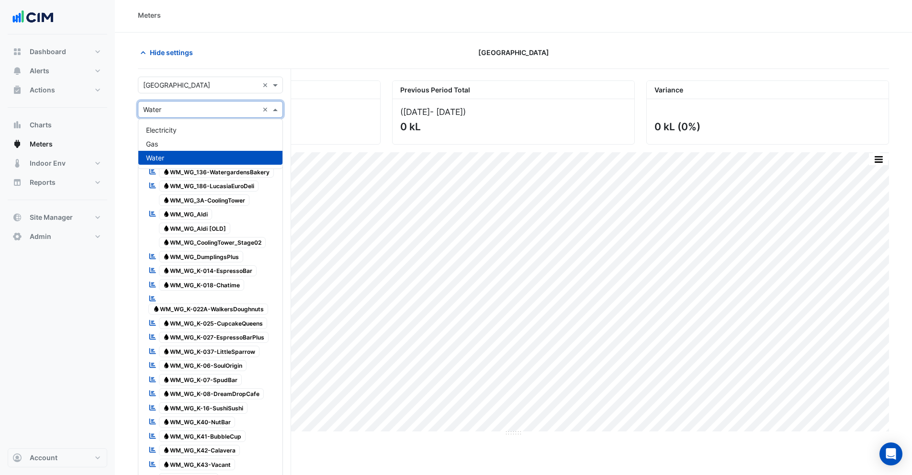
click at [165, 113] on input "text" at bounding box center [200, 110] width 115 height 10
click at [53, 203] on div "Dashboard Portfolio Ratings Performance Alerts Site Rules Templates Actions Sit…" at bounding box center [58, 144] width 100 height 204
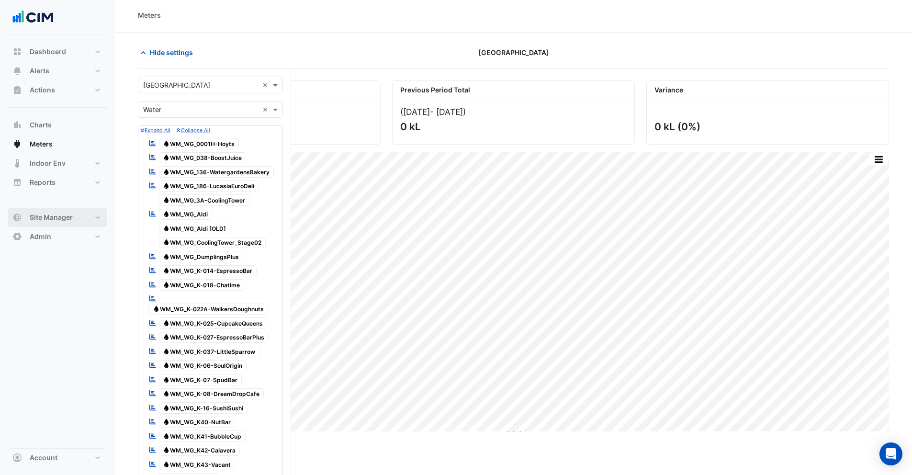
click at [53, 212] on span "Site Manager" at bounding box center [51, 217] width 43 height 10
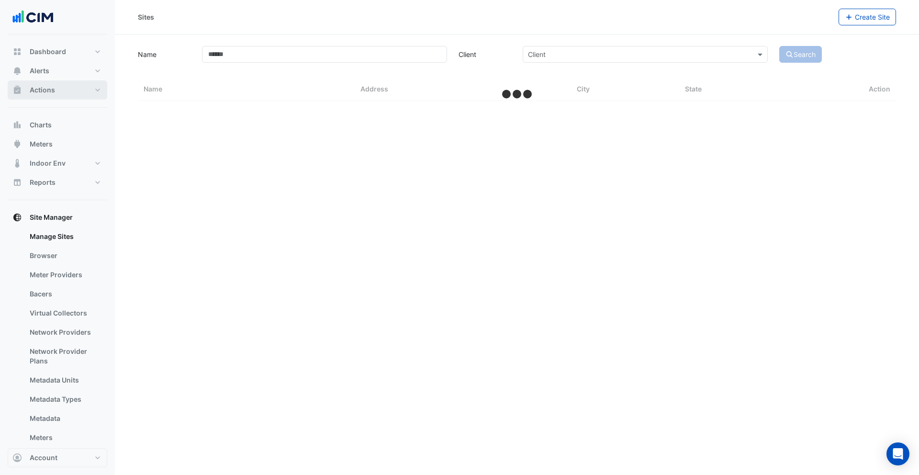
click at [55, 87] on button "Actions" at bounding box center [58, 89] width 100 height 19
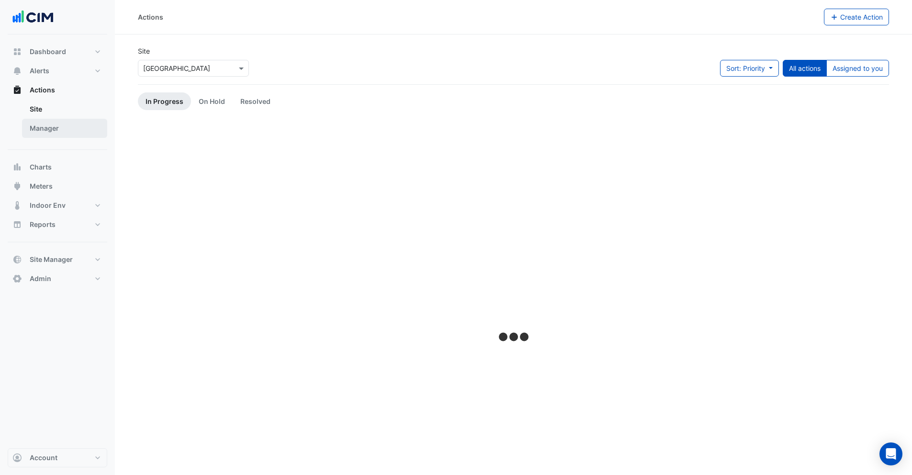
click at [53, 126] on link "Manager" at bounding box center [64, 128] width 85 height 19
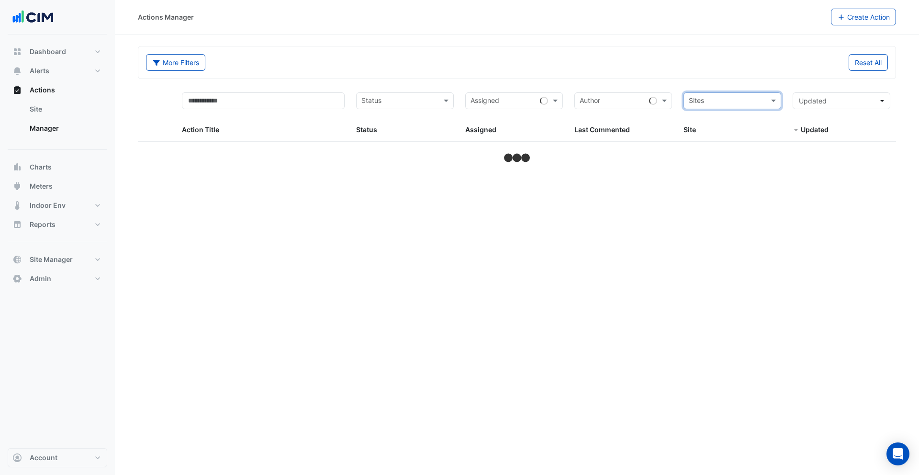
click at [724, 97] on input "text" at bounding box center [727, 101] width 76 height 11
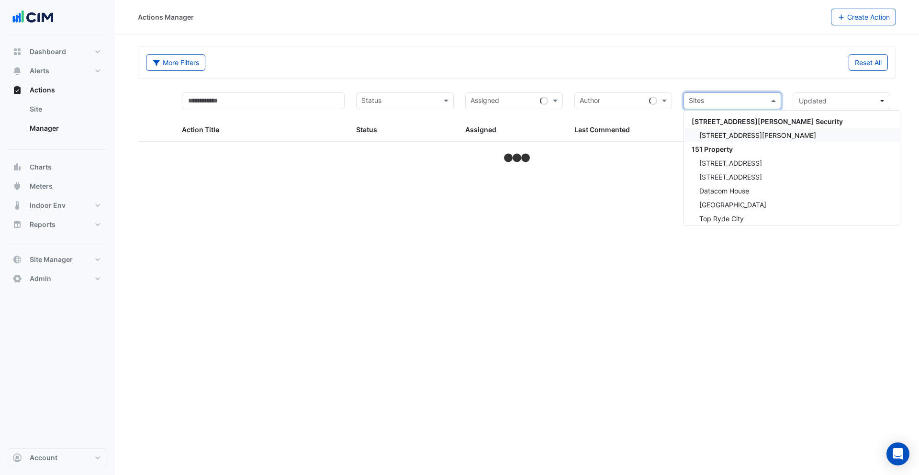
click at [718, 141] on div "141 Walker Street" at bounding box center [792, 135] width 216 height 14
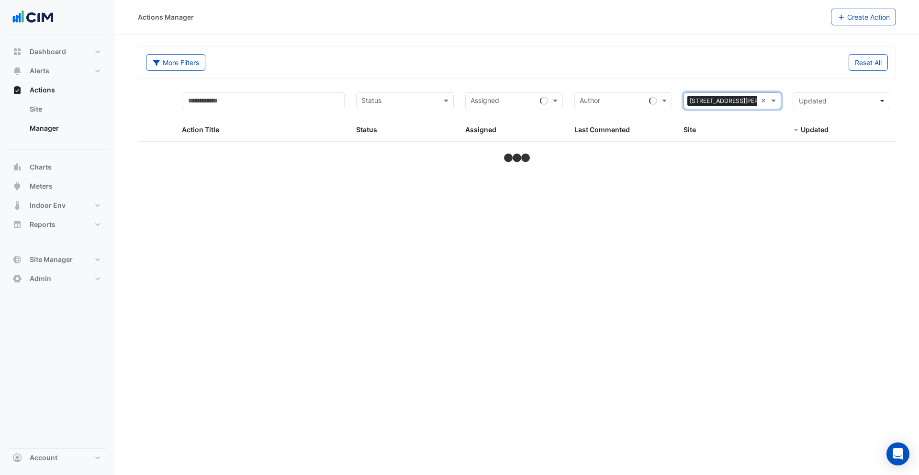
click at [798, 99] on input "text" at bounding box center [798, 101] width 0 height 11
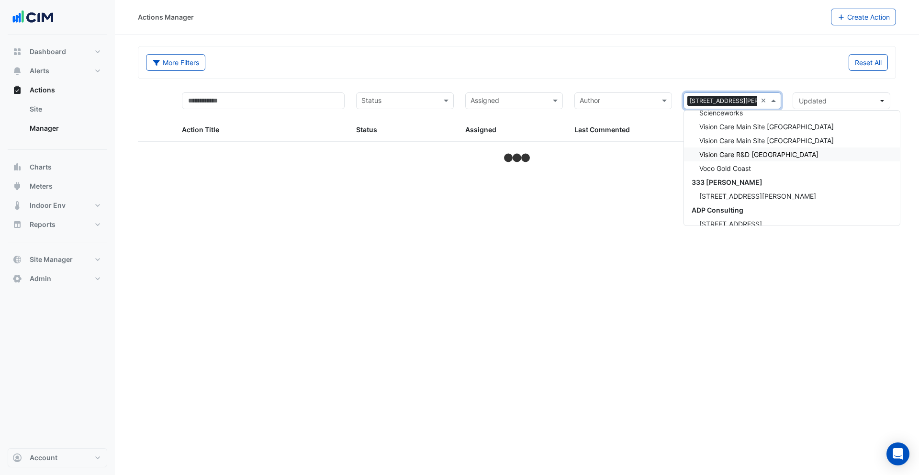
scroll to position [385, 0]
click at [735, 101] on input "text" at bounding box center [727, 101] width 76 height 11
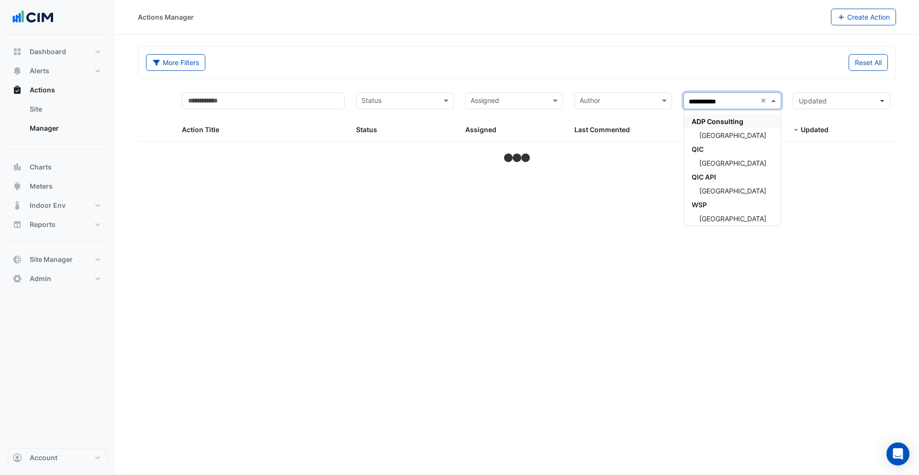
type input "**********"
click at [733, 139] on span "[GEOGRAPHIC_DATA]" at bounding box center [732, 135] width 67 height 8
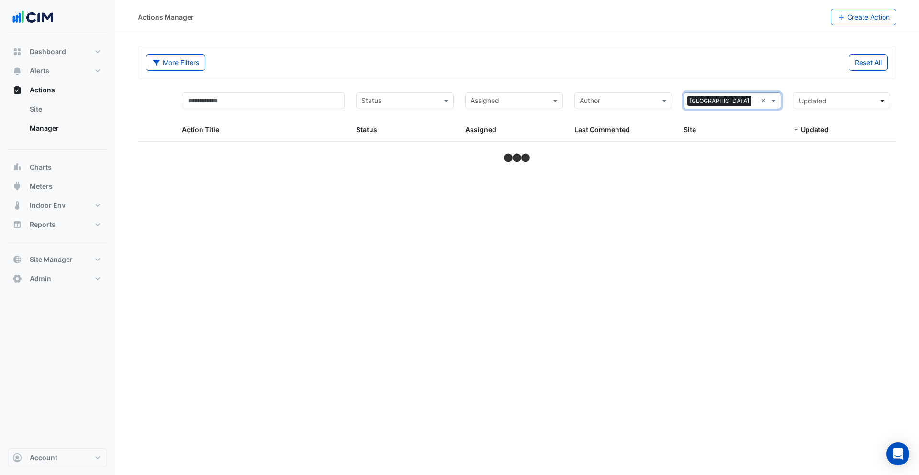
select select "***"
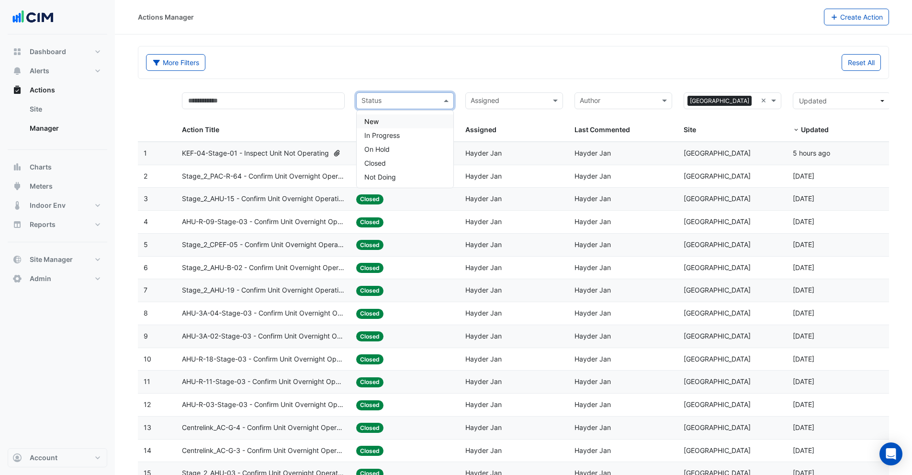
click at [387, 102] on input "text" at bounding box center [399, 101] width 76 height 11
click at [386, 139] on div "In Progress" at bounding box center [404, 135] width 97 height 14
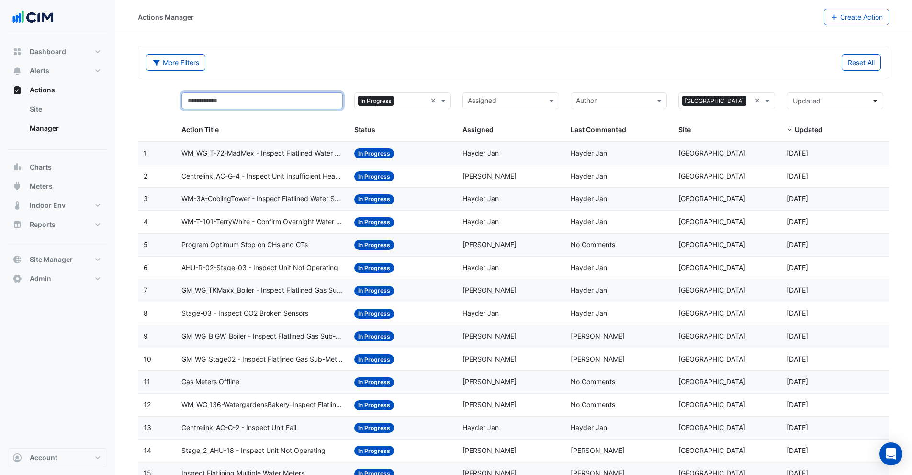
click at [267, 97] on input "text" at bounding box center [261, 100] width 161 height 17
click at [244, 292] on span "GM_WG_TKMaxx_Boiler - Inspect Flatlined Gas Sub-Meter" at bounding box center [261, 290] width 161 height 11
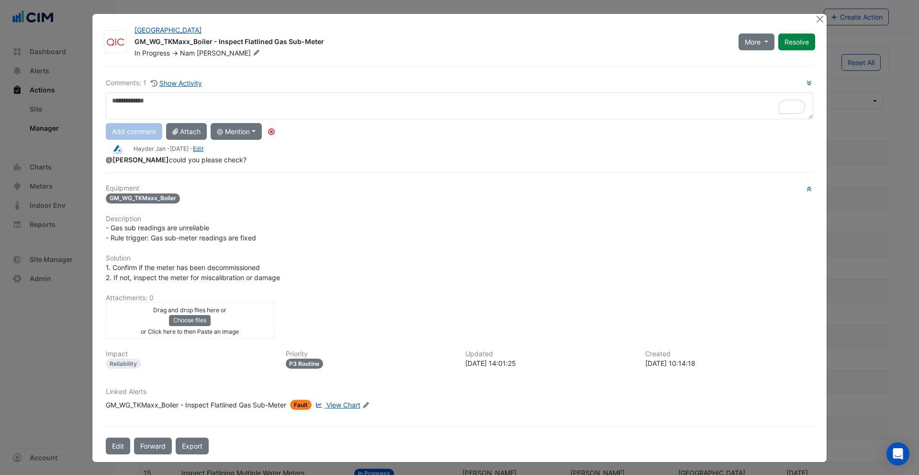
click at [333, 401] on span "View Chart" at bounding box center [343, 405] width 34 height 8
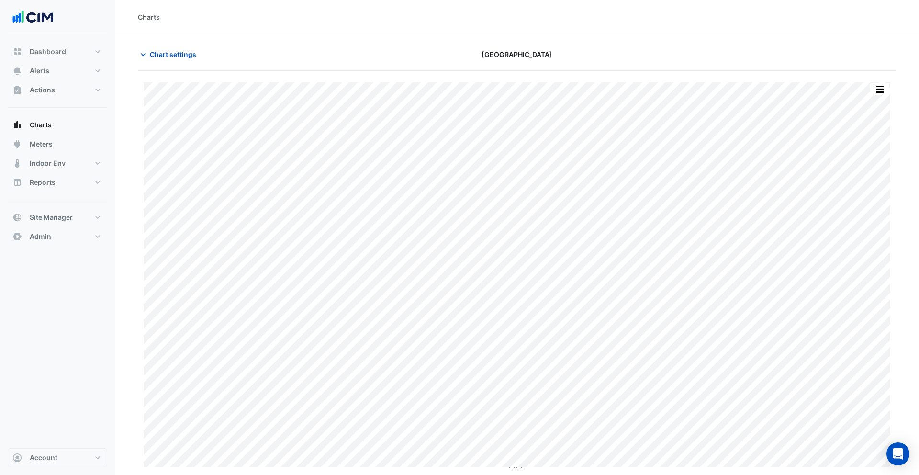
type input "**********"
click at [170, 56] on span "Chart settings" at bounding box center [173, 54] width 46 height 10
